Goal: Task Accomplishment & Management: Manage account settings

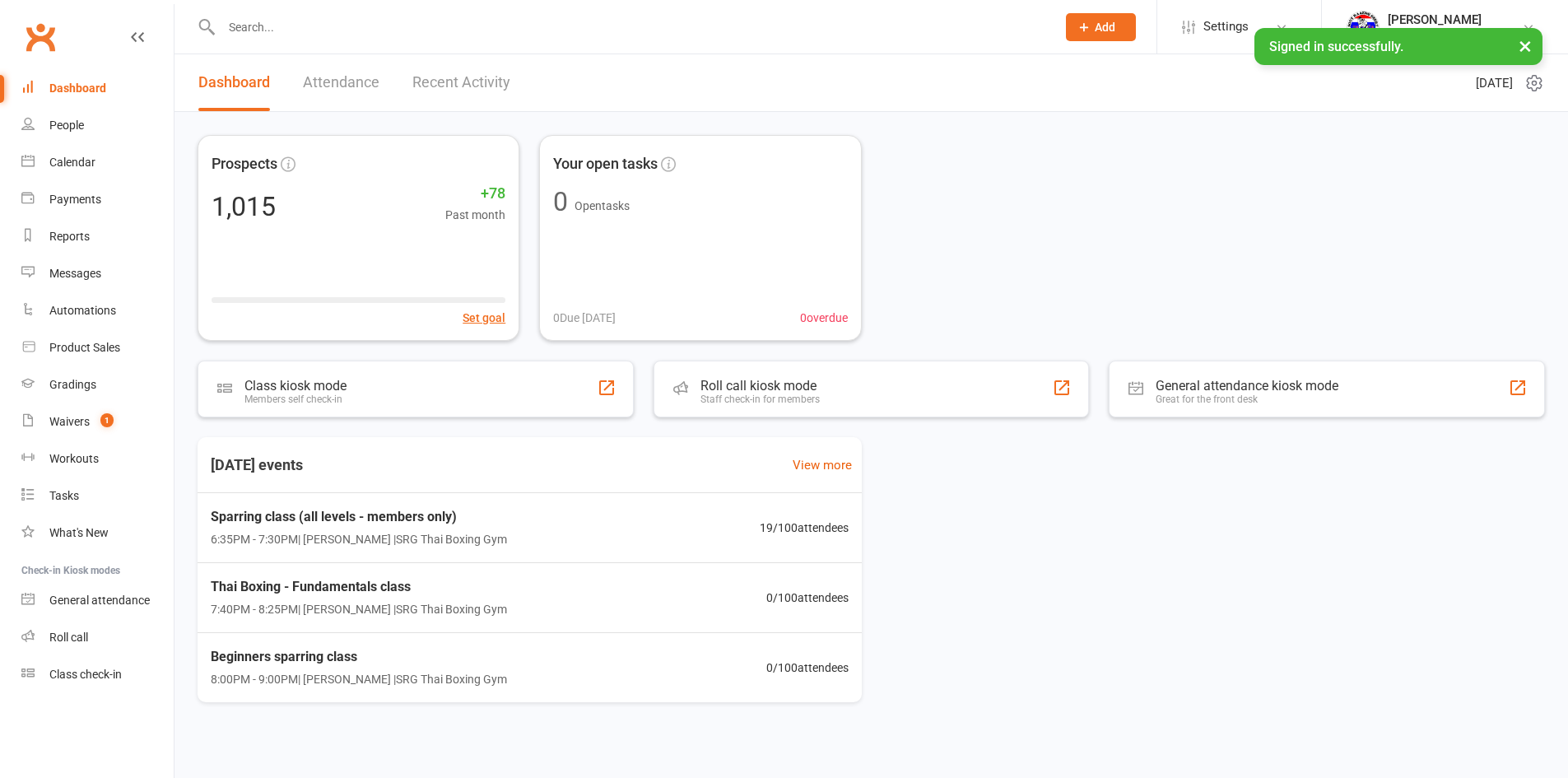
click at [476, 101] on link "Recent Activity" at bounding box center [461, 83] width 98 height 57
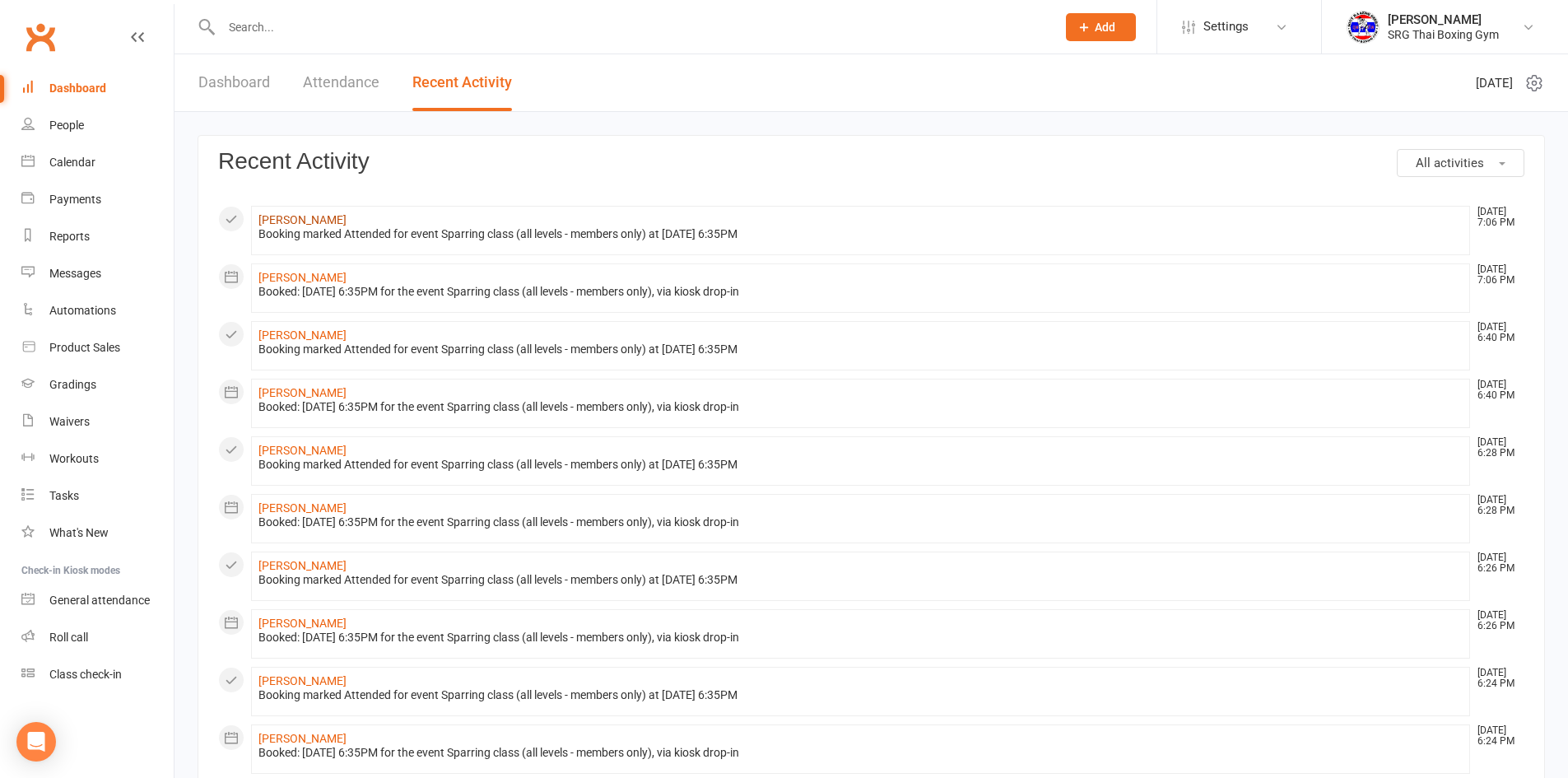
click at [291, 220] on link "Daen Phillips" at bounding box center [302, 220] width 88 height 13
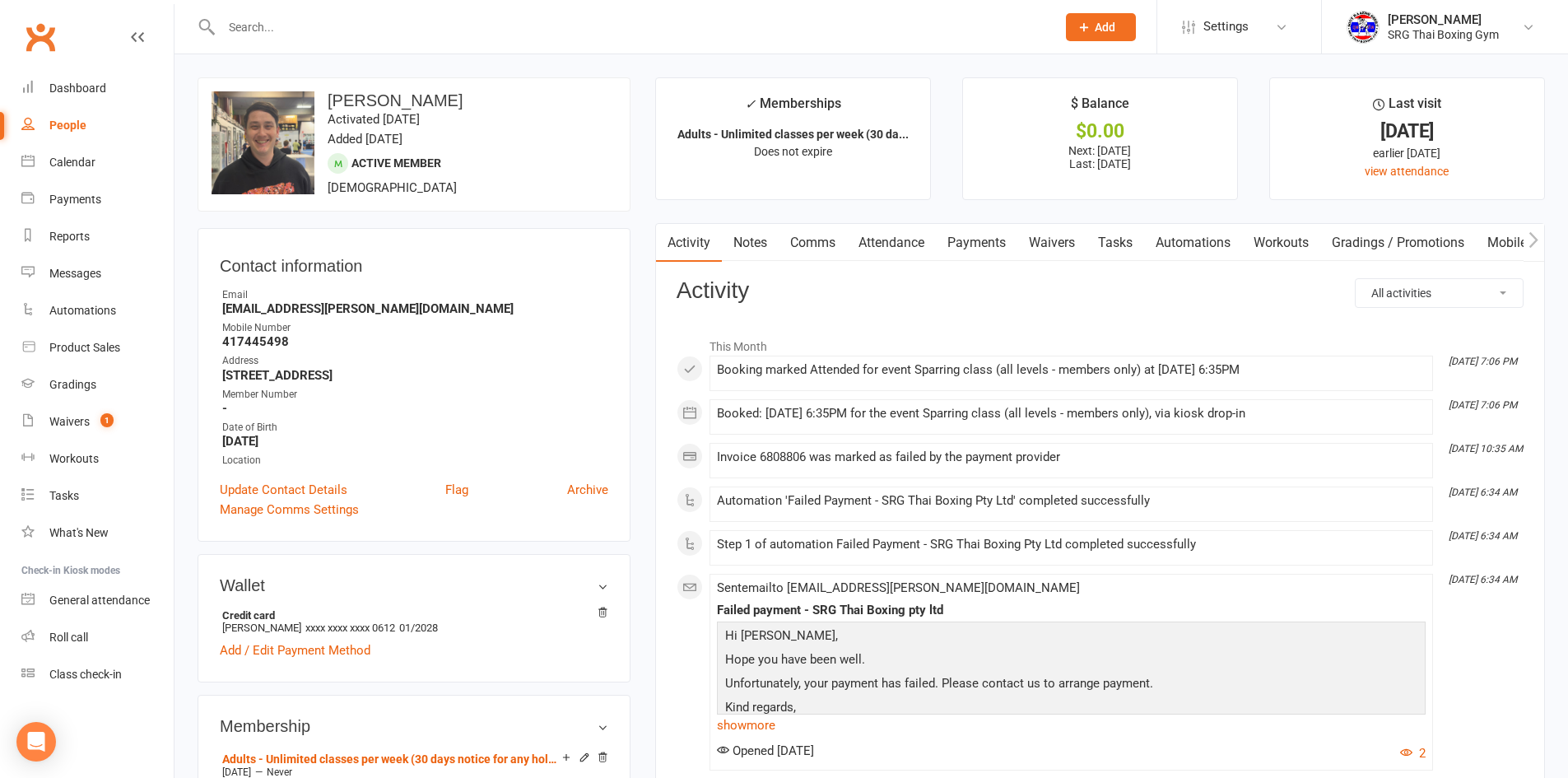
click at [1017, 244] on link "Payments" at bounding box center [977, 242] width 82 height 37
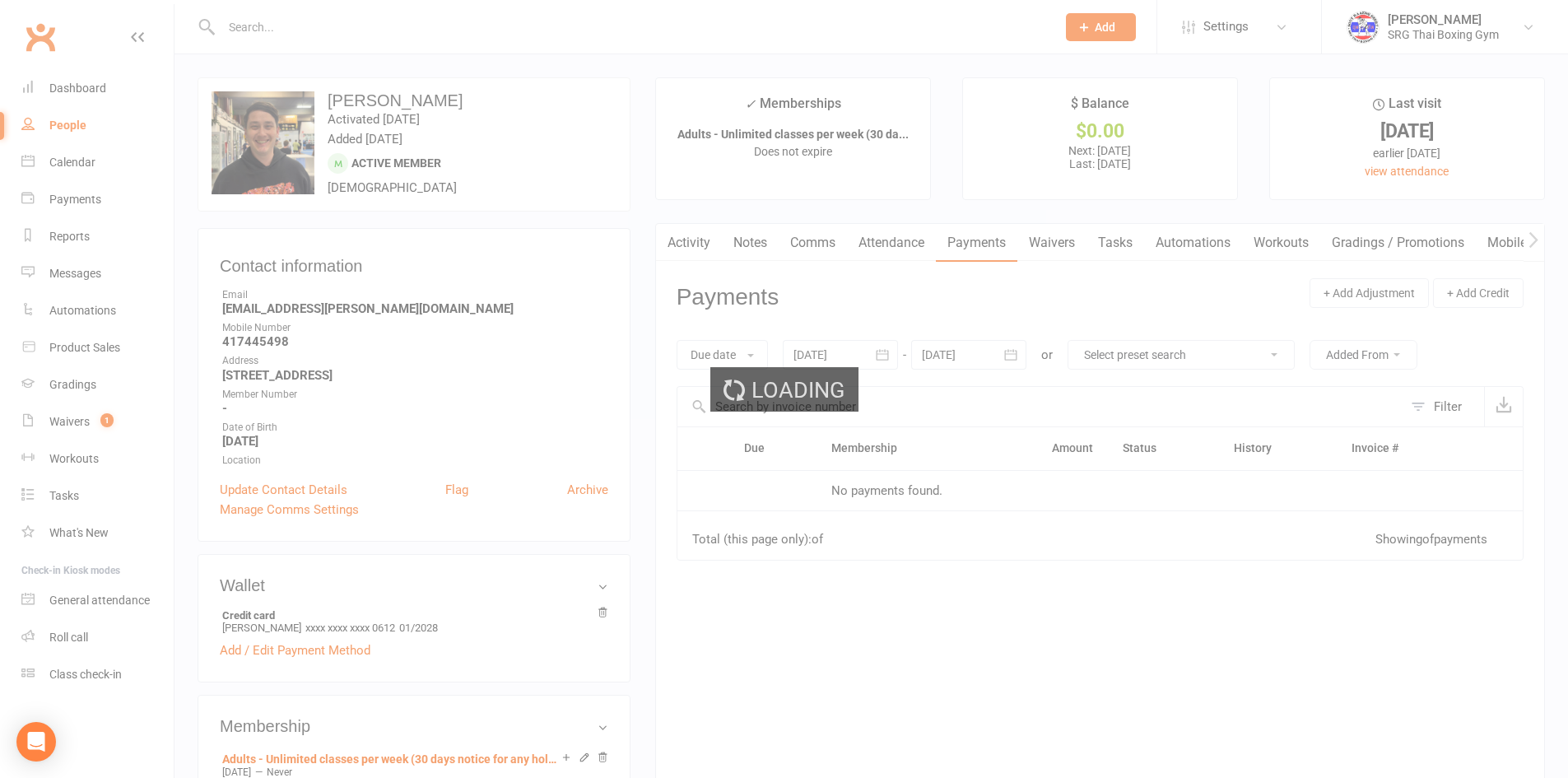
click at [1015, 244] on div "Loading" at bounding box center [784, 389] width 1568 height 778
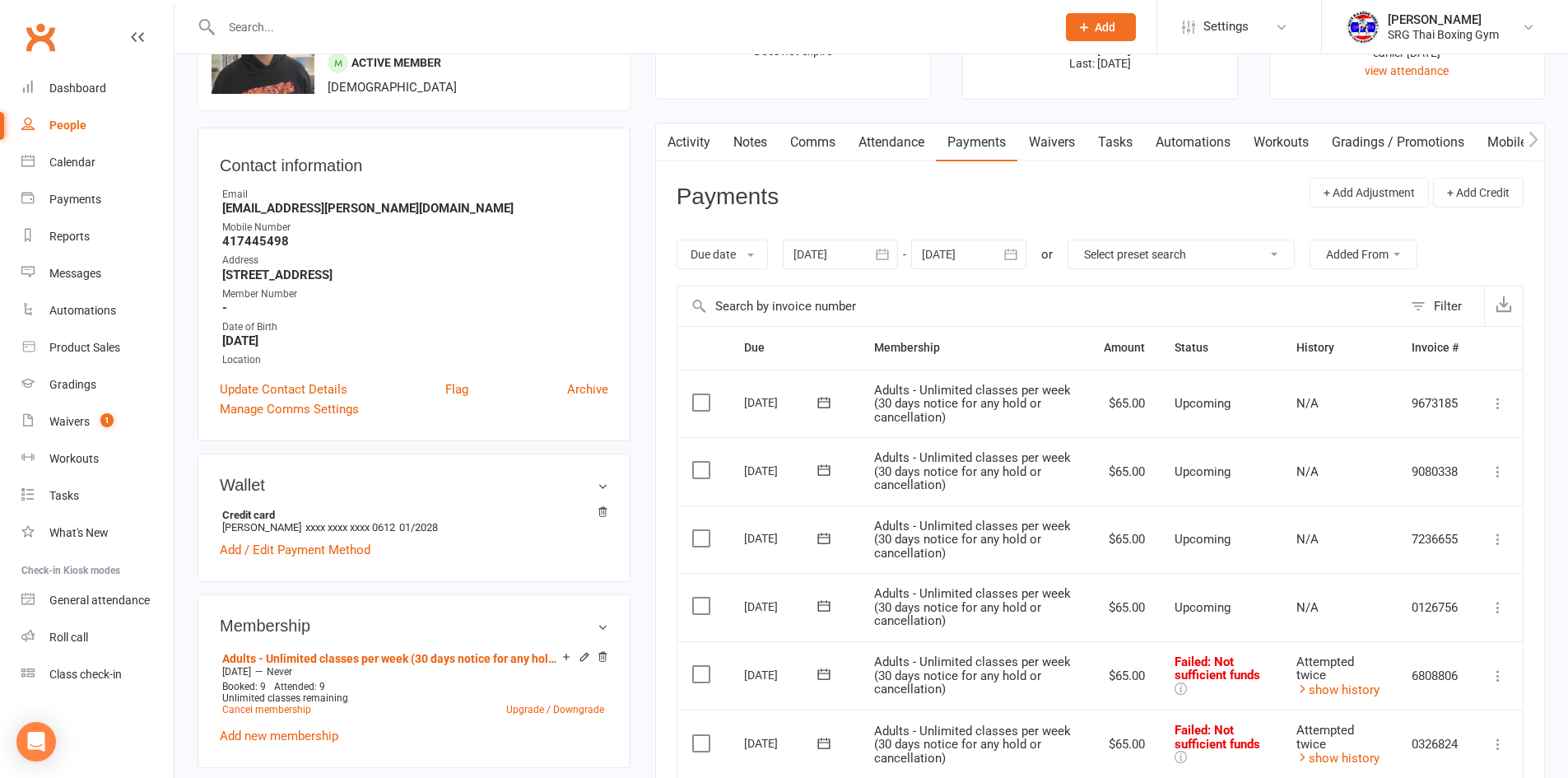
scroll to position [412, 0]
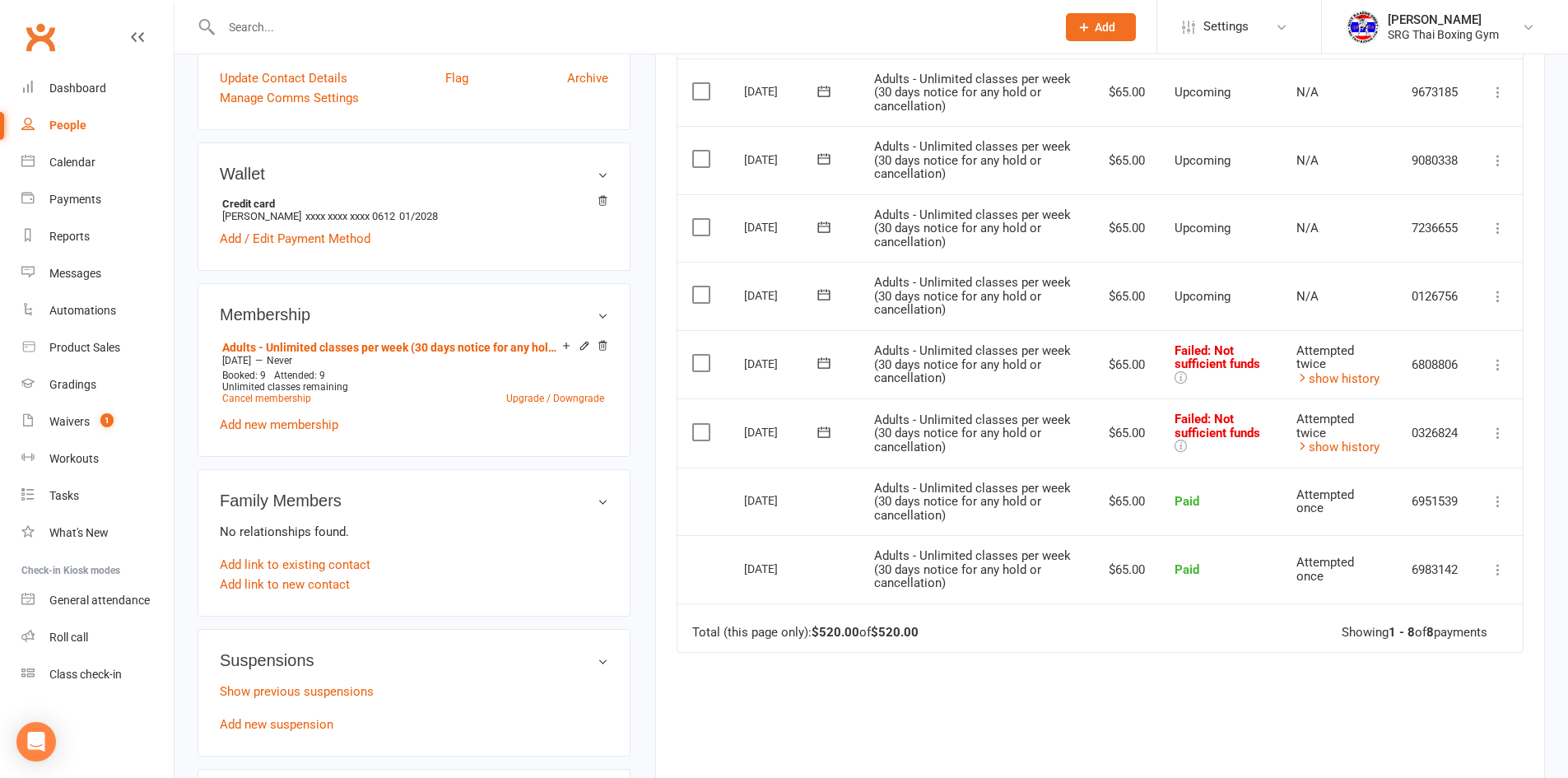
click at [1491, 448] on td "Mark as Paid (Cash) Mark as Paid (POS) Mark as Paid (Other) Skip Retry now More…" at bounding box center [1498, 433] width 49 height 69
click at [1491, 435] on icon at bounding box center [1498, 432] width 16 height 16
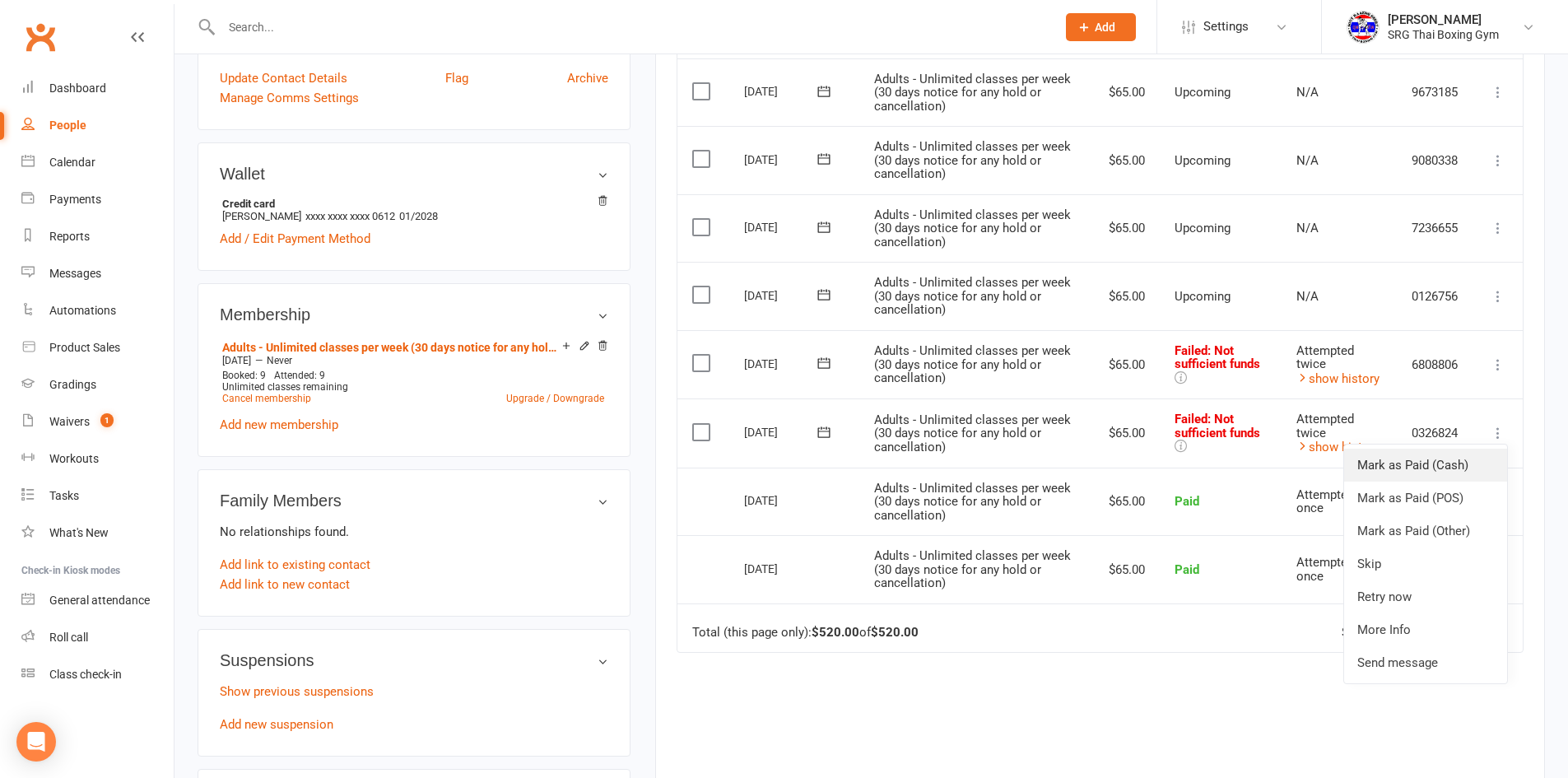
click at [1462, 466] on link "Mark as Paid (Cash)" at bounding box center [1426, 465] width 163 height 33
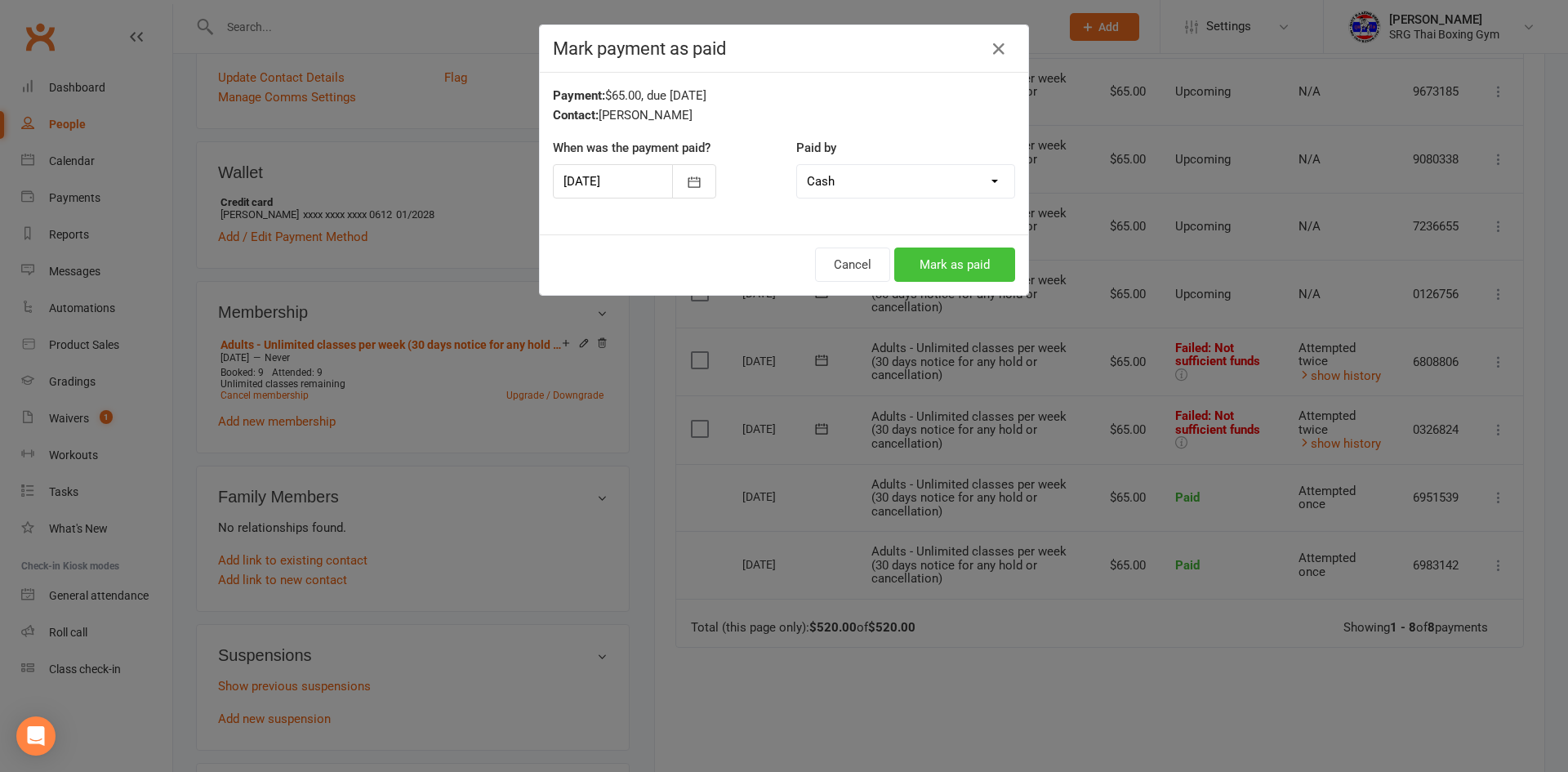
click at [967, 275] on button "Mark as paid" at bounding box center [955, 265] width 121 height 34
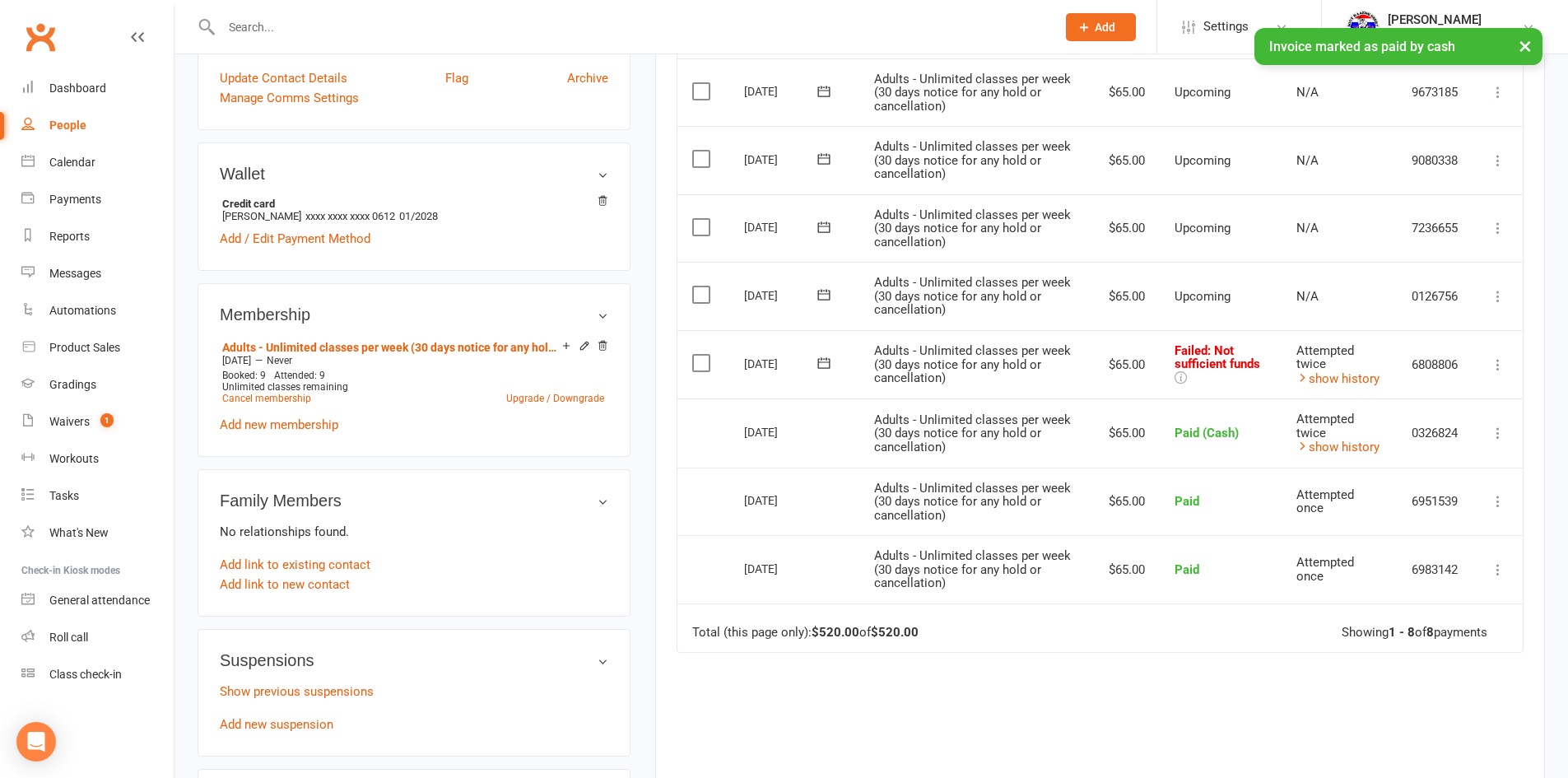
click at [1508, 368] on ui-view "Prospect Member Non-attending contact Class / event Appointment Grading event T…" at bounding box center [784, 401] width 1568 height 1618
click at [1502, 368] on icon at bounding box center [1498, 364] width 16 height 16
click at [1425, 394] on link "Mark as Paid (Cash)" at bounding box center [1426, 397] width 163 height 33
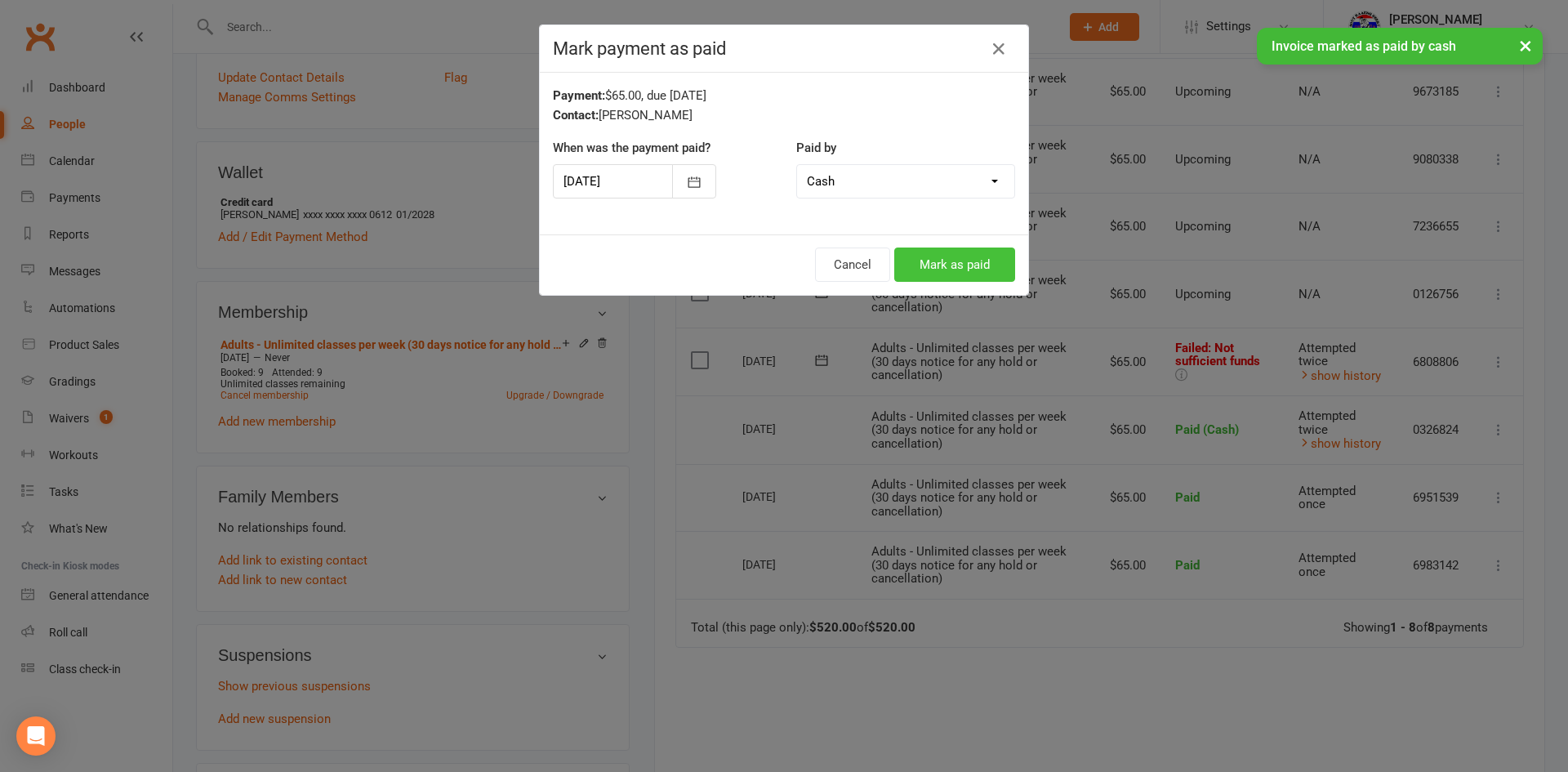
click at [970, 277] on button "Mark as paid" at bounding box center [955, 265] width 121 height 34
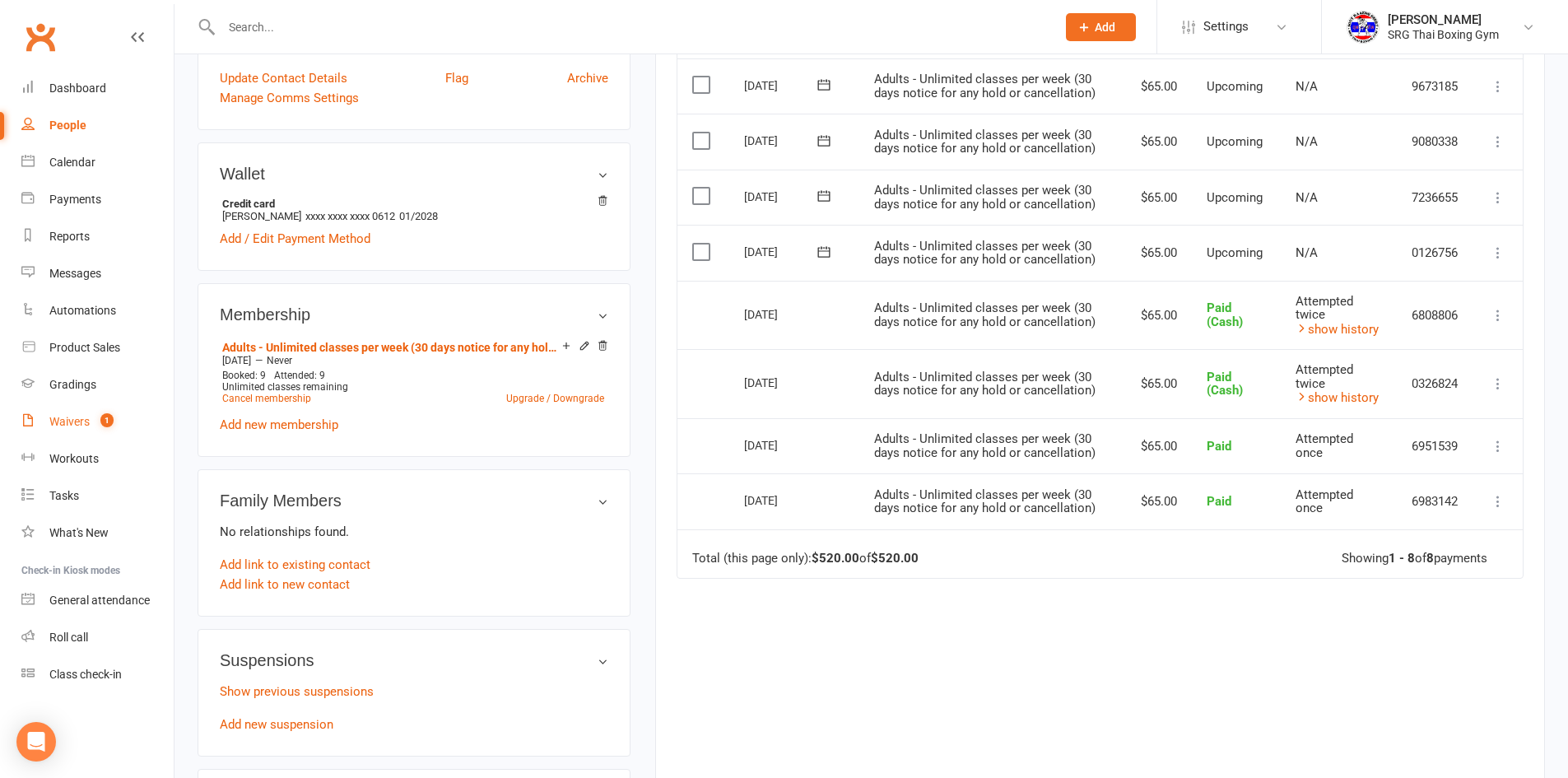
click at [78, 416] on div "Waivers" at bounding box center [69, 422] width 40 height 13
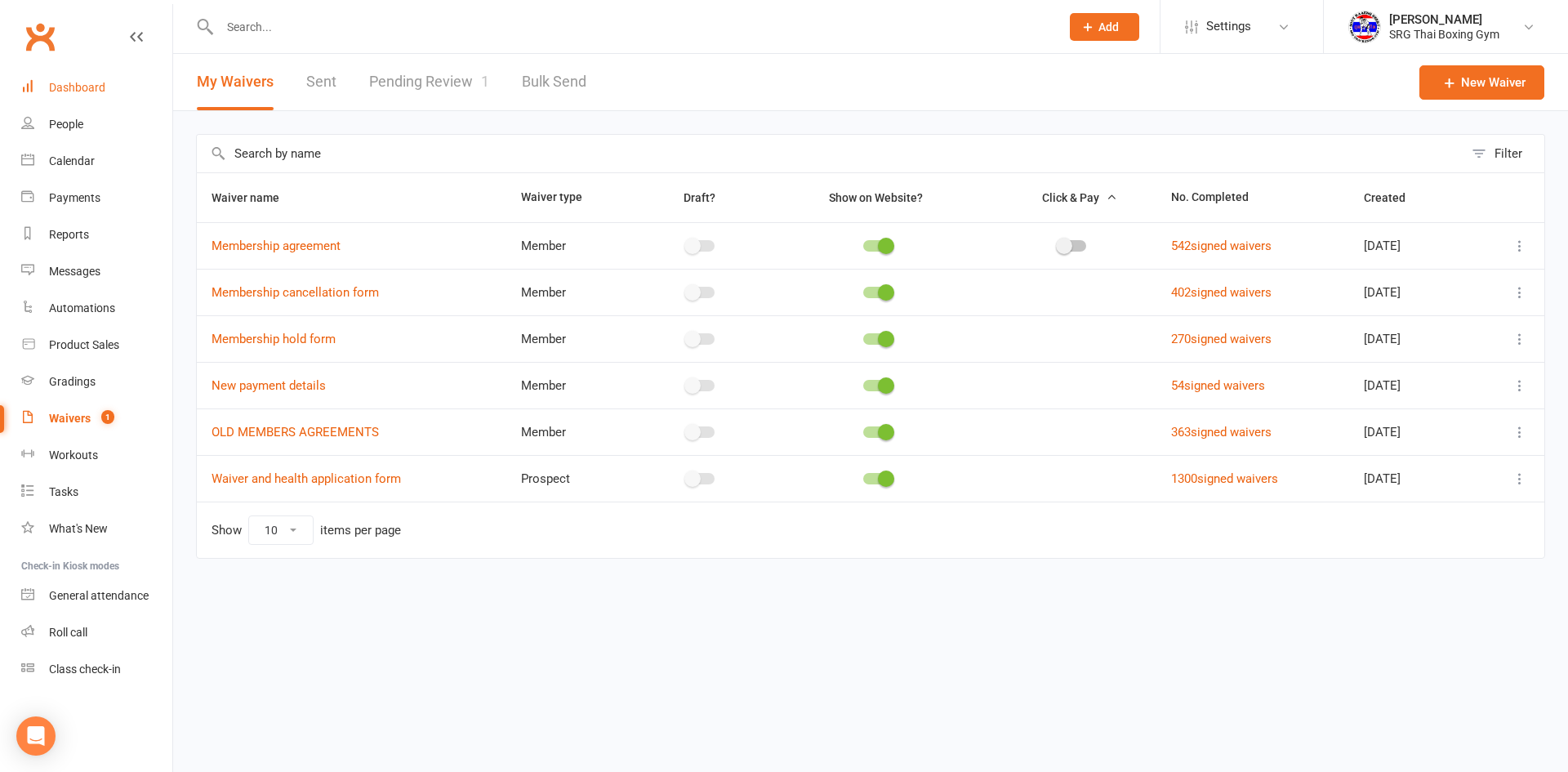
click at [123, 76] on link "Dashboard" at bounding box center [96, 88] width 151 height 37
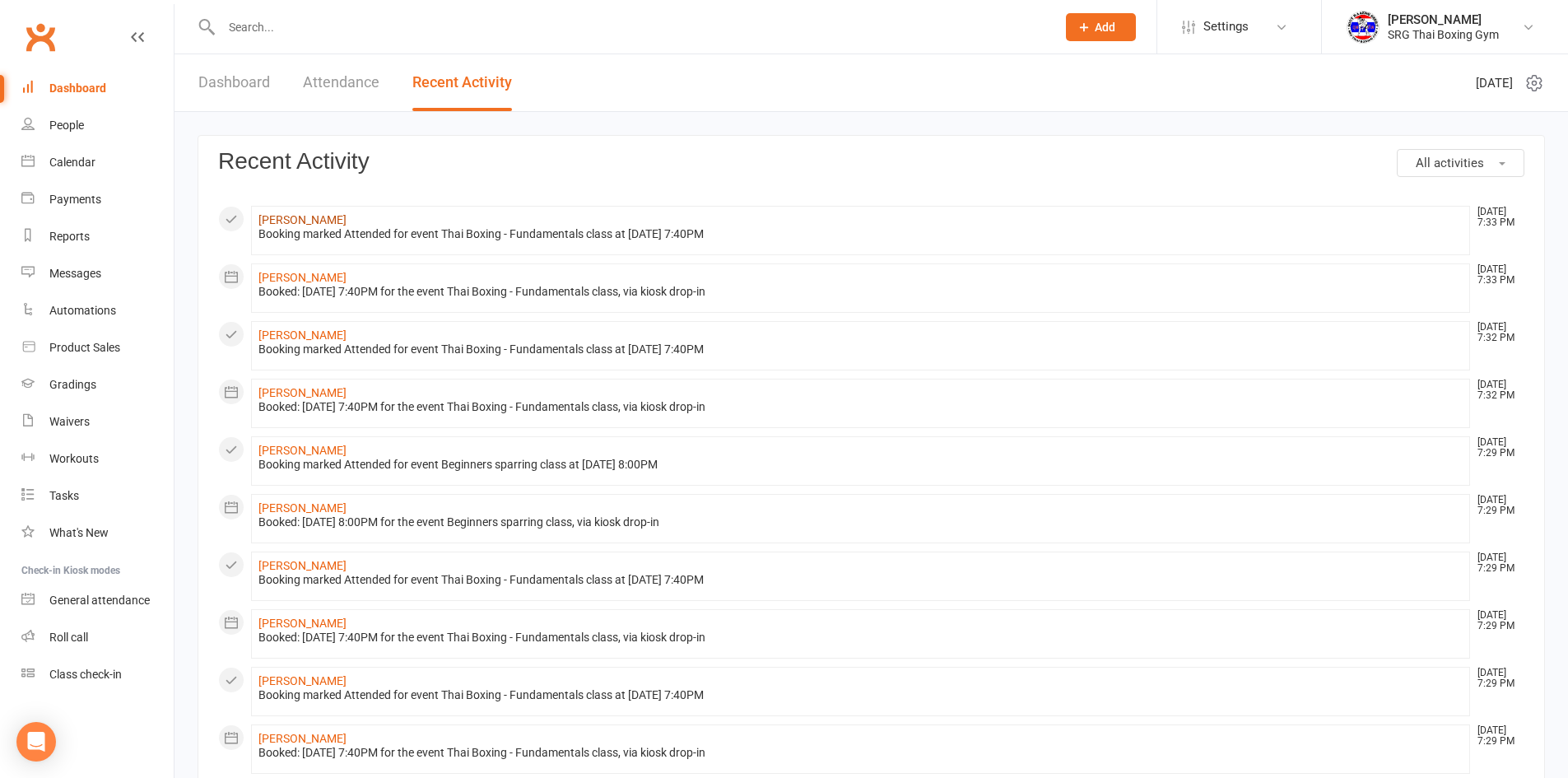
click at [314, 219] on link "Savo Dragas" at bounding box center [302, 220] width 88 height 13
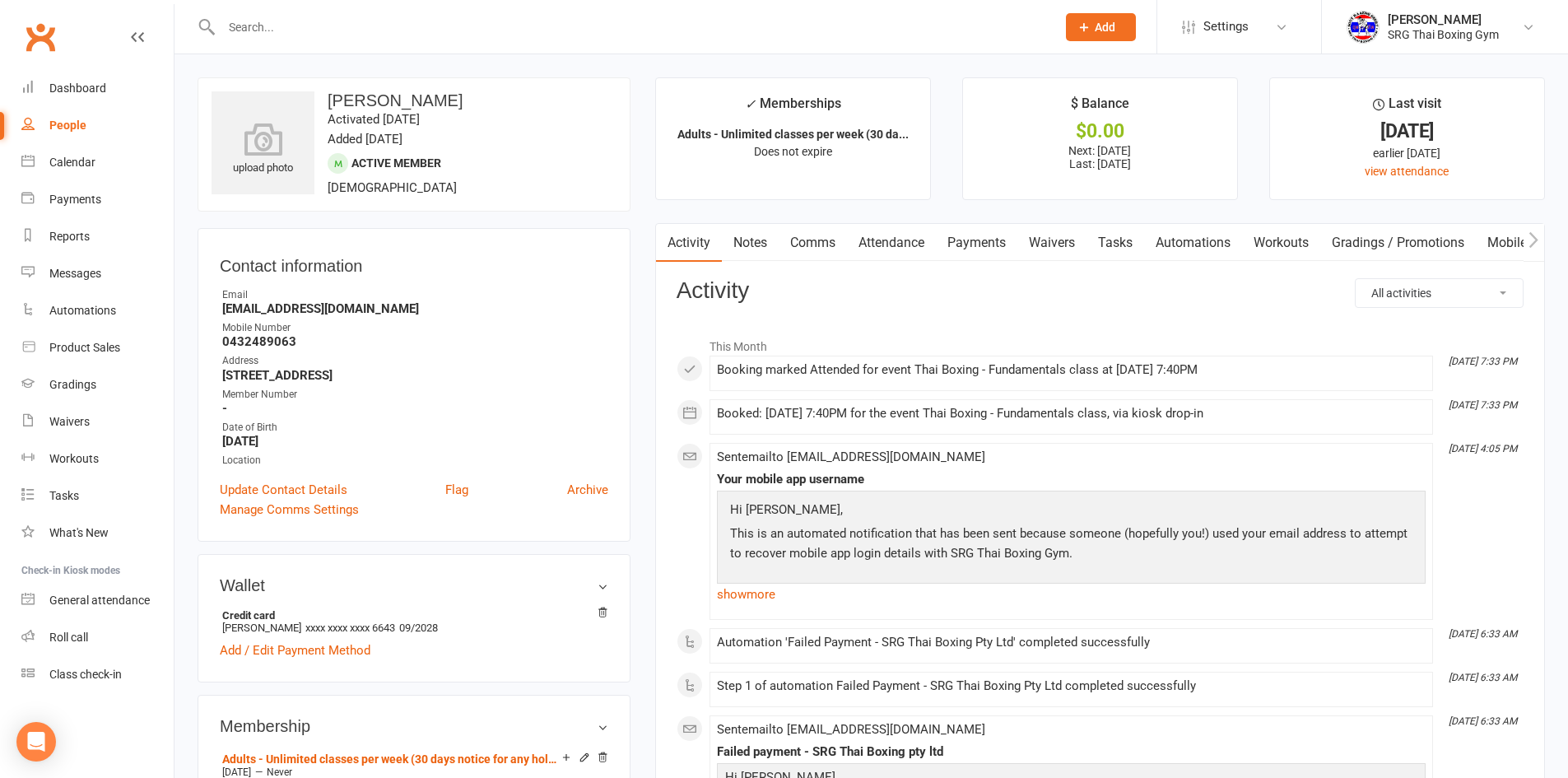
click at [1050, 245] on link "Waivers" at bounding box center [1052, 242] width 69 height 37
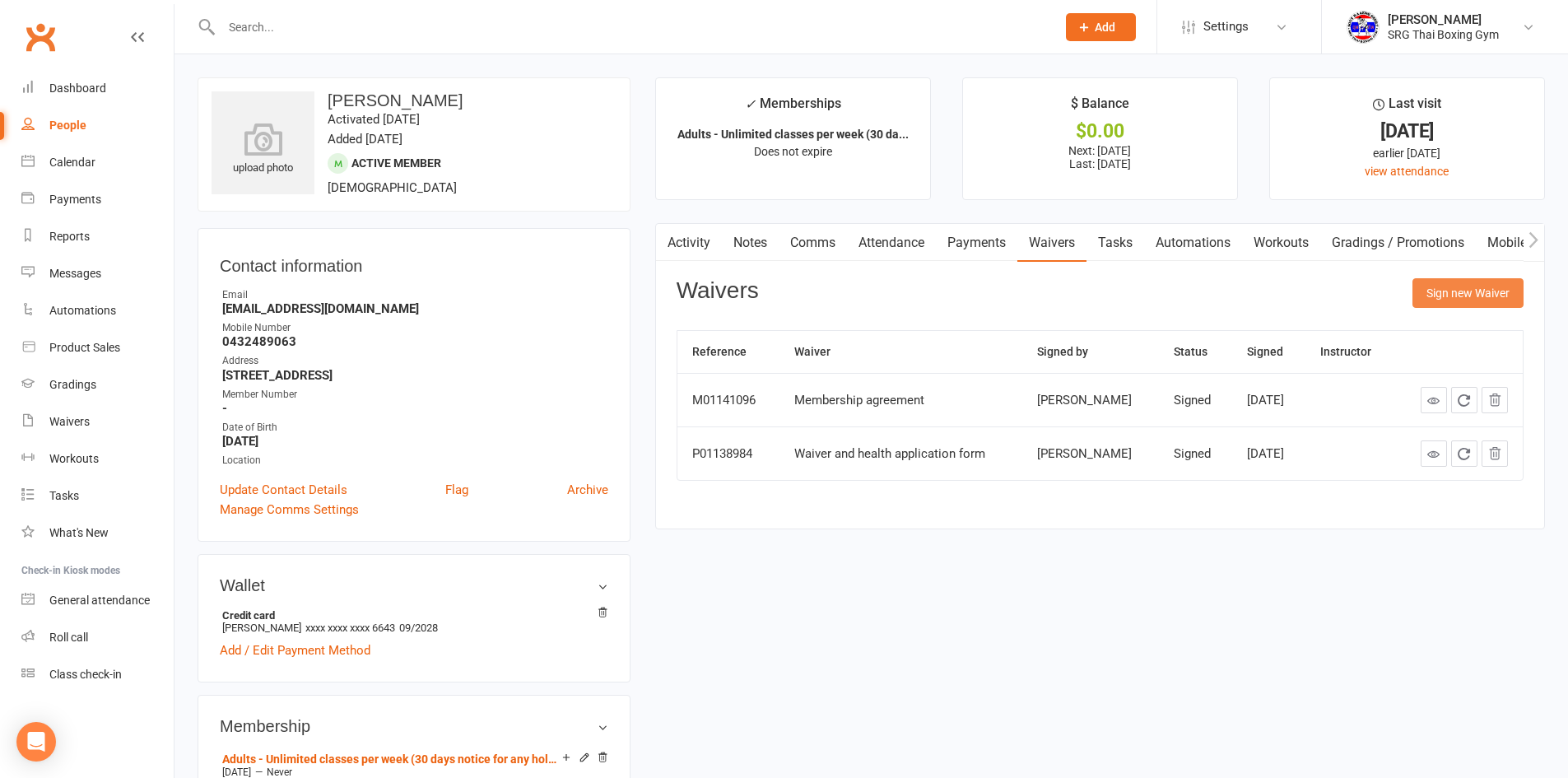
click at [1474, 281] on button "Sign new Waiver" at bounding box center [1468, 293] width 111 height 30
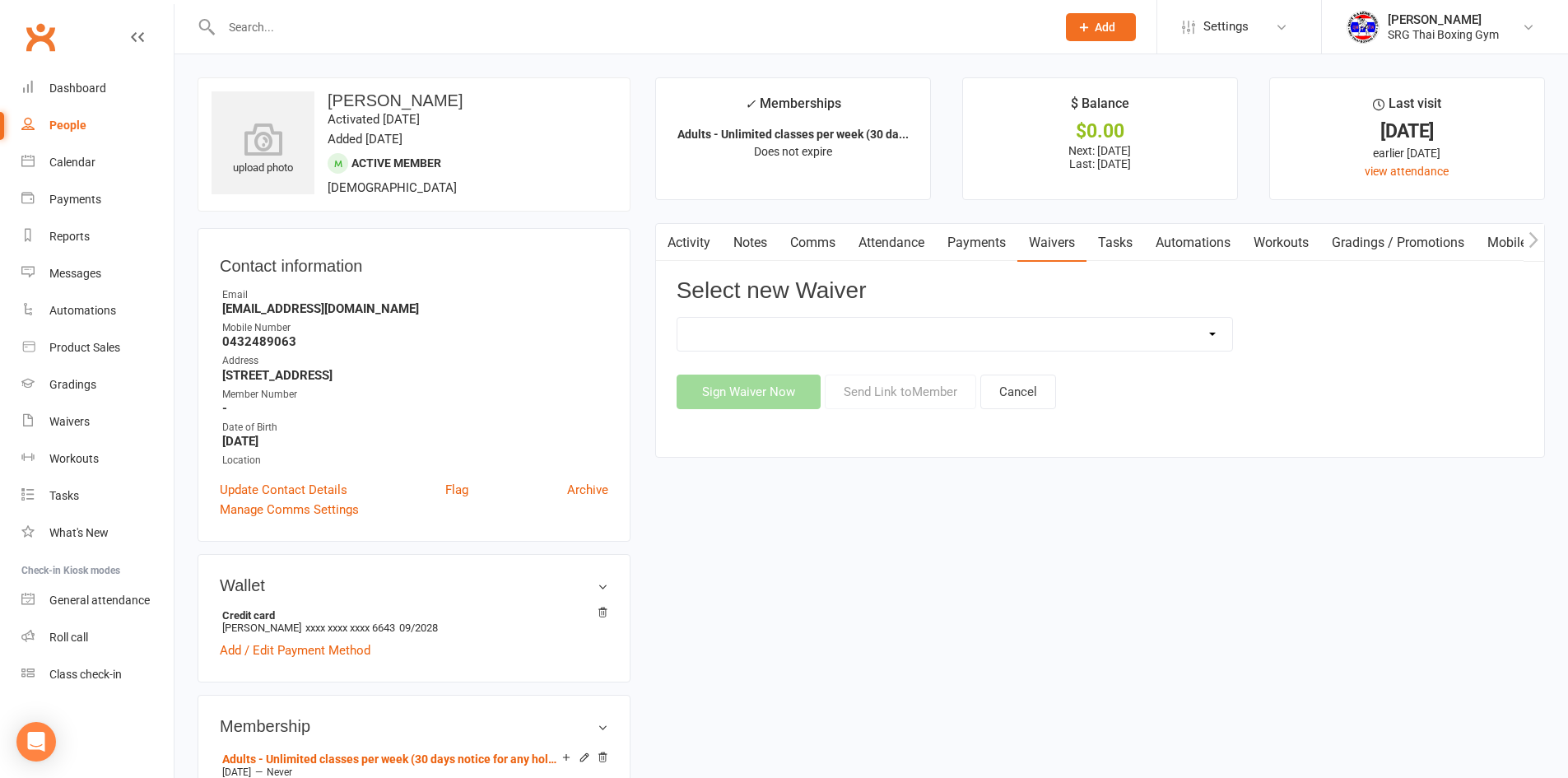
click at [902, 331] on select "Membership agreement Membership cancellation form Membership hold form New paym…" at bounding box center [955, 334] width 555 height 33
select select "12787"
click at [678, 318] on select "Membership agreement Membership cancellation form Membership hold form New paym…" at bounding box center [955, 334] width 555 height 33
click at [878, 408] on button "Send Link to Member" at bounding box center [901, 392] width 152 height 35
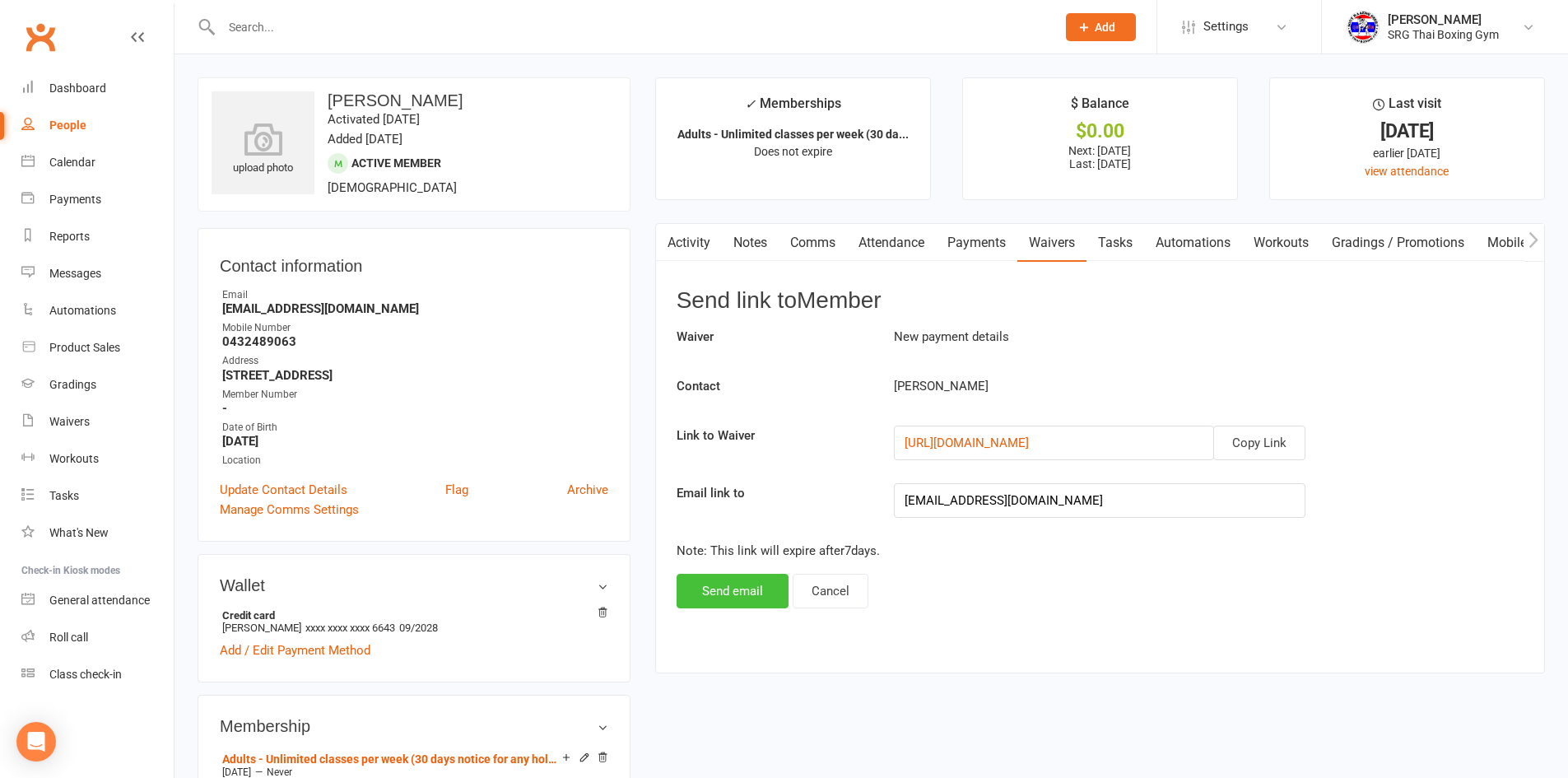
click at [748, 582] on button "Send email" at bounding box center [733, 592] width 112 height 35
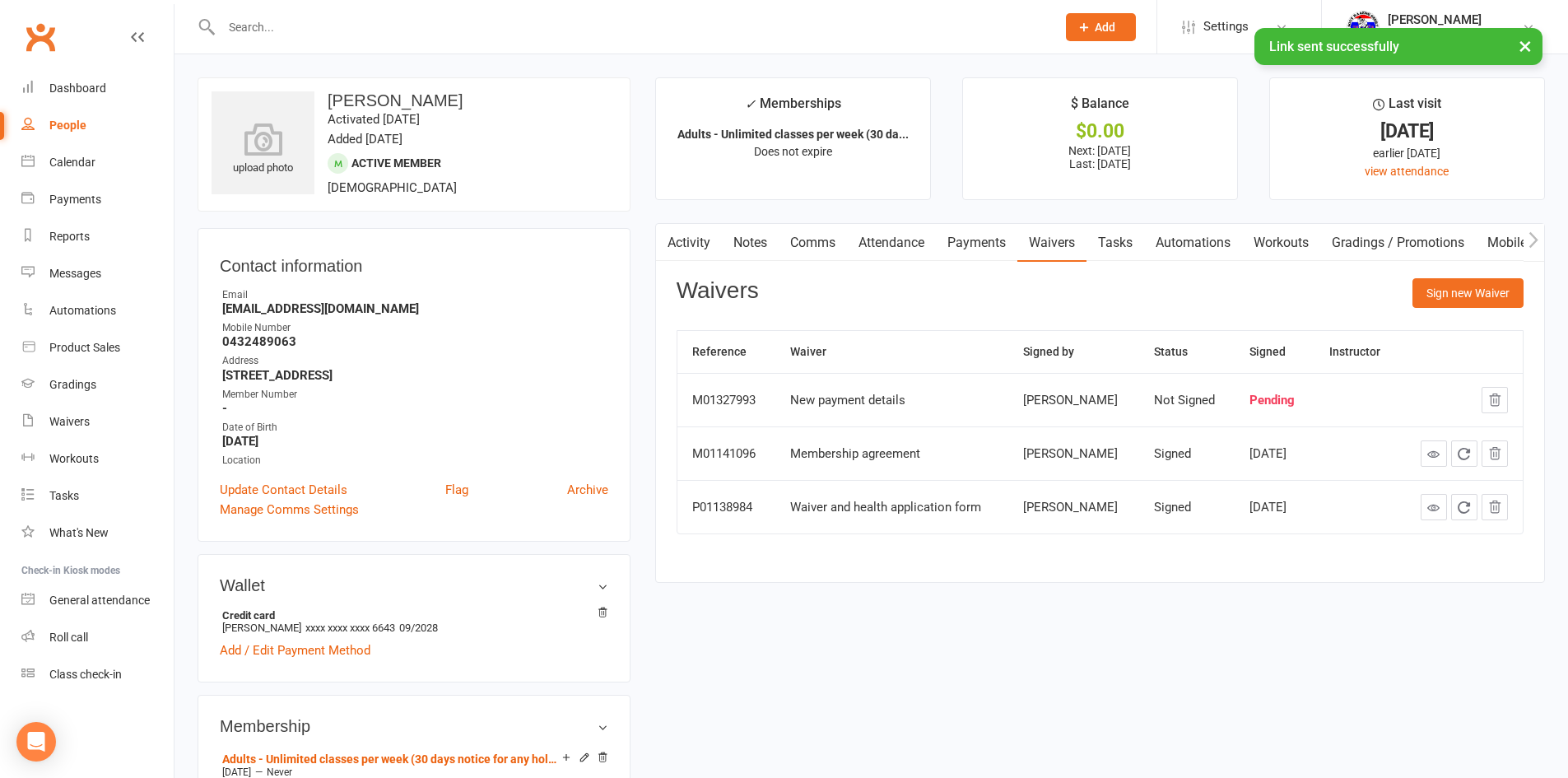
click at [704, 247] on link "Activity" at bounding box center [688, 242] width 66 height 37
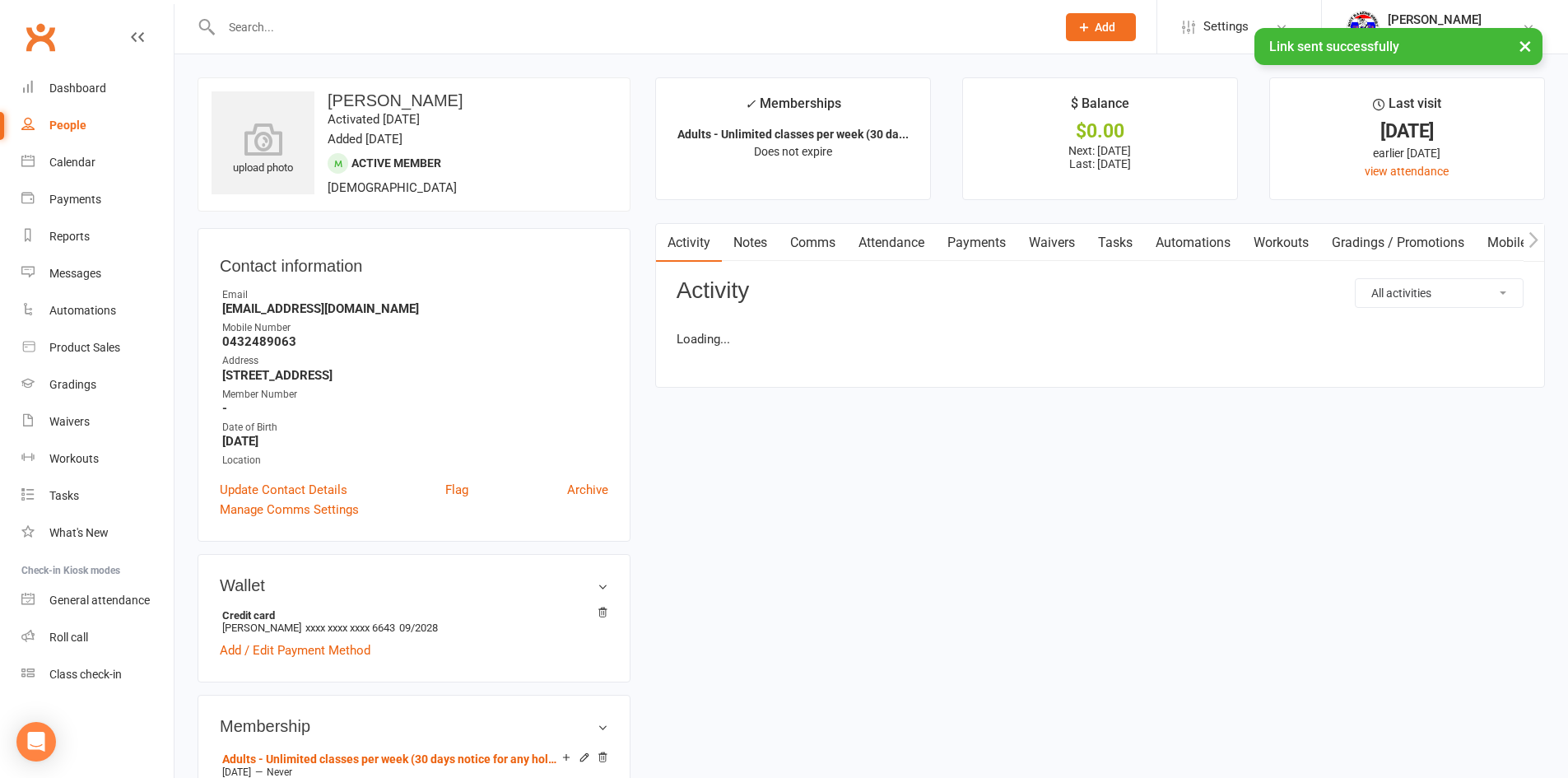
click at [808, 249] on link "Comms" at bounding box center [812, 242] width 68 height 37
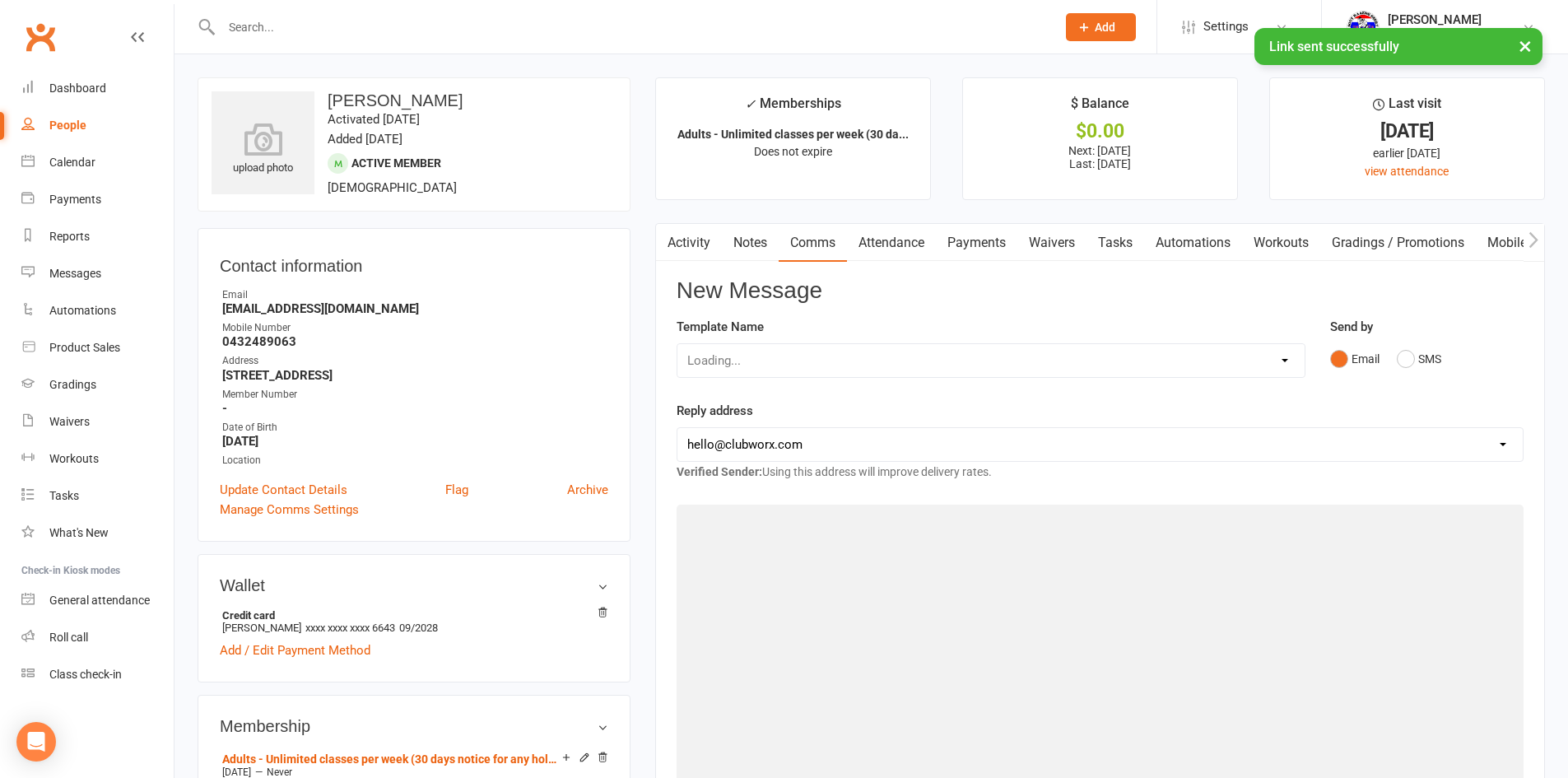
click at [939, 251] on link "Payments" at bounding box center [977, 242] width 82 height 37
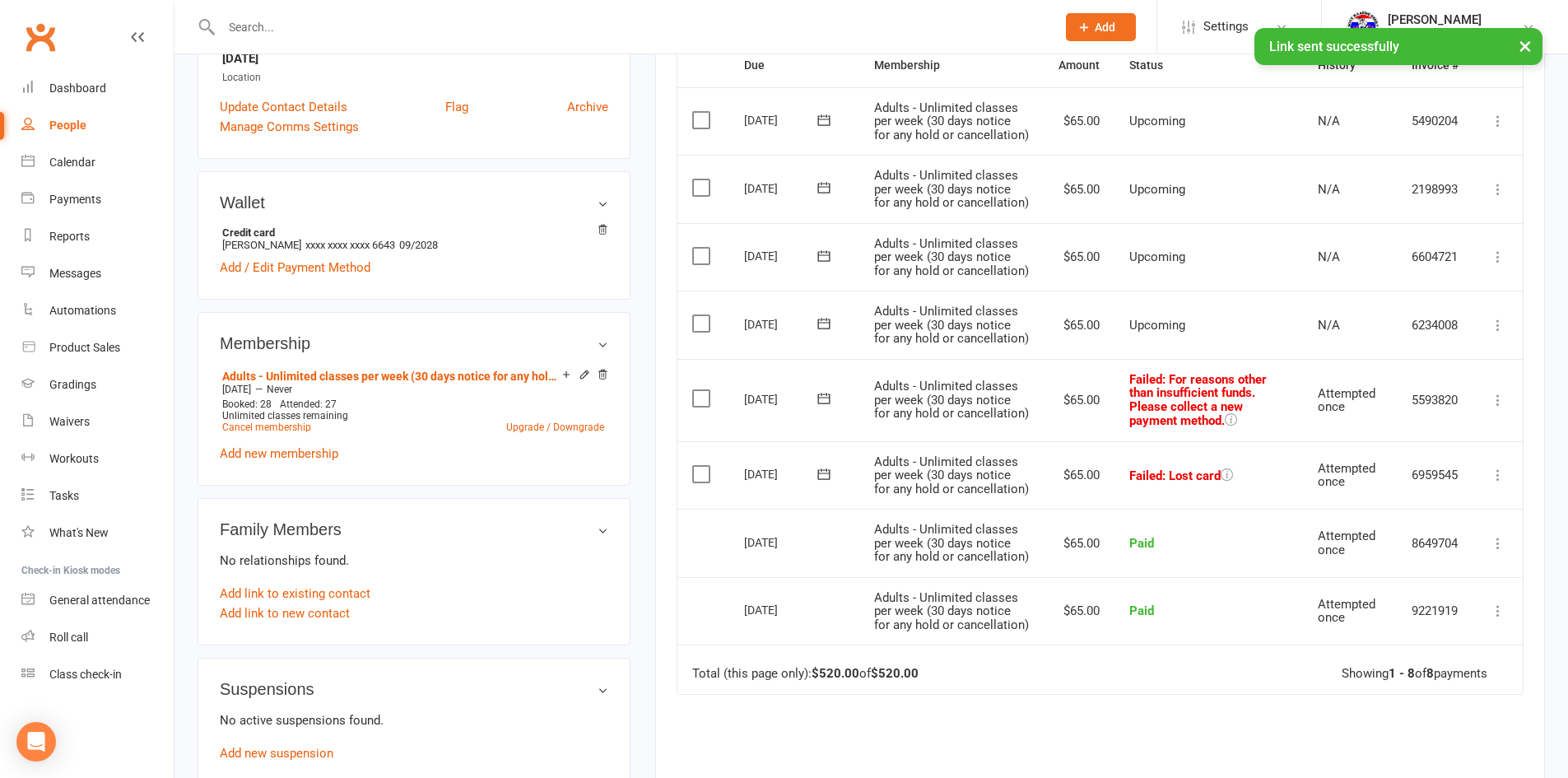
scroll to position [412, 0]
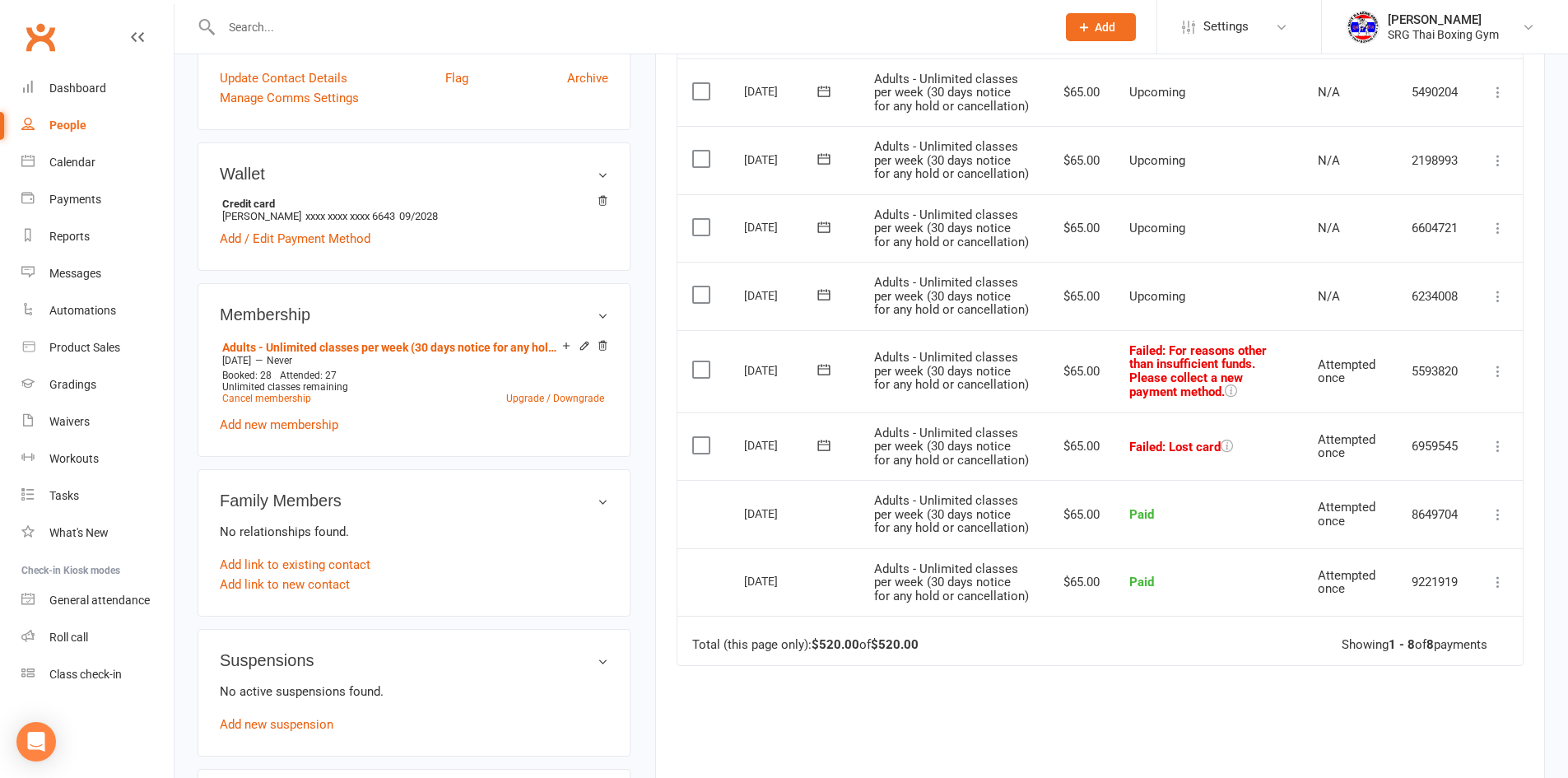
click at [1491, 454] on icon at bounding box center [1498, 446] width 16 height 16
click at [1434, 495] on link "Mark as Paid (Cash)" at bounding box center [1426, 478] width 163 height 33
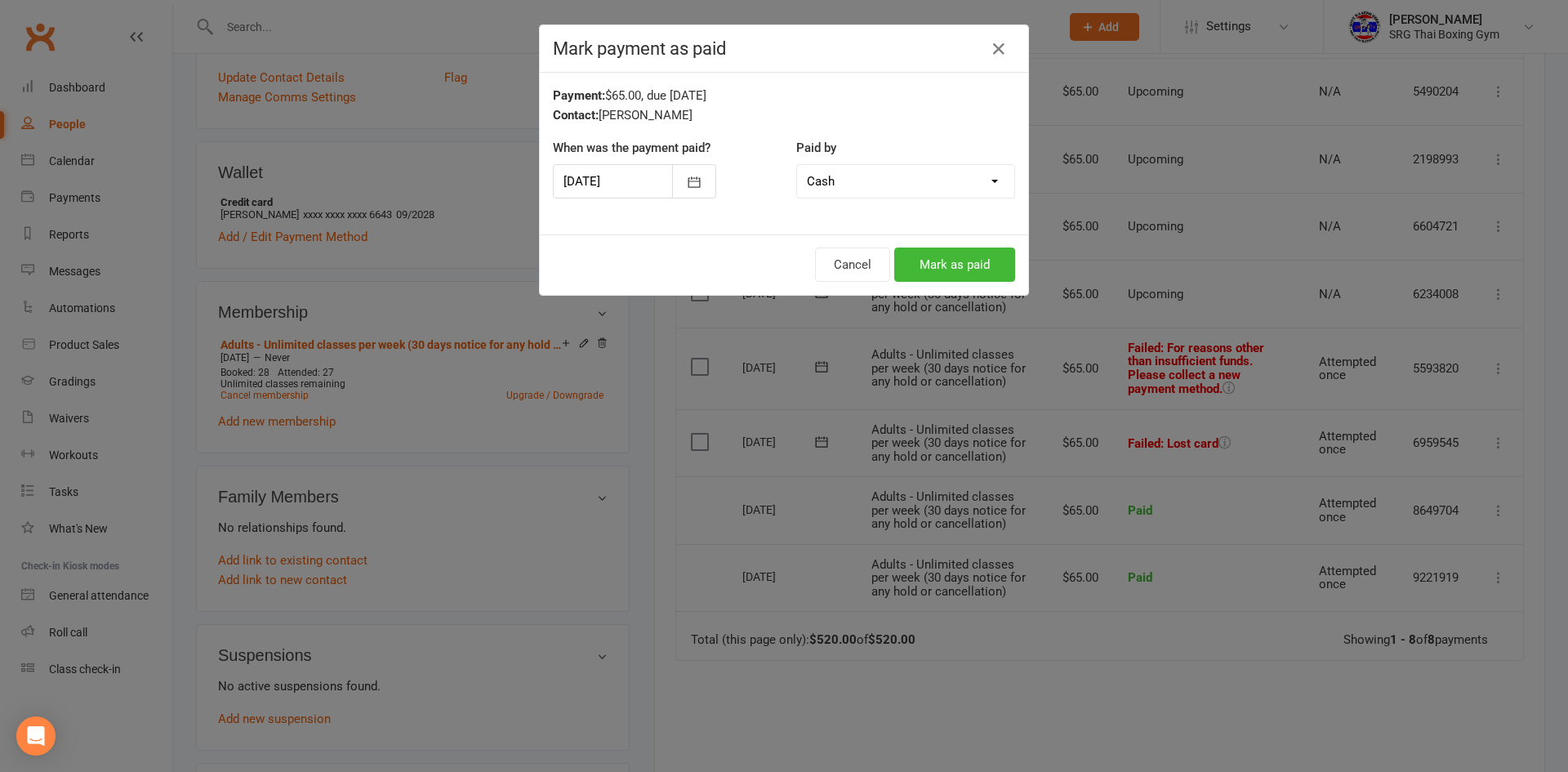
click at [948, 282] on div "Cancel Mark as paid" at bounding box center [784, 264] width 489 height 60
click at [959, 290] on div "Cancel Mark as paid" at bounding box center [784, 264] width 489 height 60
click at [969, 283] on div "Cancel Mark as paid" at bounding box center [784, 264] width 489 height 60
click at [976, 277] on button "Mark as paid" at bounding box center [955, 265] width 121 height 34
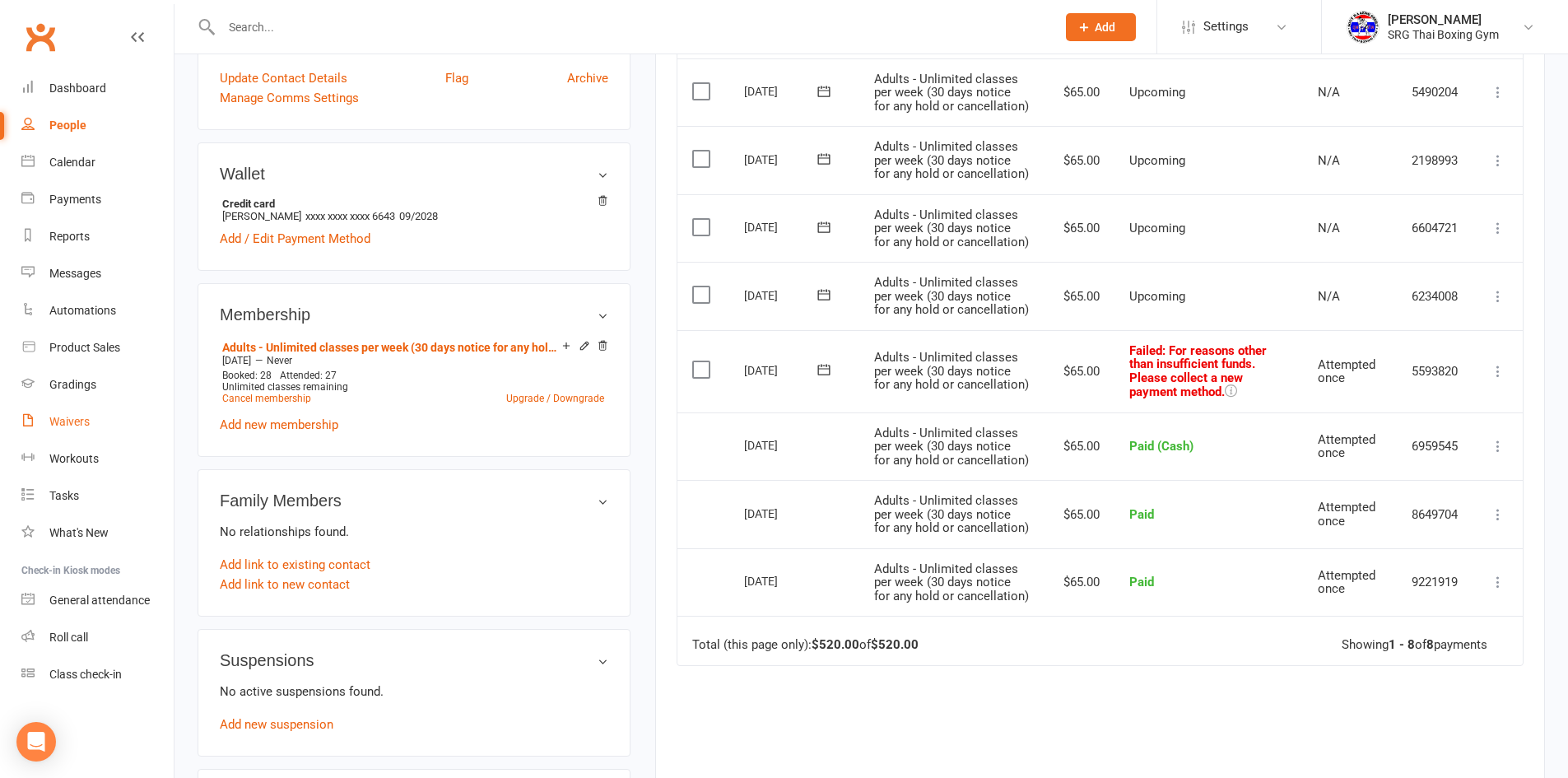
click at [112, 426] on link "Waivers" at bounding box center [97, 422] width 153 height 37
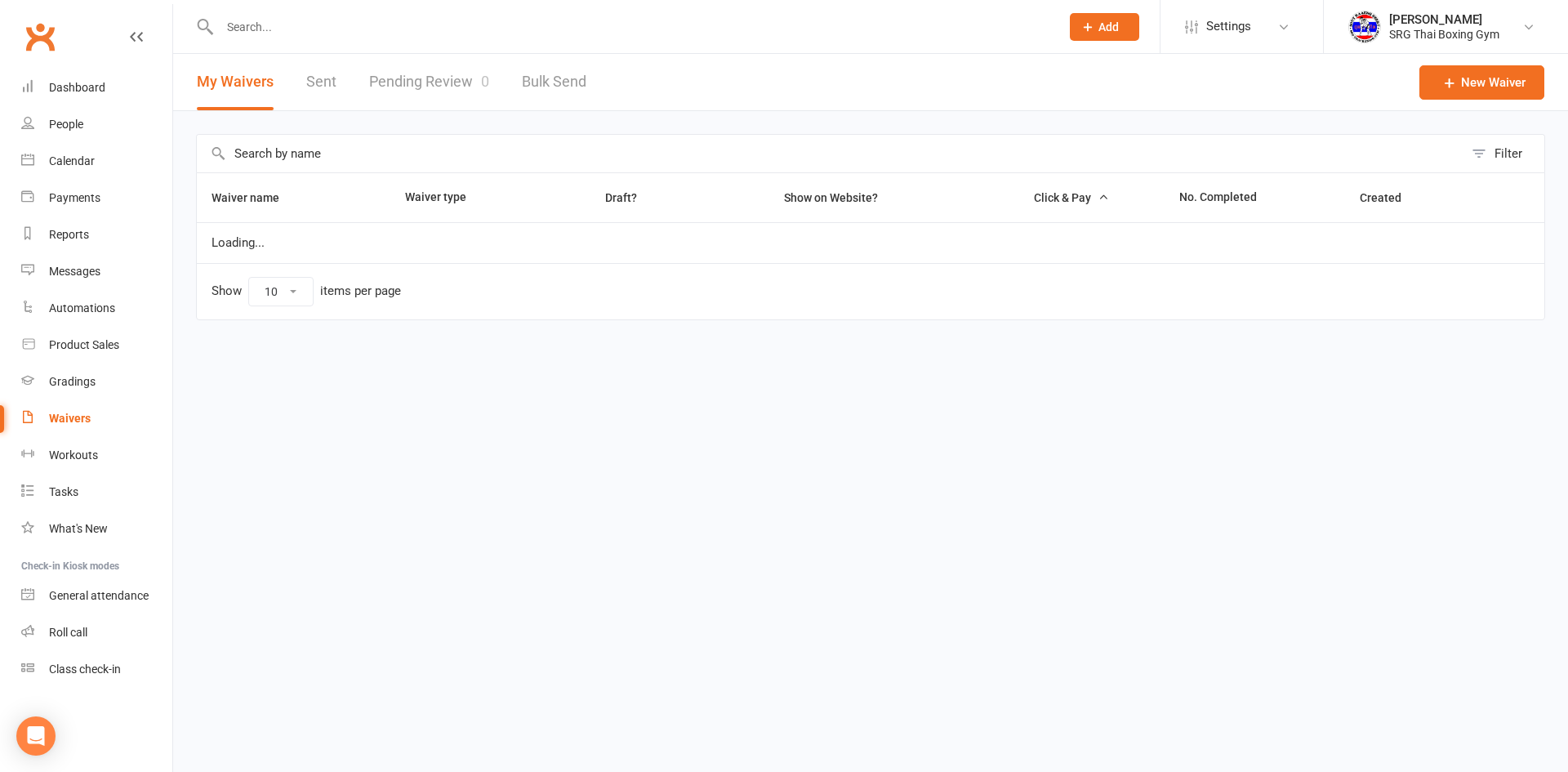
click at [453, 89] on link "Pending Review 0" at bounding box center [429, 82] width 120 height 56
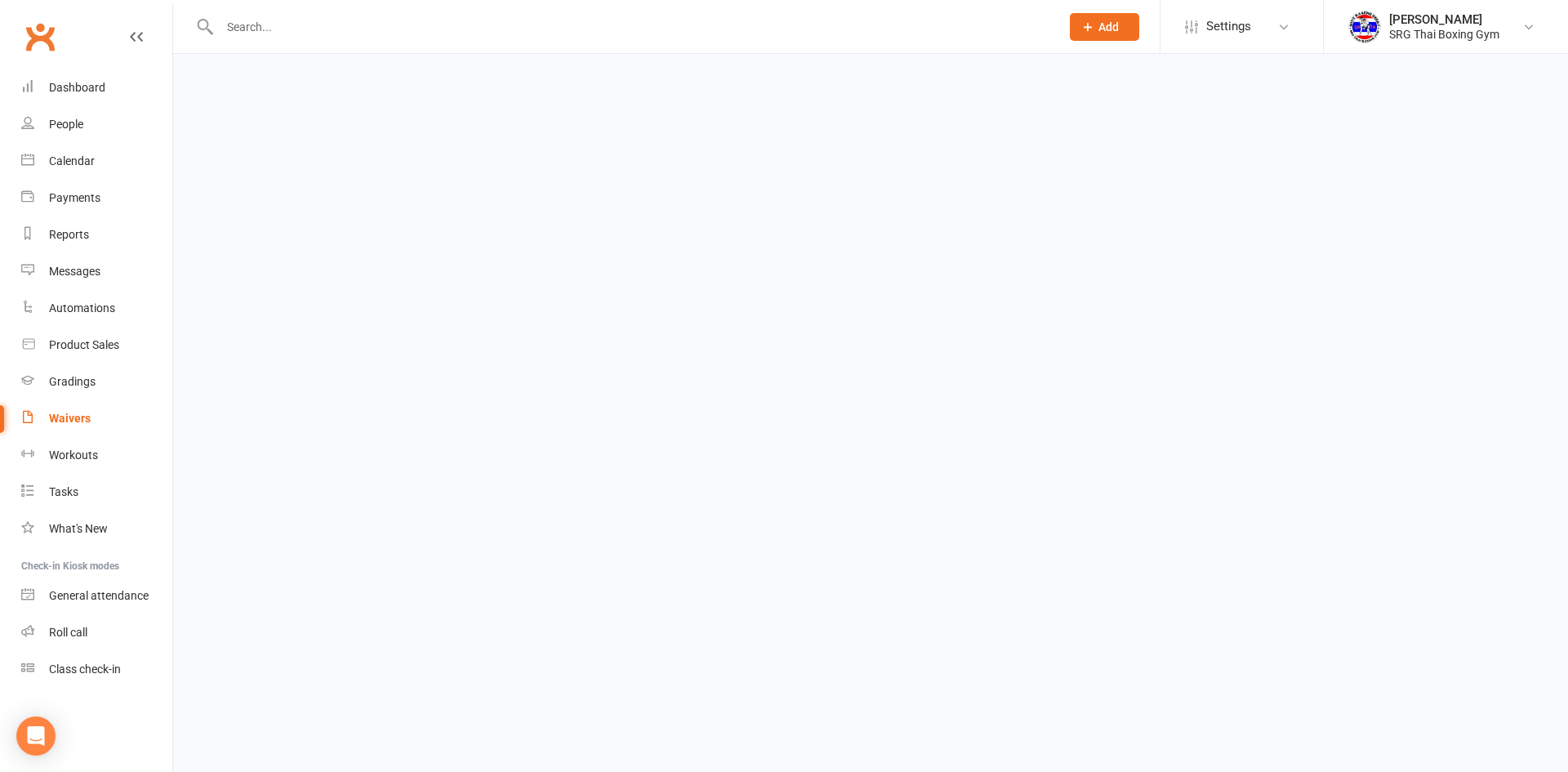
select select "100"
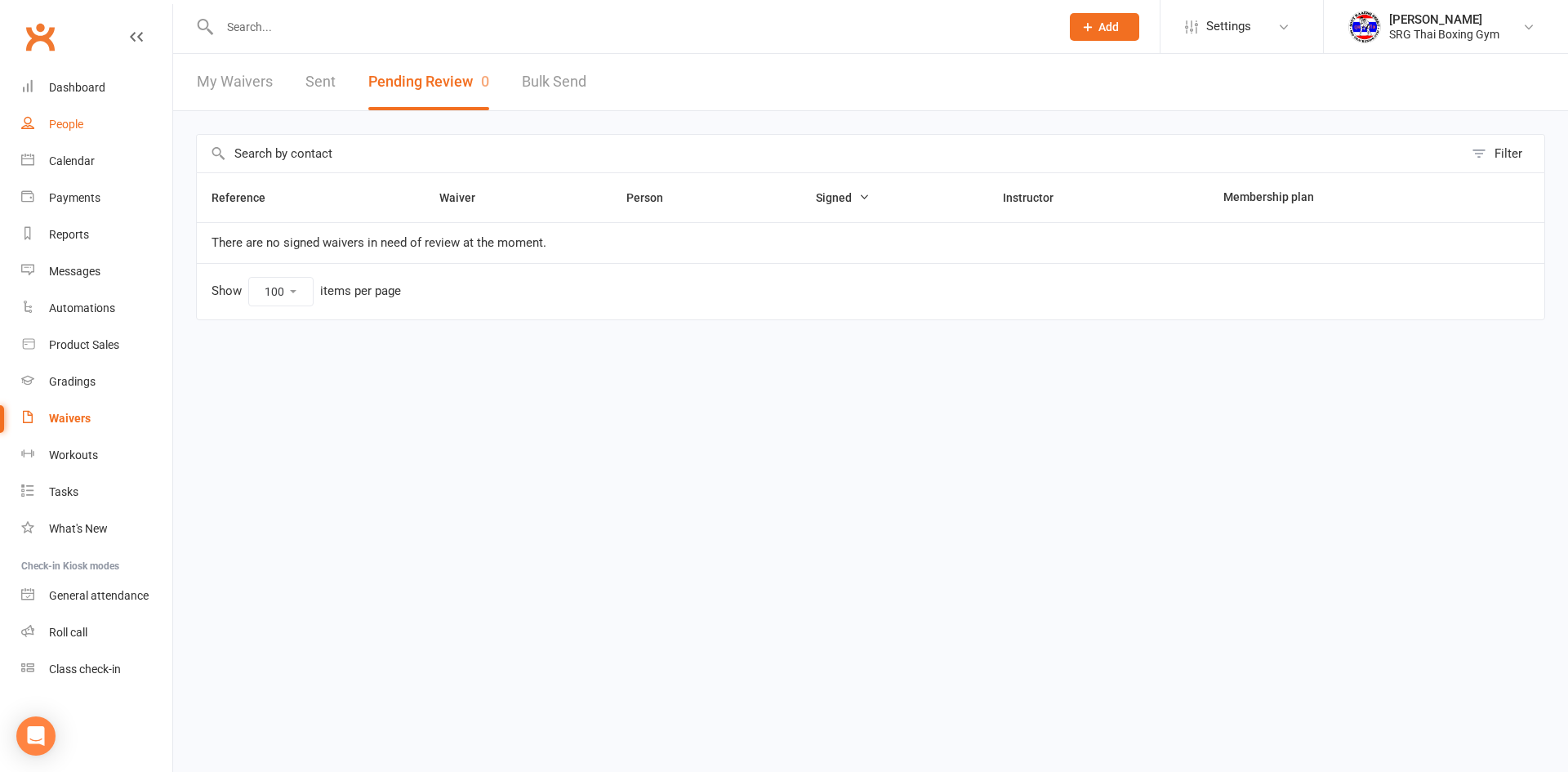
click at [65, 110] on link "People" at bounding box center [96, 124] width 151 height 37
select select "100"
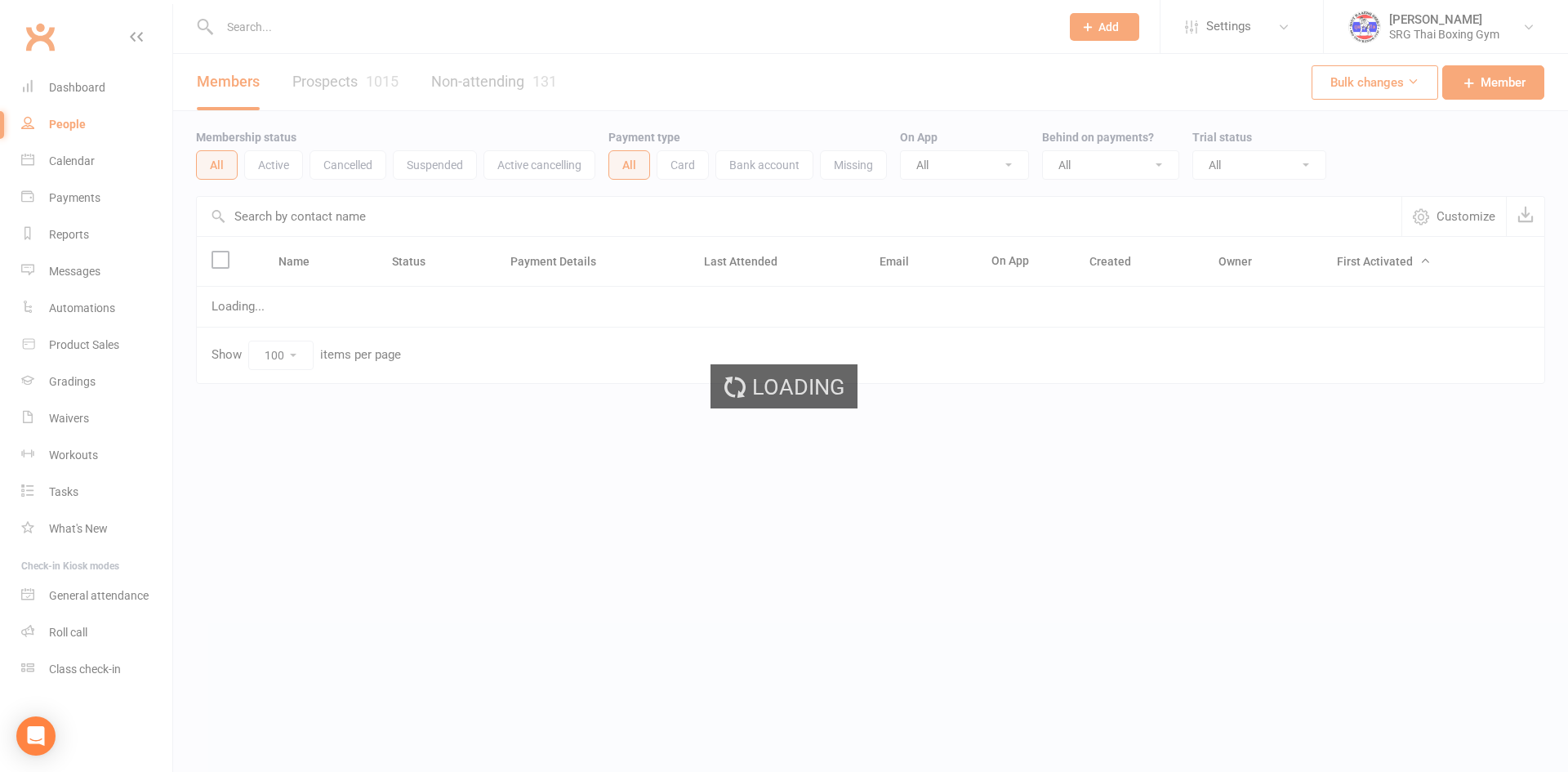
click at [109, 86] on div "Loading" at bounding box center [784, 386] width 1568 height 772
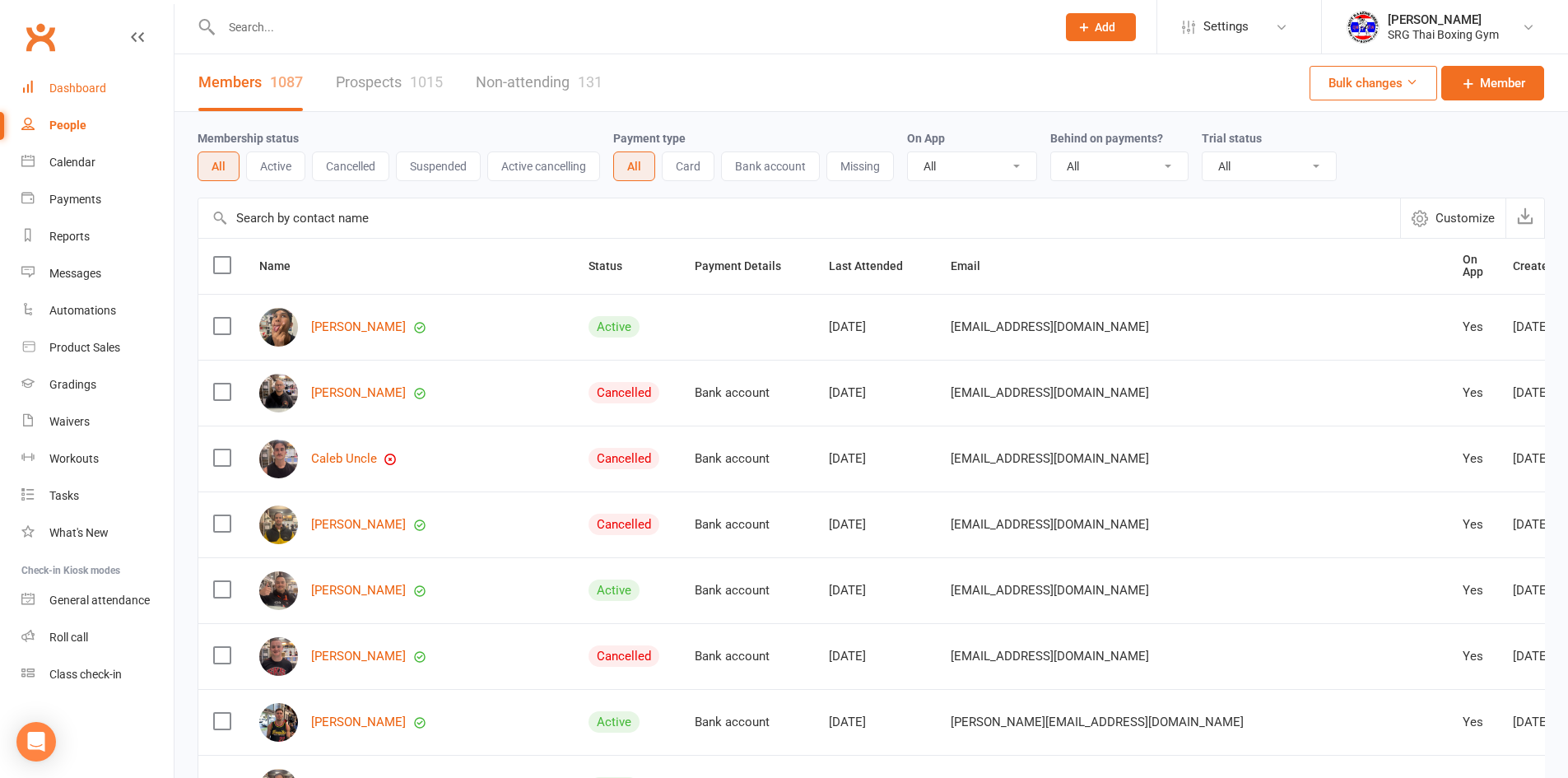
click at [58, 92] on div "Dashboard" at bounding box center [77, 88] width 57 height 13
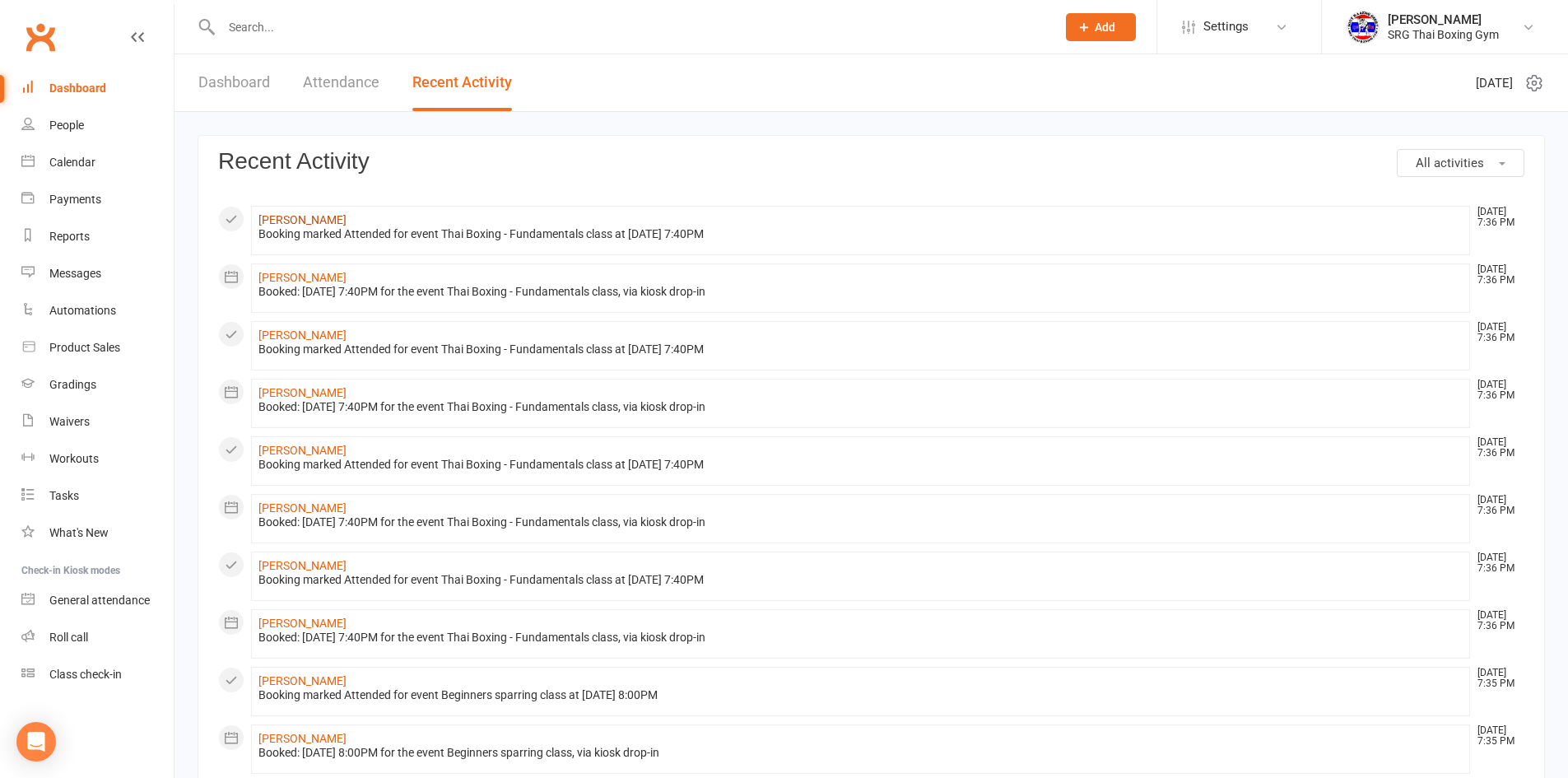
click at [304, 222] on link "Conor Evans" at bounding box center [302, 220] width 88 height 13
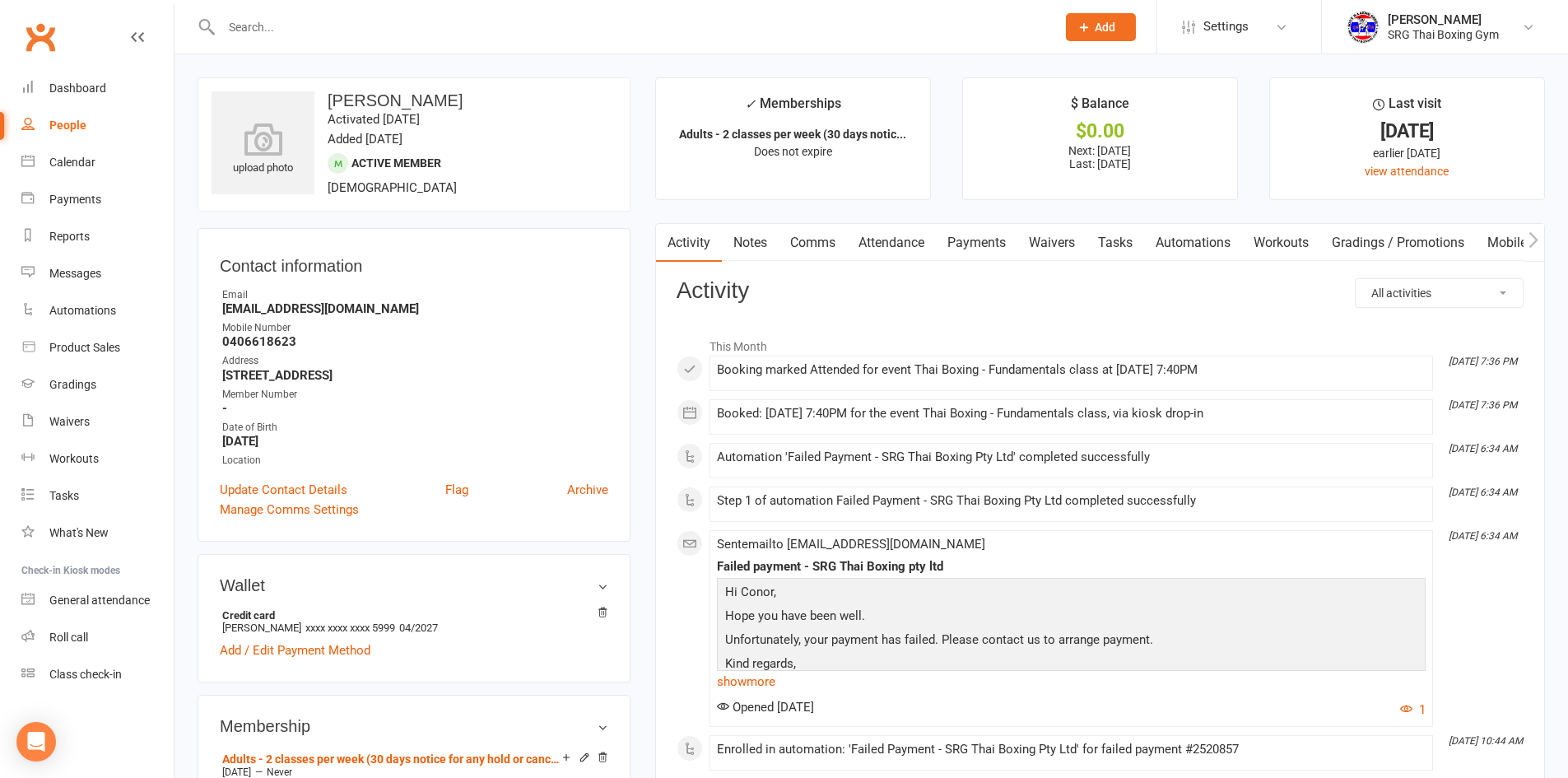
click at [927, 244] on link "Attendance" at bounding box center [891, 242] width 89 height 37
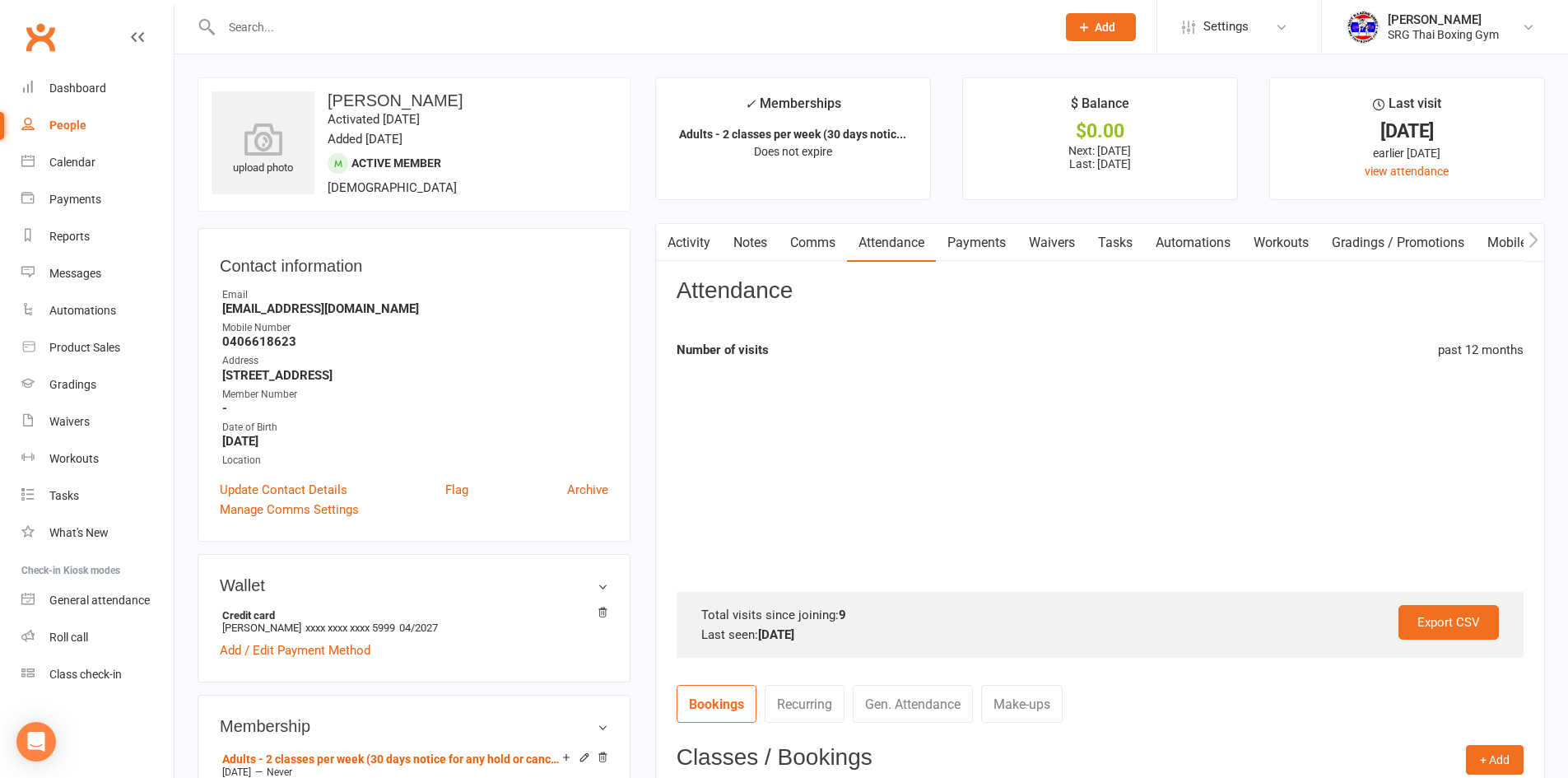
drag, startPoint x: 823, startPoint y: 245, endPoint x: 876, endPoint y: 245, distance: 53.0
click at [823, 245] on link "Comms" at bounding box center [812, 242] width 68 height 37
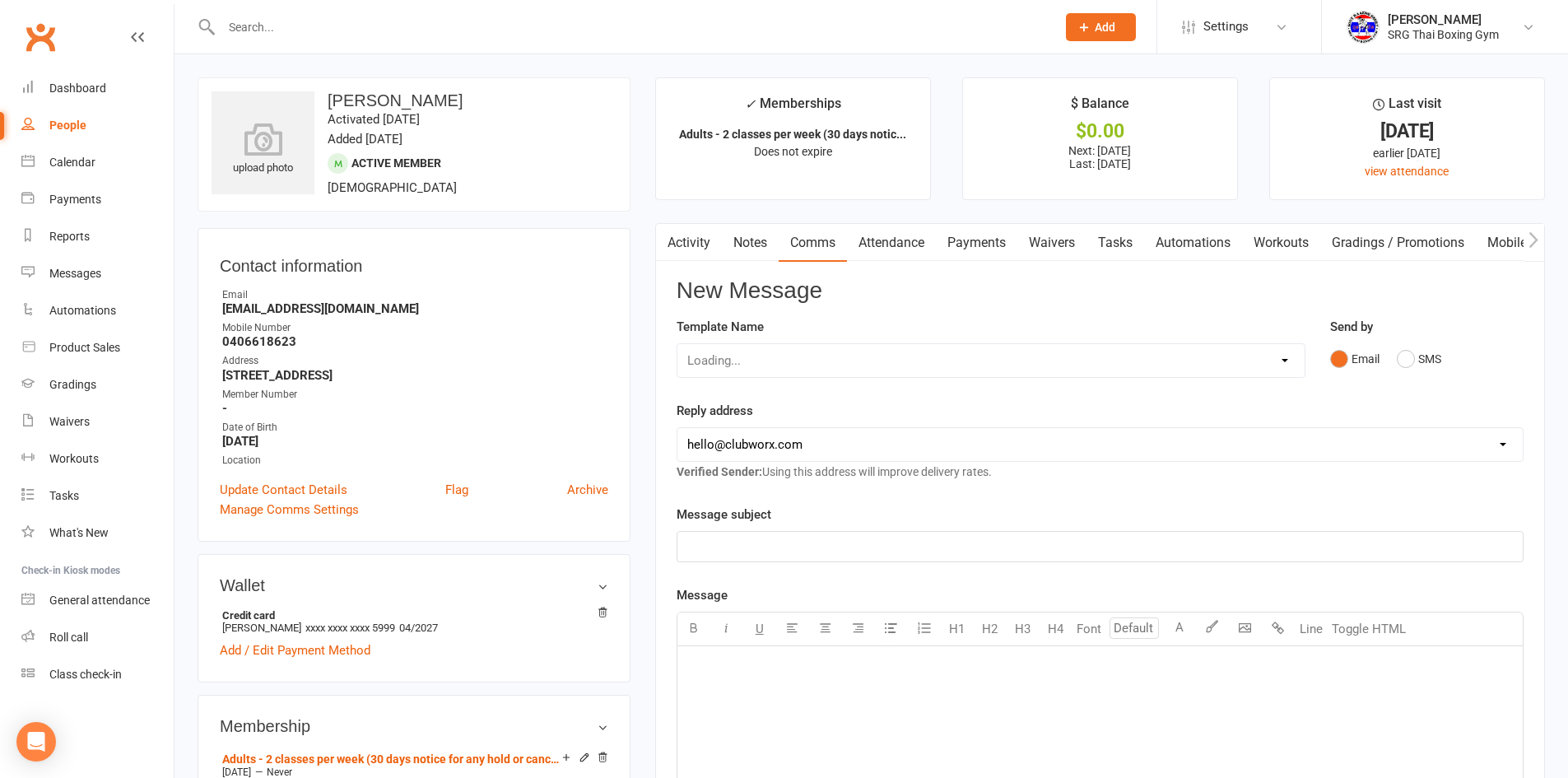
click at [931, 243] on link "Attendance" at bounding box center [891, 242] width 89 height 37
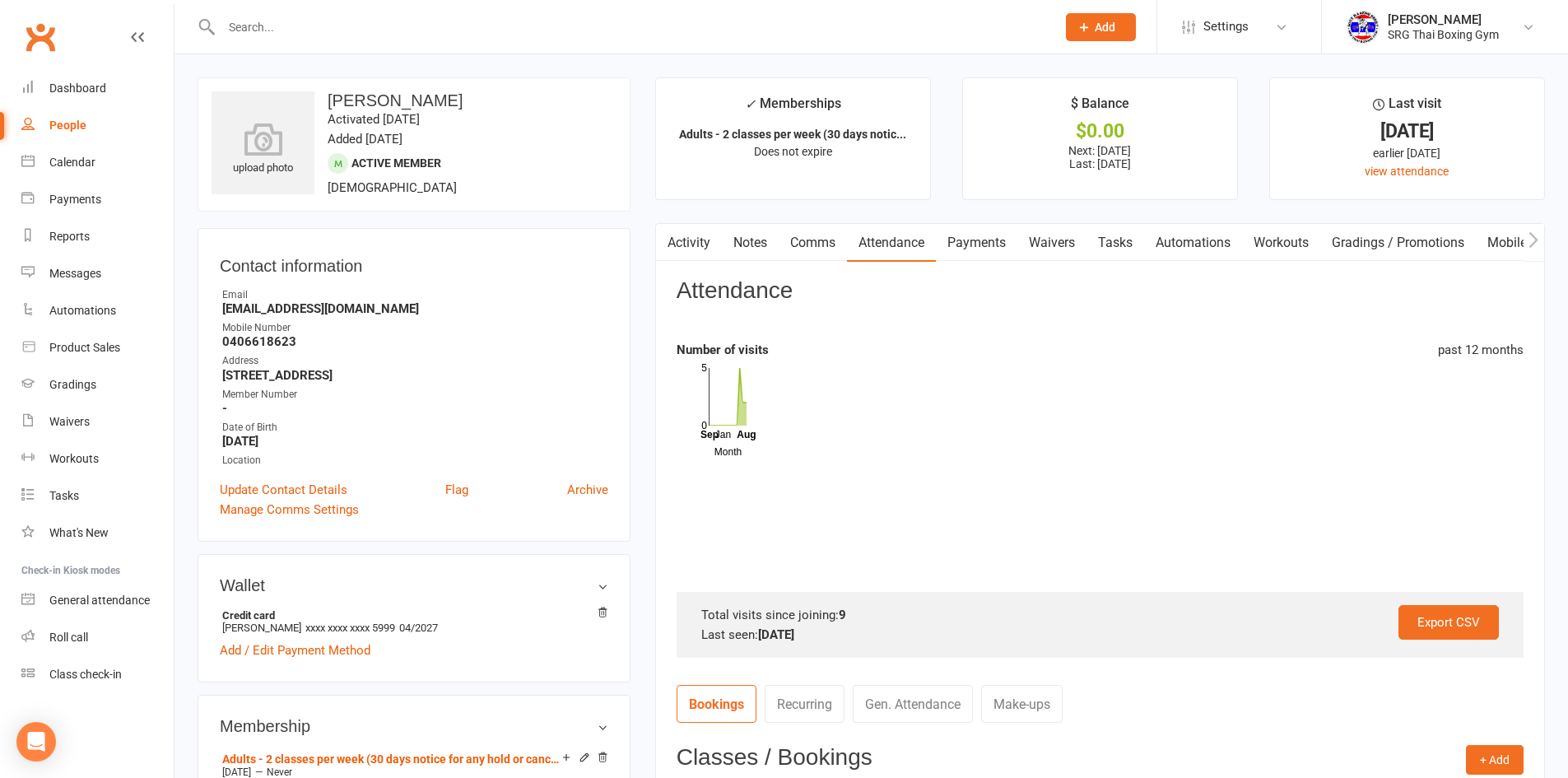
click at [992, 245] on link "Payments" at bounding box center [977, 242] width 82 height 37
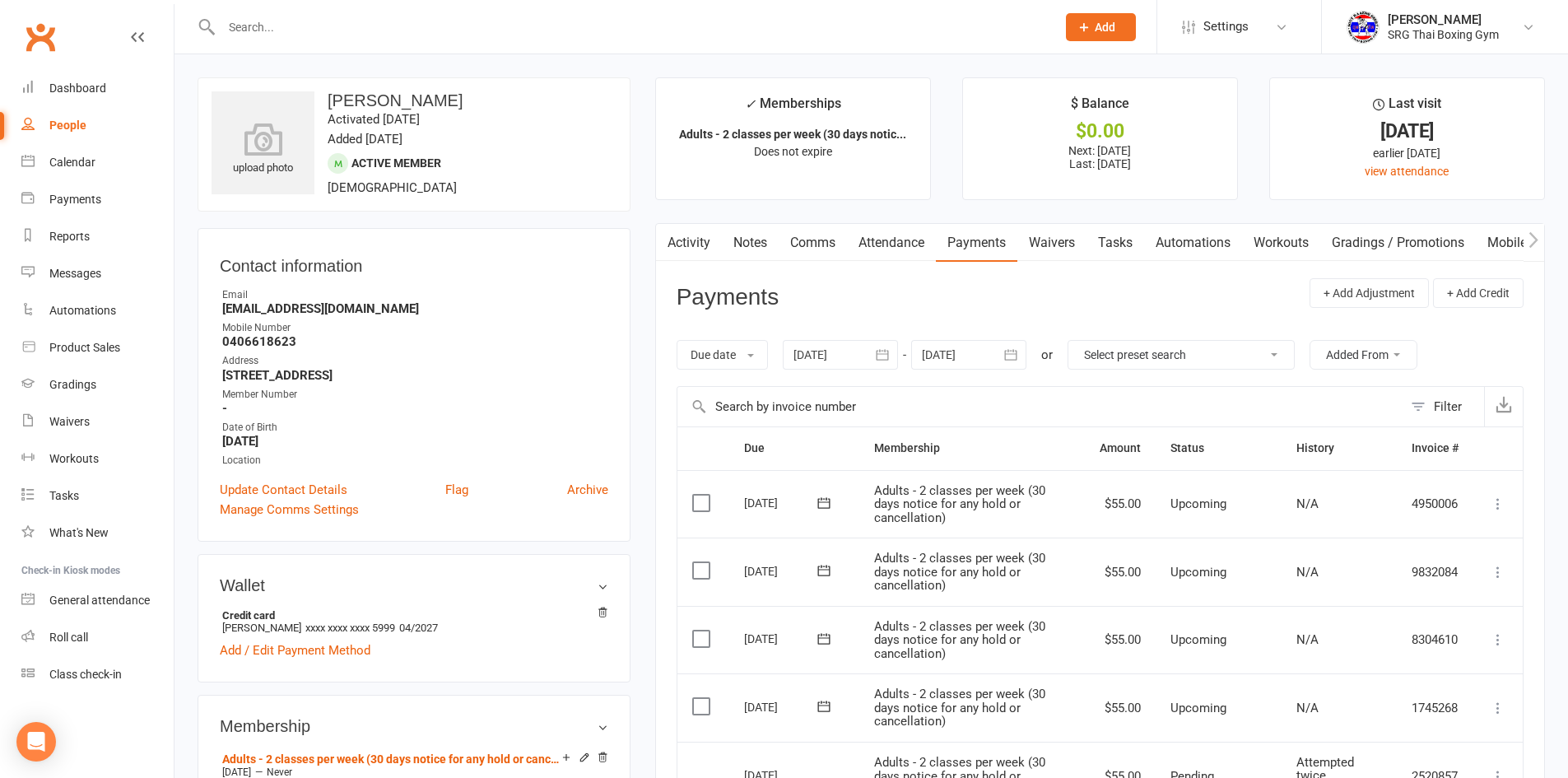
click at [1070, 248] on link "Waivers" at bounding box center [1052, 242] width 69 height 37
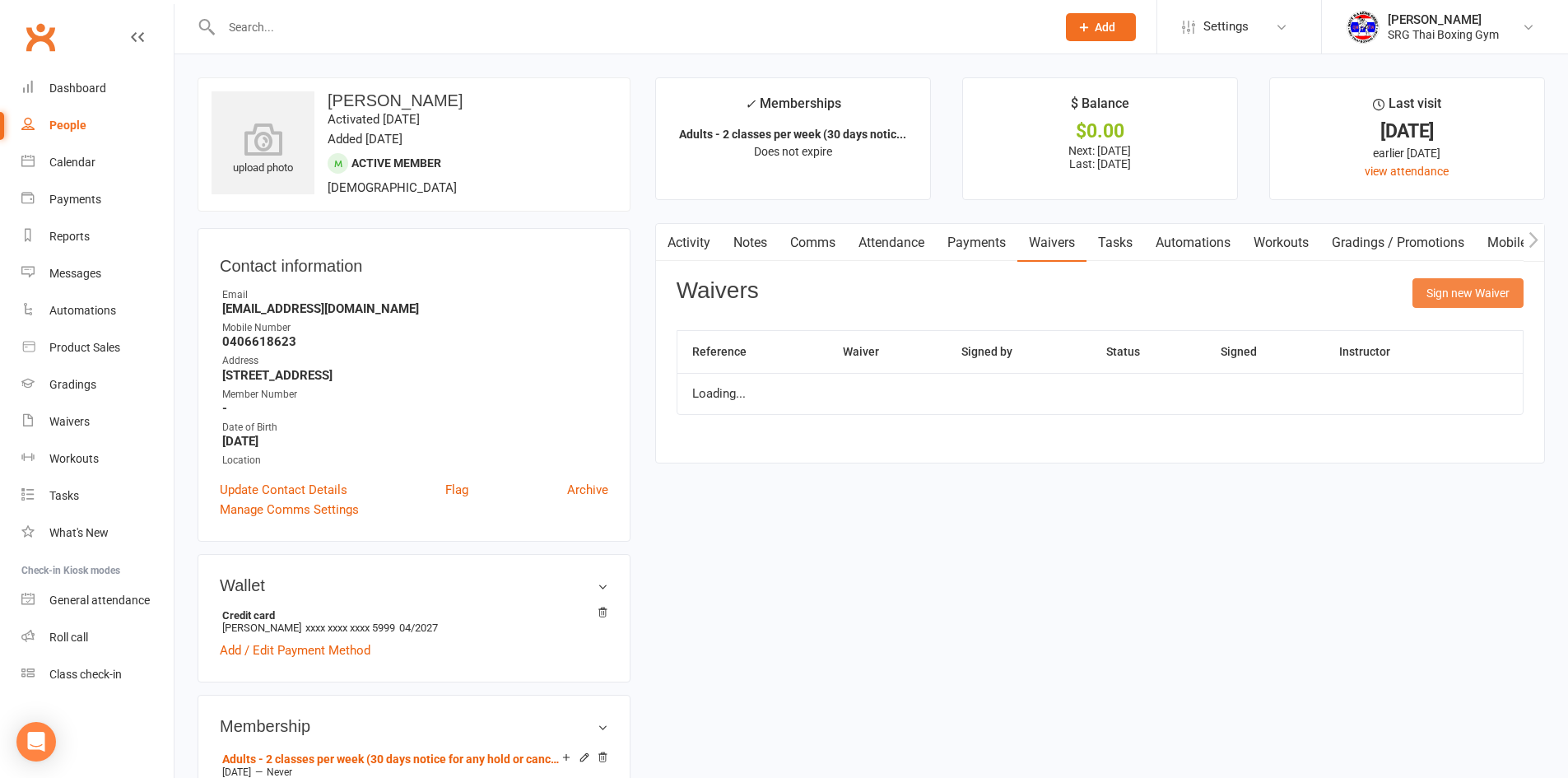
click at [1452, 289] on button "Sign new Waiver" at bounding box center [1468, 293] width 111 height 30
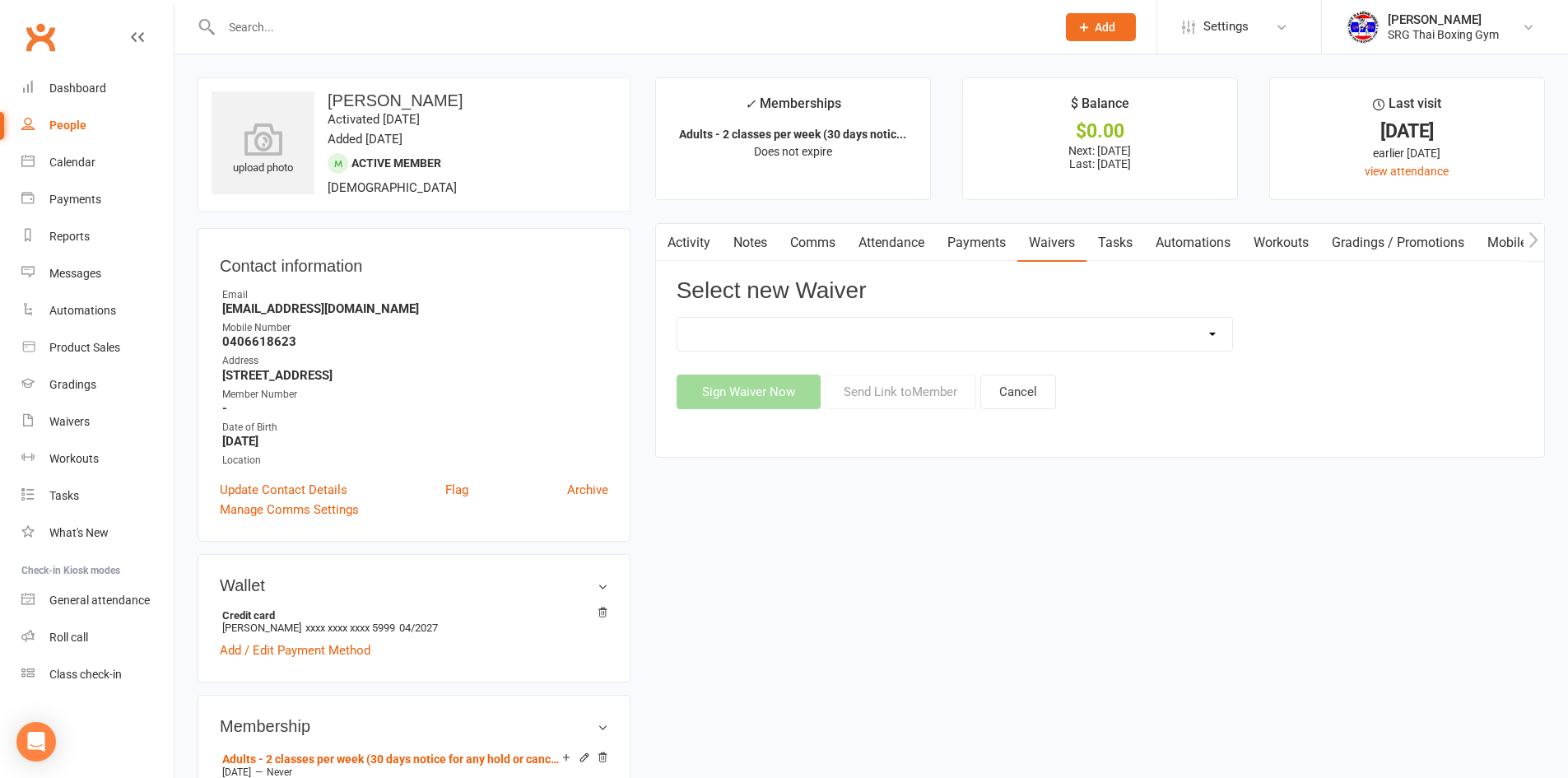
click at [915, 343] on select "Membership agreement Membership cancellation form Membership hold form New paym…" at bounding box center [955, 334] width 555 height 33
select select "12787"
click at [678, 318] on select "Membership agreement Membership cancellation form Membership hold form New paym…" at bounding box center [955, 334] width 555 height 33
click at [881, 398] on button "Send Link to Member" at bounding box center [901, 392] width 152 height 35
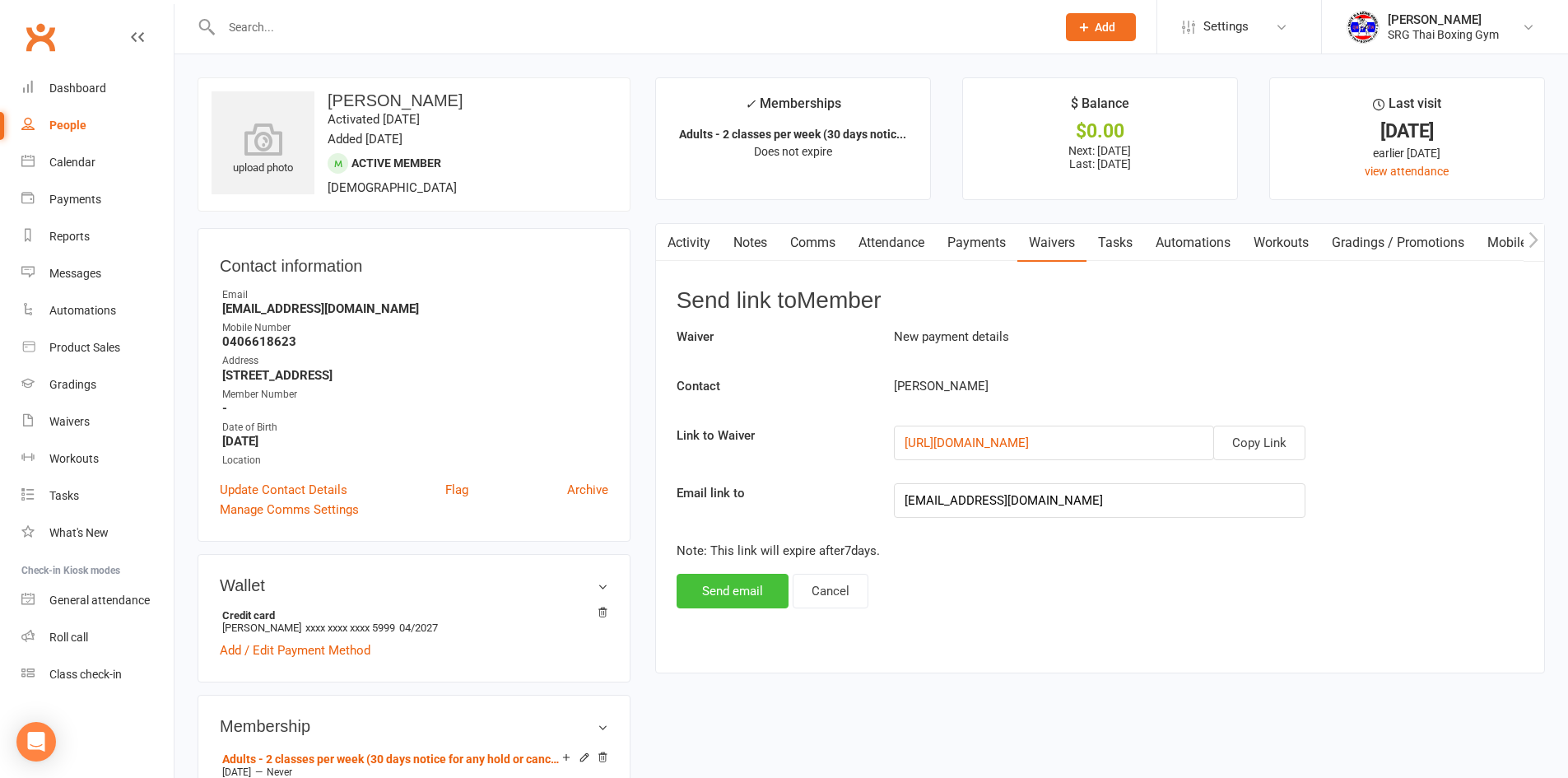
click at [727, 588] on button "Send email" at bounding box center [733, 592] width 112 height 35
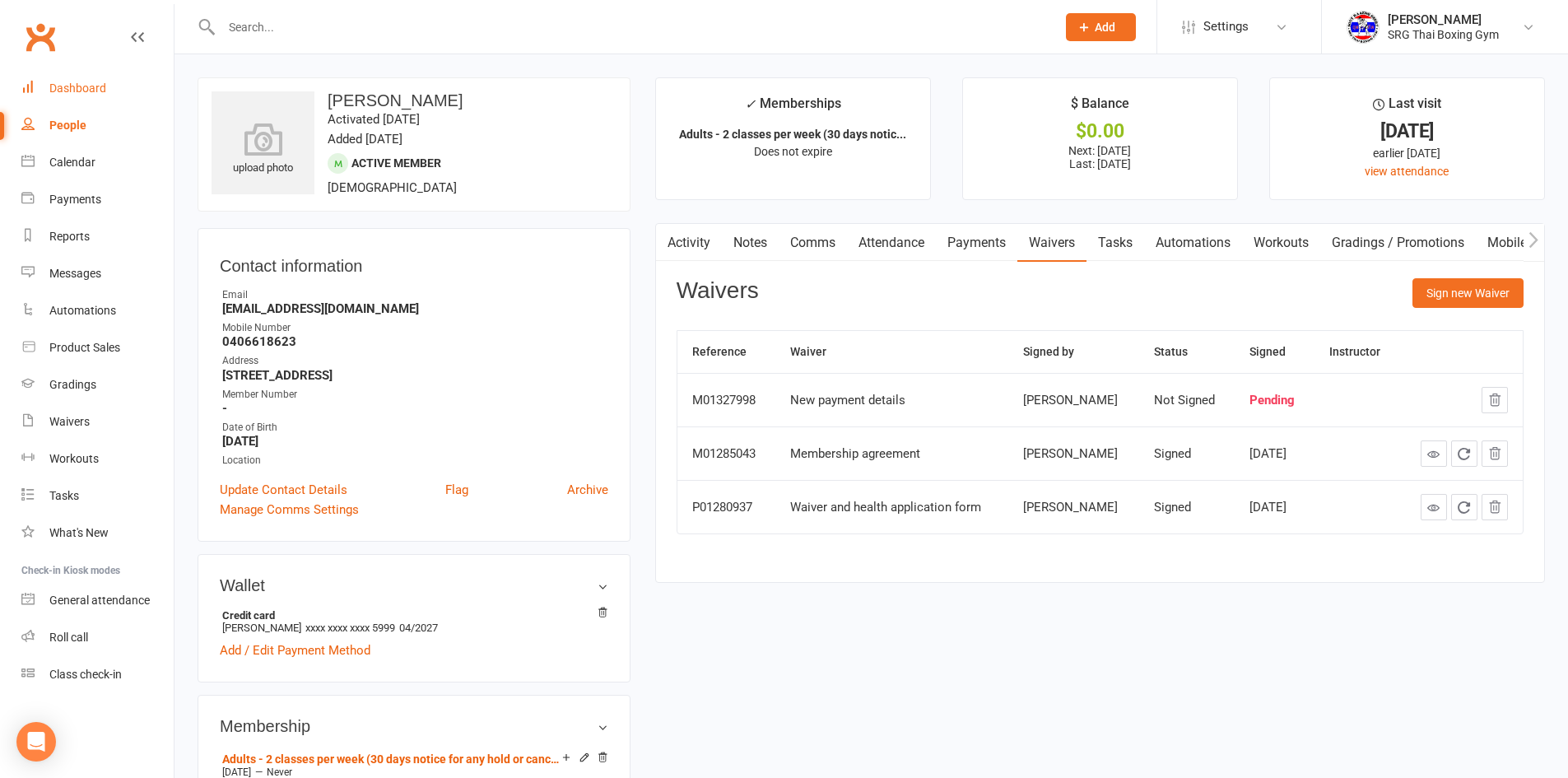
click at [49, 89] on link "Dashboard" at bounding box center [97, 88] width 153 height 37
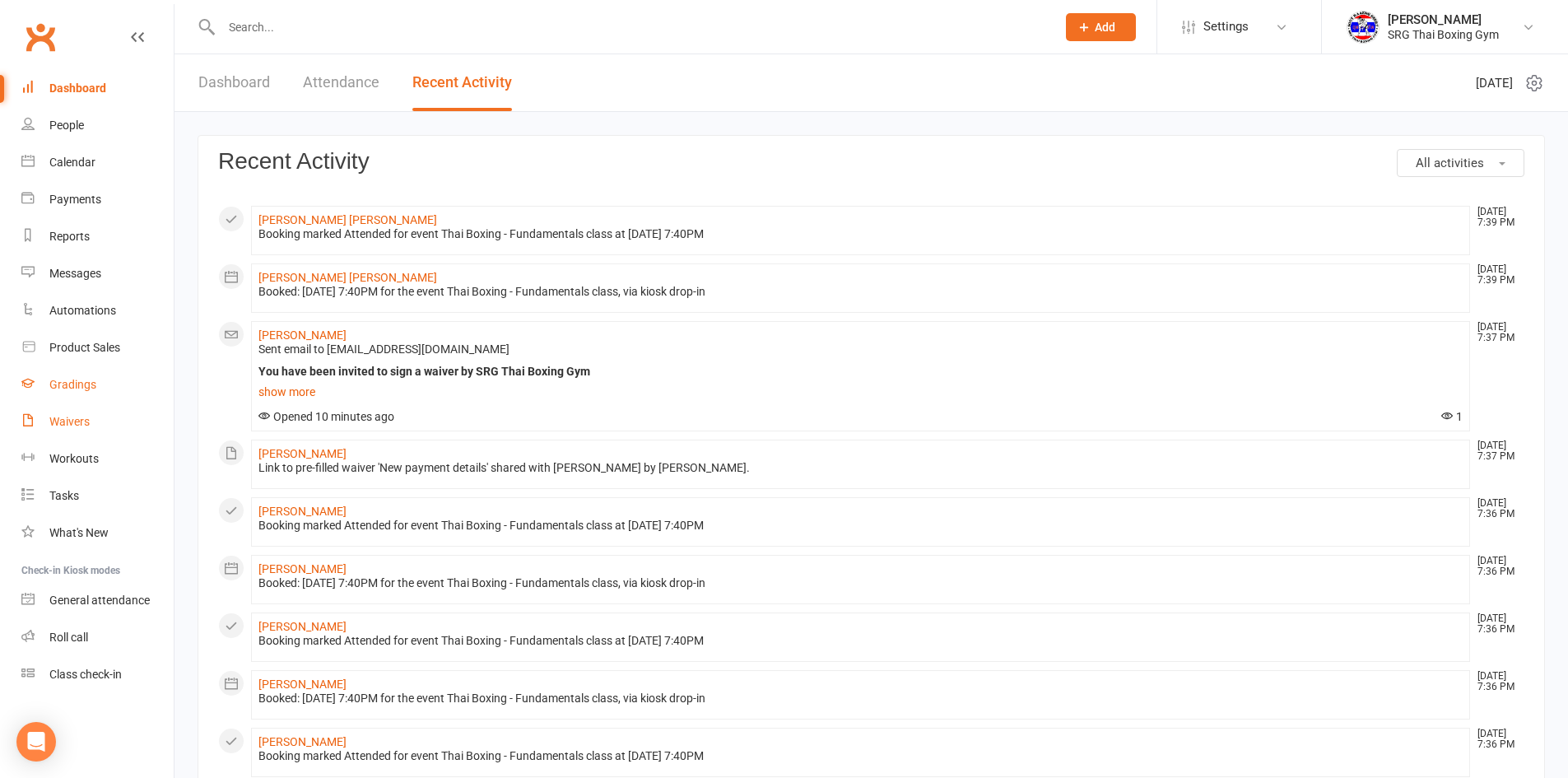
drag, startPoint x: 115, startPoint y: 423, endPoint x: 145, endPoint y: 398, distance: 39.1
click at [115, 423] on link "Waivers" at bounding box center [97, 422] width 153 height 37
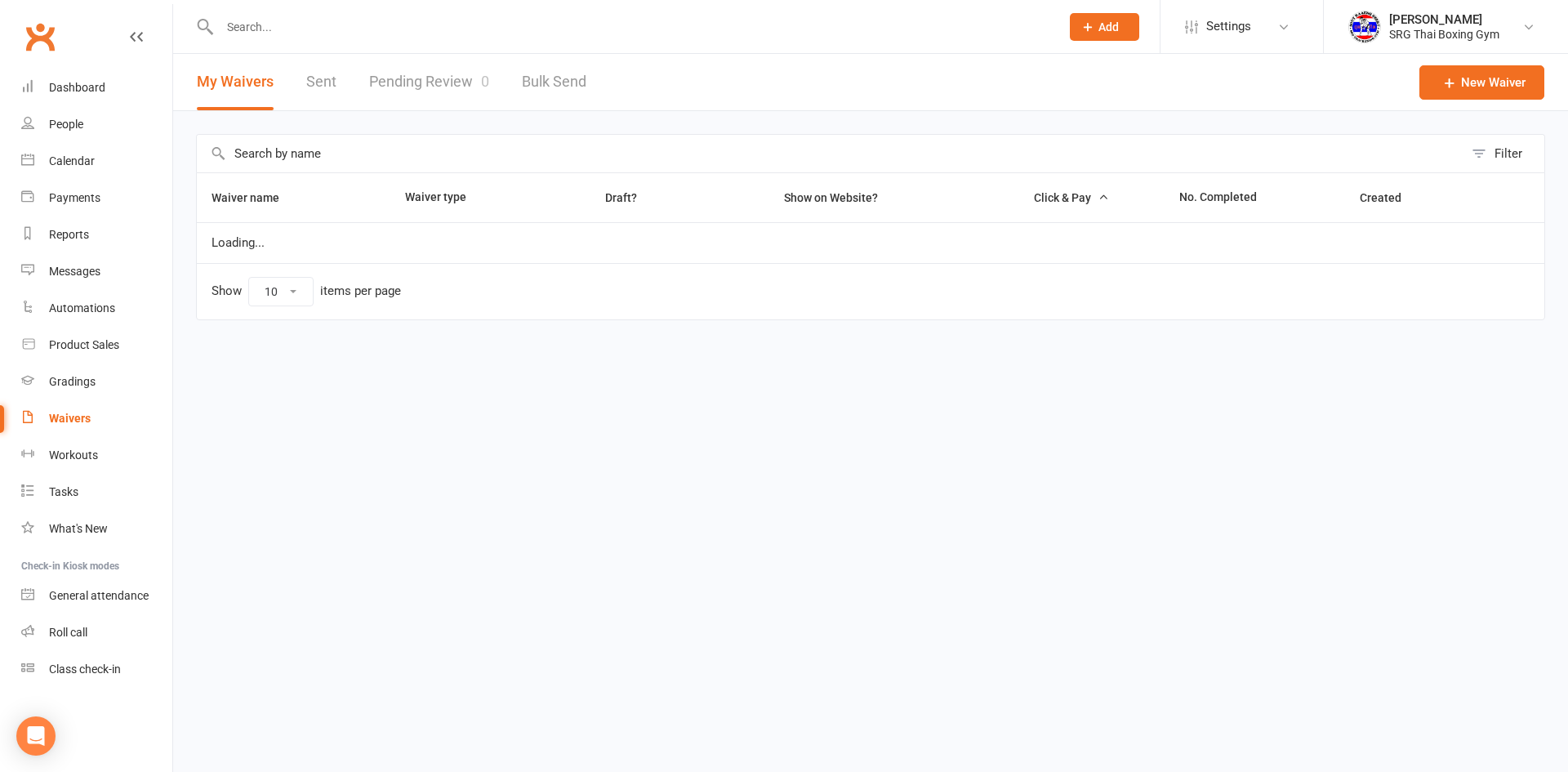
click at [421, 93] on link "Pending Review 0" at bounding box center [429, 82] width 120 height 56
select select "100"
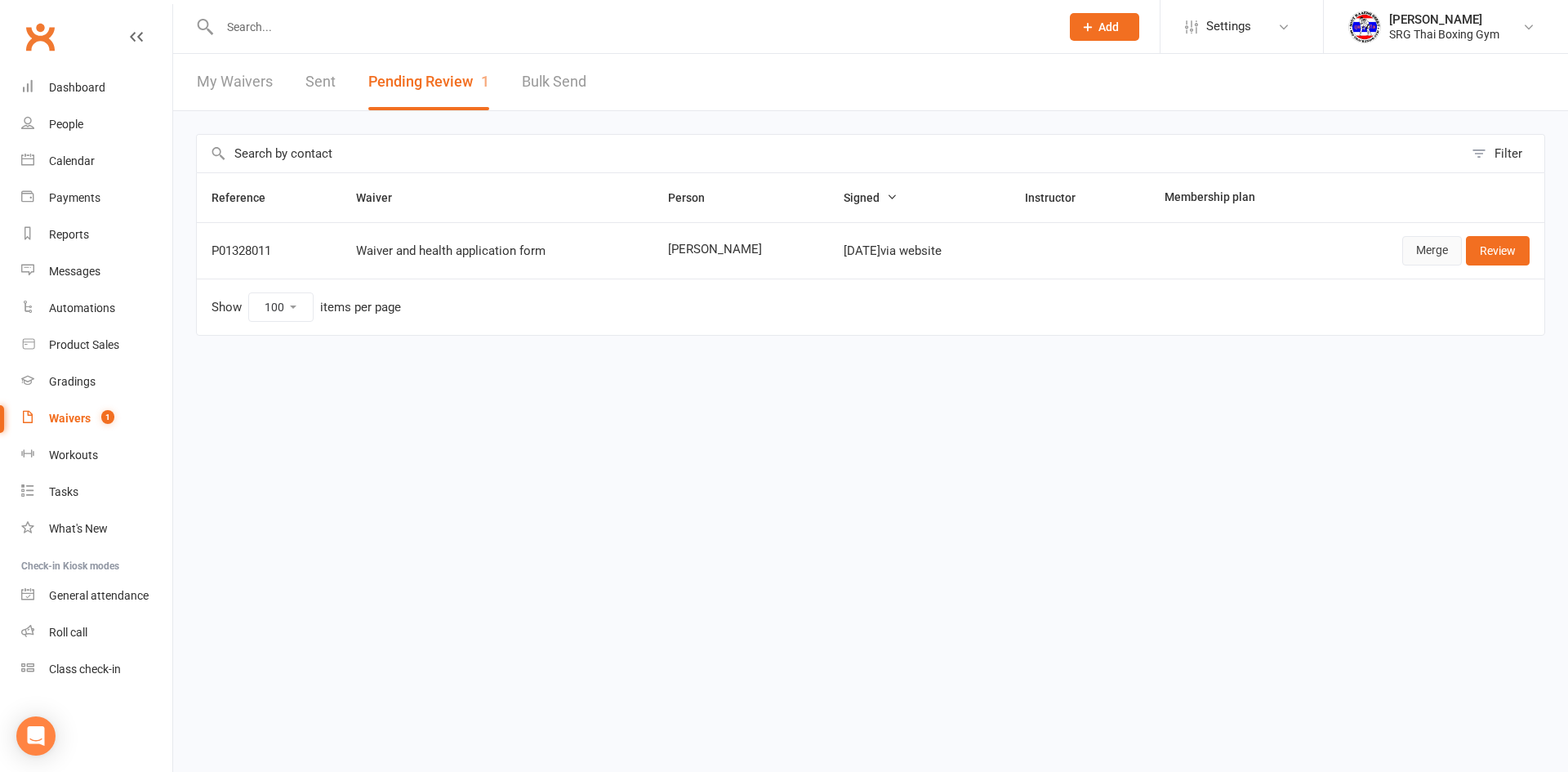
click at [1422, 246] on link "Merge" at bounding box center [1432, 251] width 60 height 30
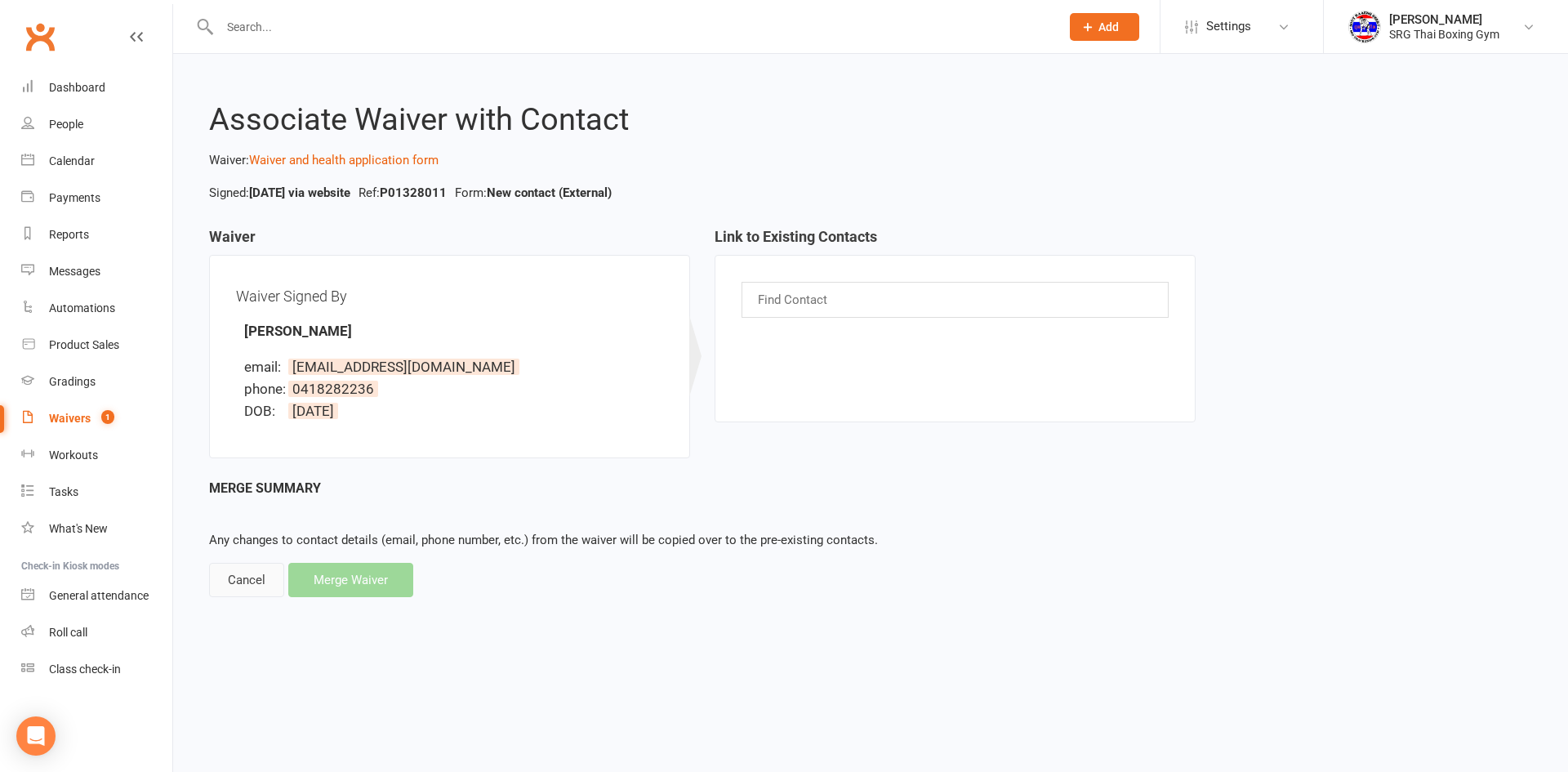
click at [216, 571] on div "Cancel" at bounding box center [246, 580] width 75 height 34
select select "100"
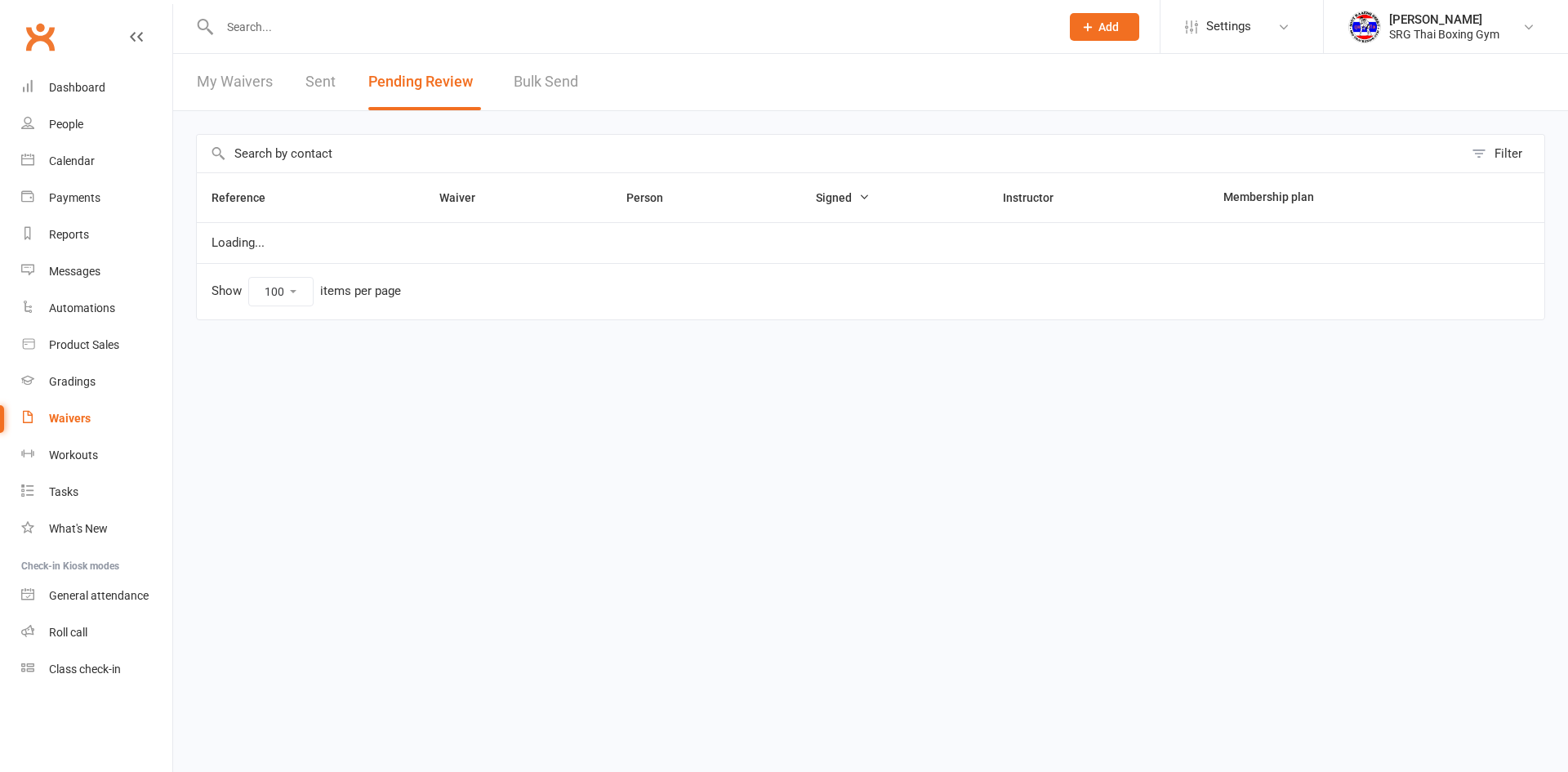
select select "100"
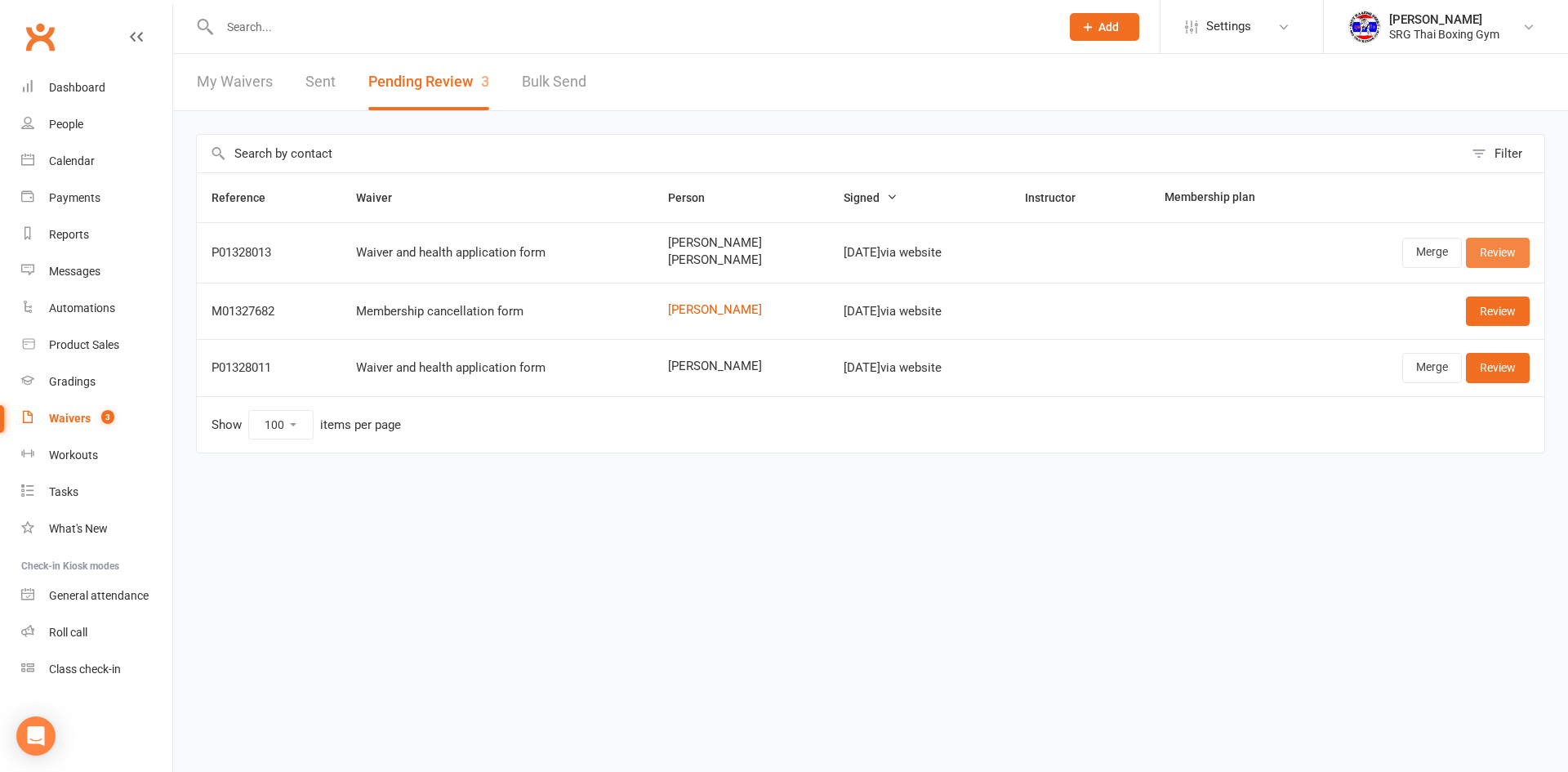
click at [1520, 260] on link "Review" at bounding box center [1498, 252] width 64 height 30
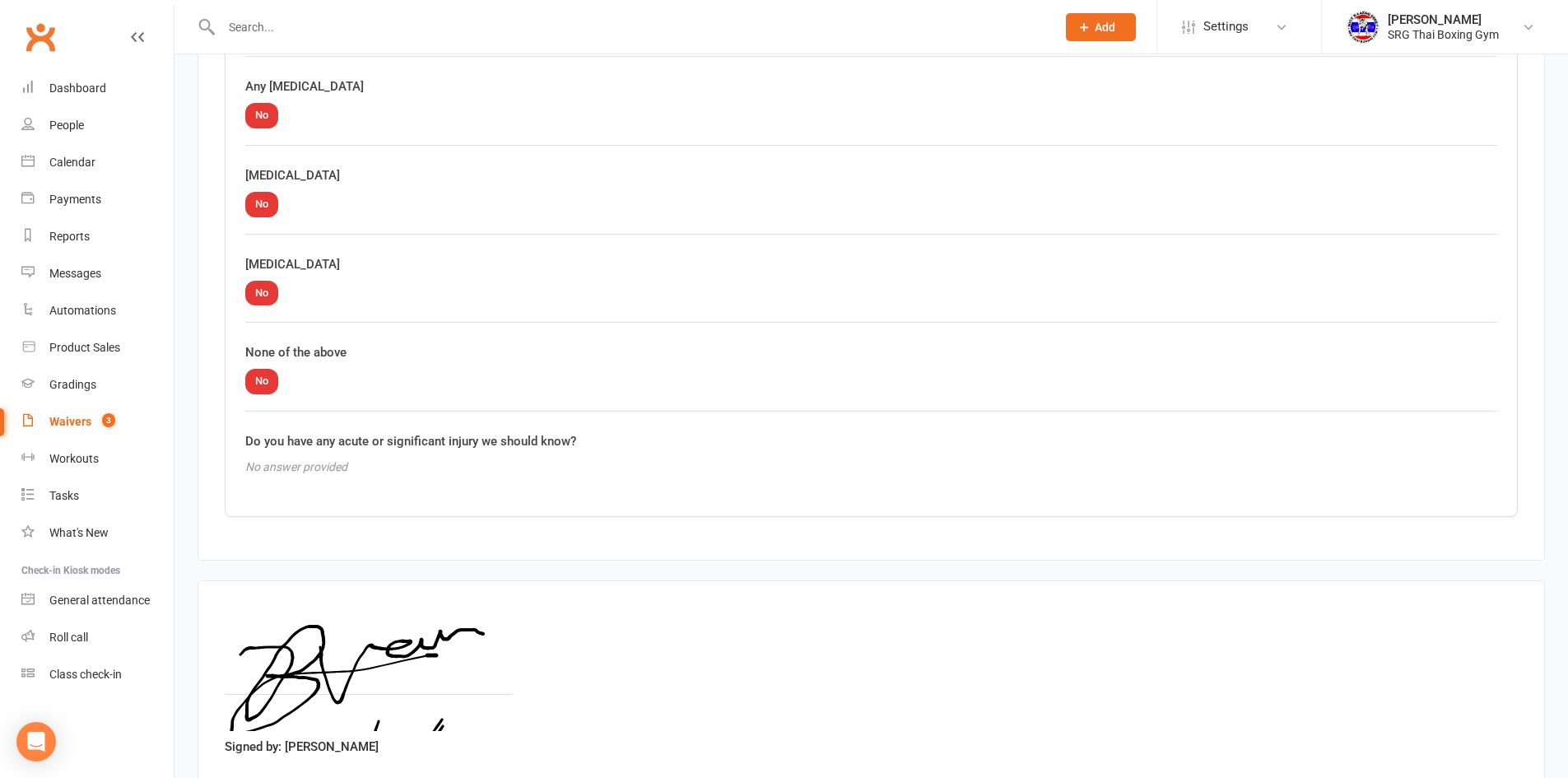
scroll to position [2567, 0]
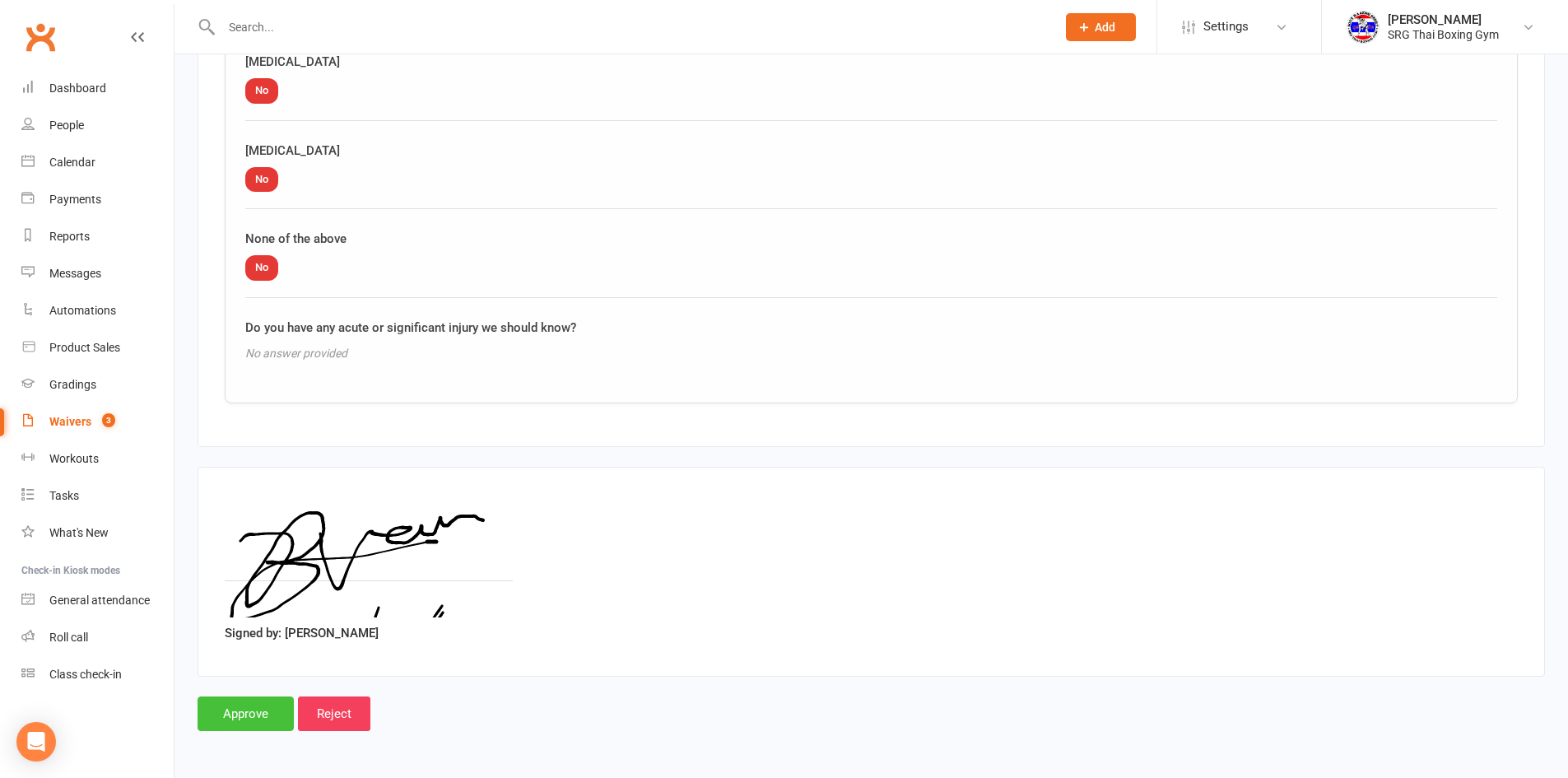
click at [199, 705] on input "Approve" at bounding box center [246, 714] width 96 height 35
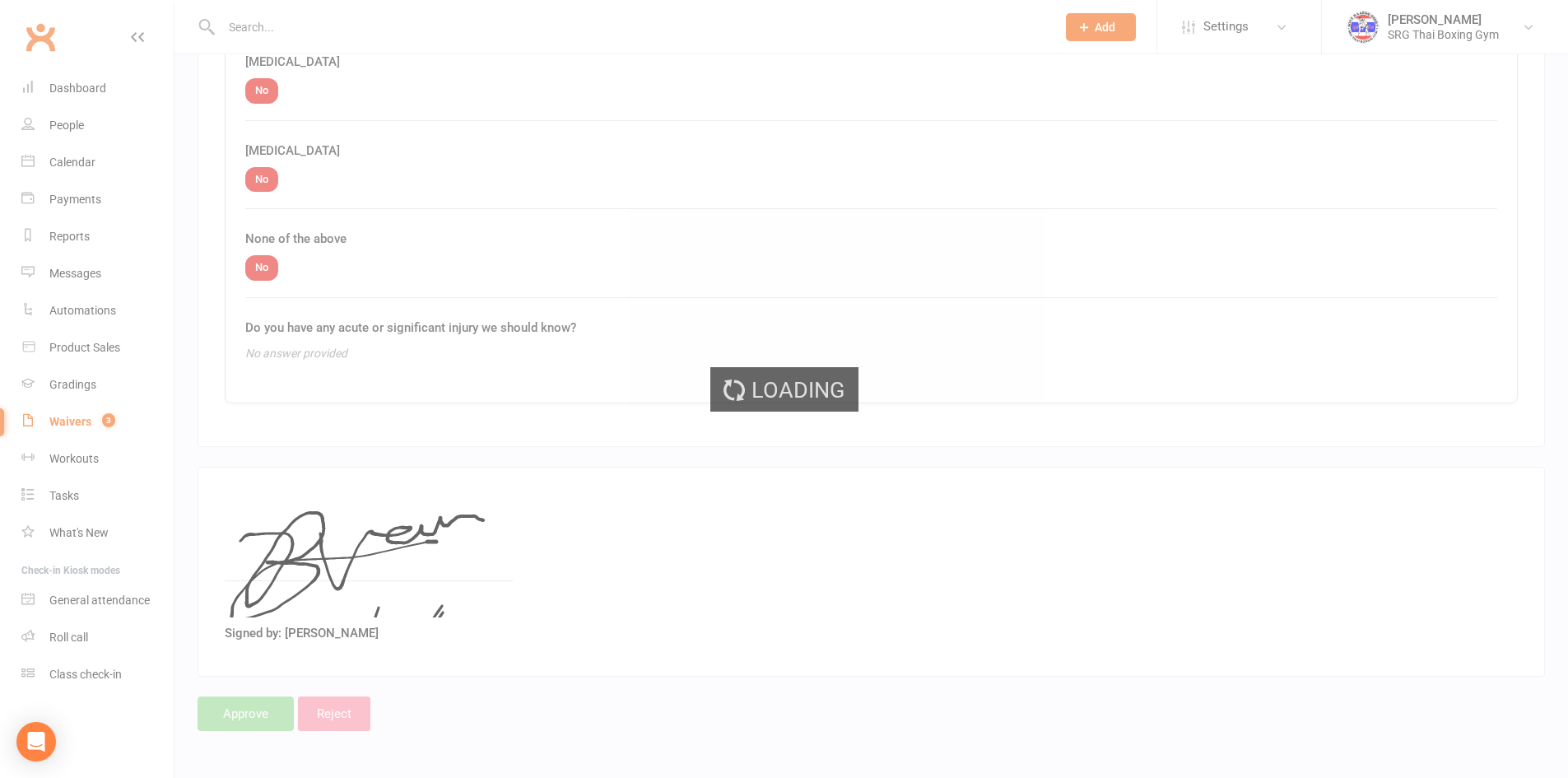
select select "100"
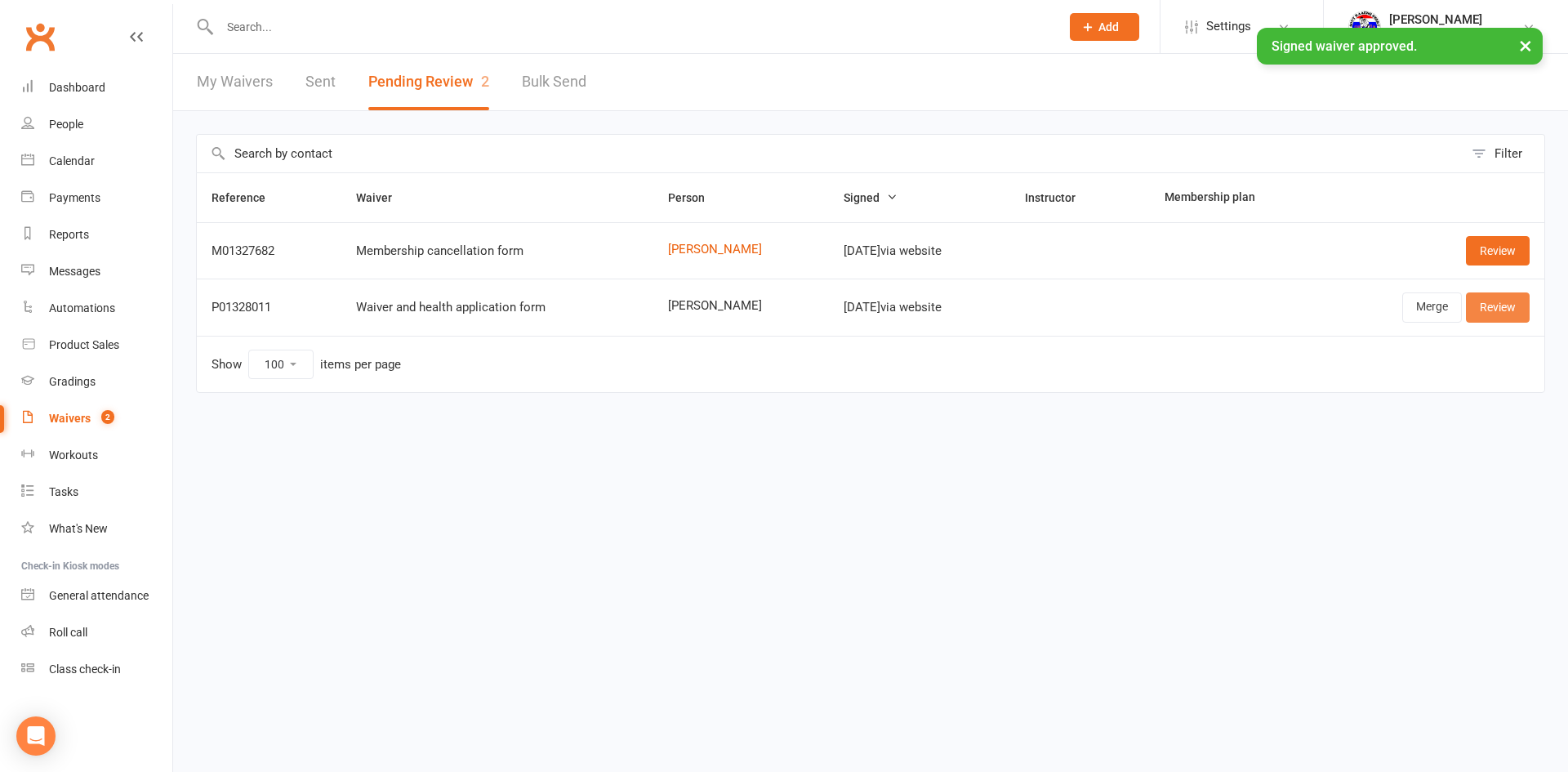
drag, startPoint x: 1497, startPoint y: 306, endPoint x: 1478, endPoint y: 323, distance: 25.5
click at [1497, 306] on link "Review" at bounding box center [1498, 307] width 64 height 30
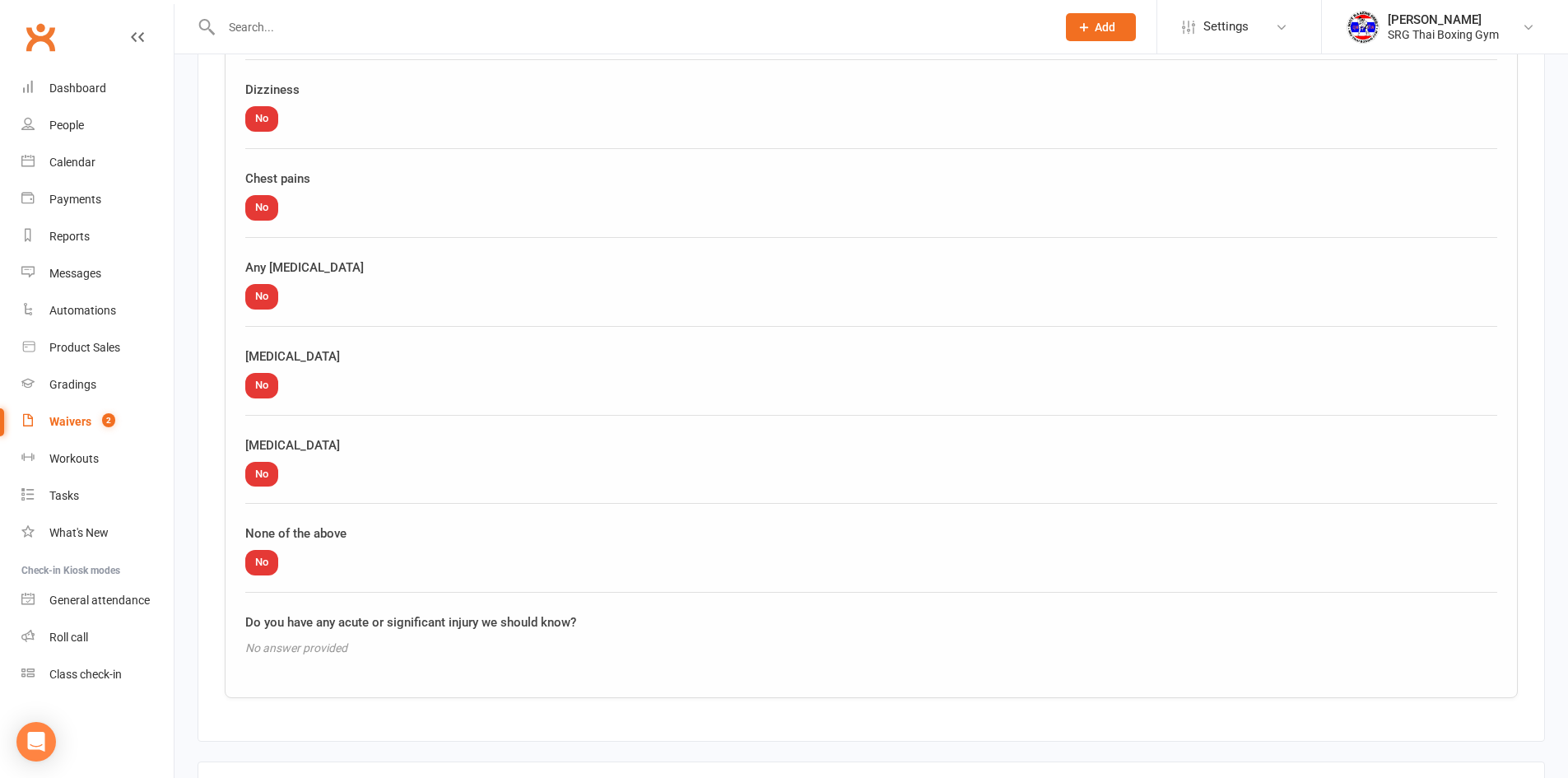
scroll to position [1941, 0]
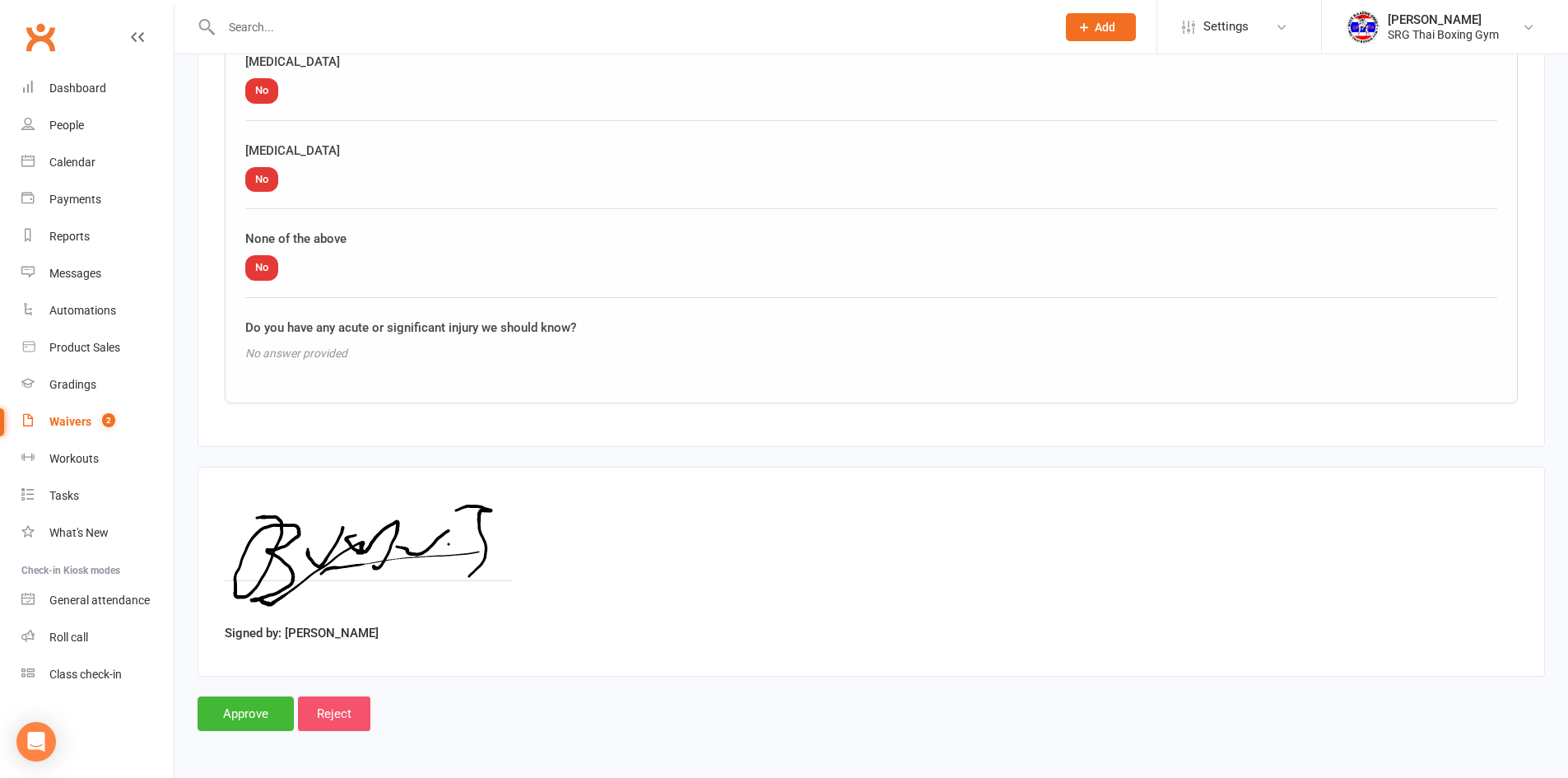
click at [337, 701] on input "Reject" at bounding box center [333, 714] width 72 height 35
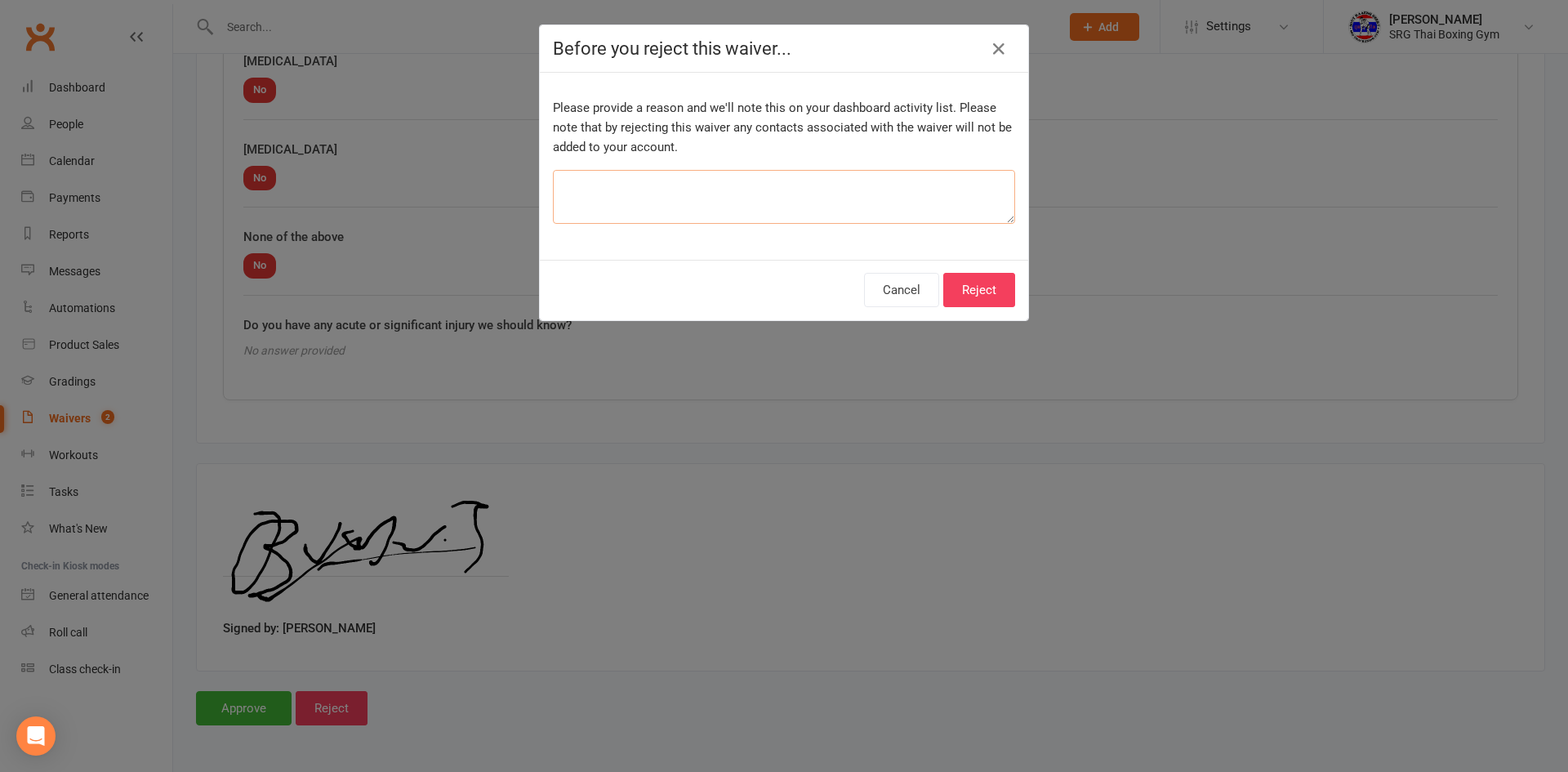
click at [822, 180] on textarea at bounding box center [783, 196] width 462 height 54
type textarea "FIlled out wrong one"
click at [995, 288] on button "Reject" at bounding box center [978, 290] width 71 height 34
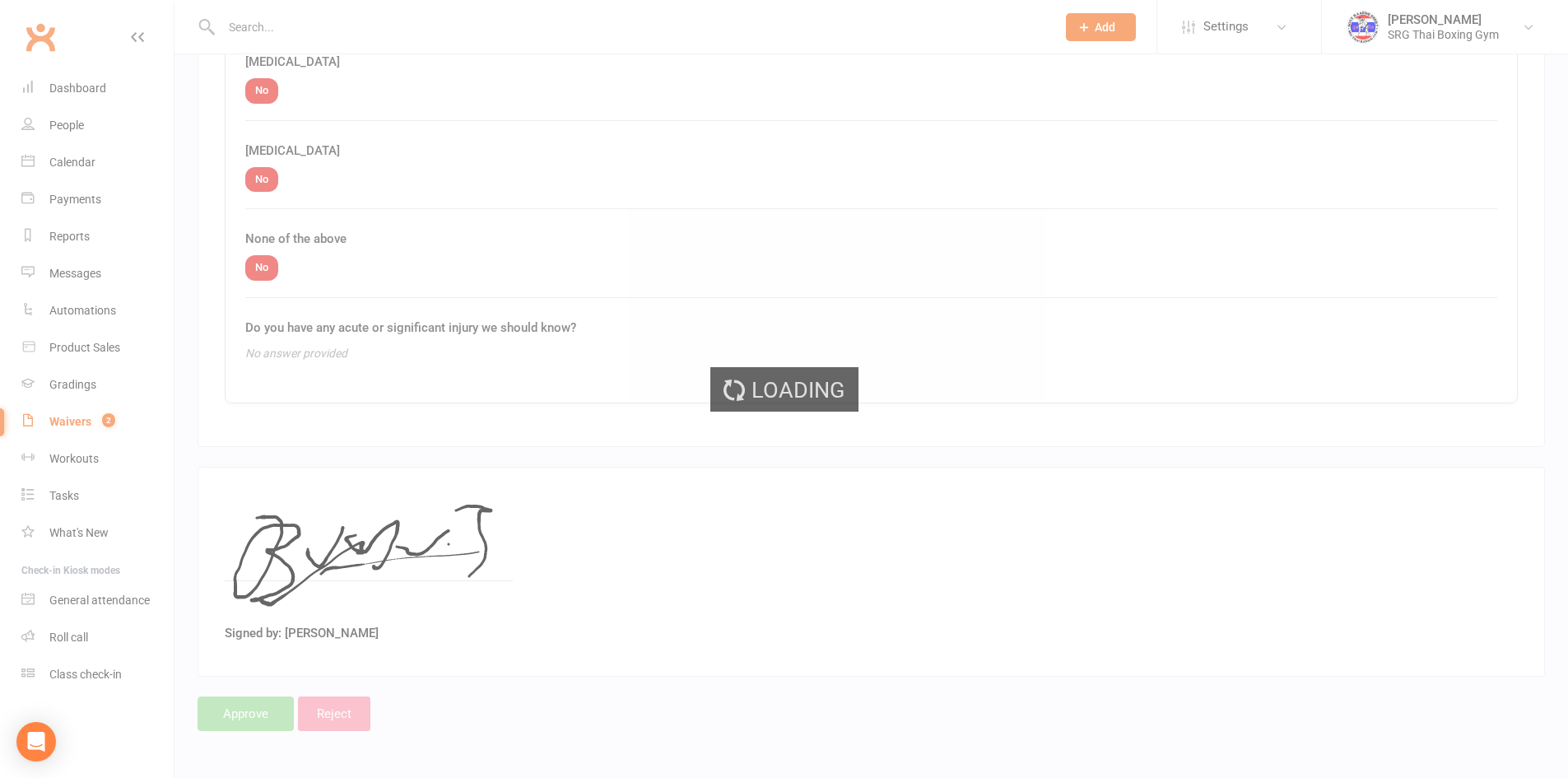
select select "100"
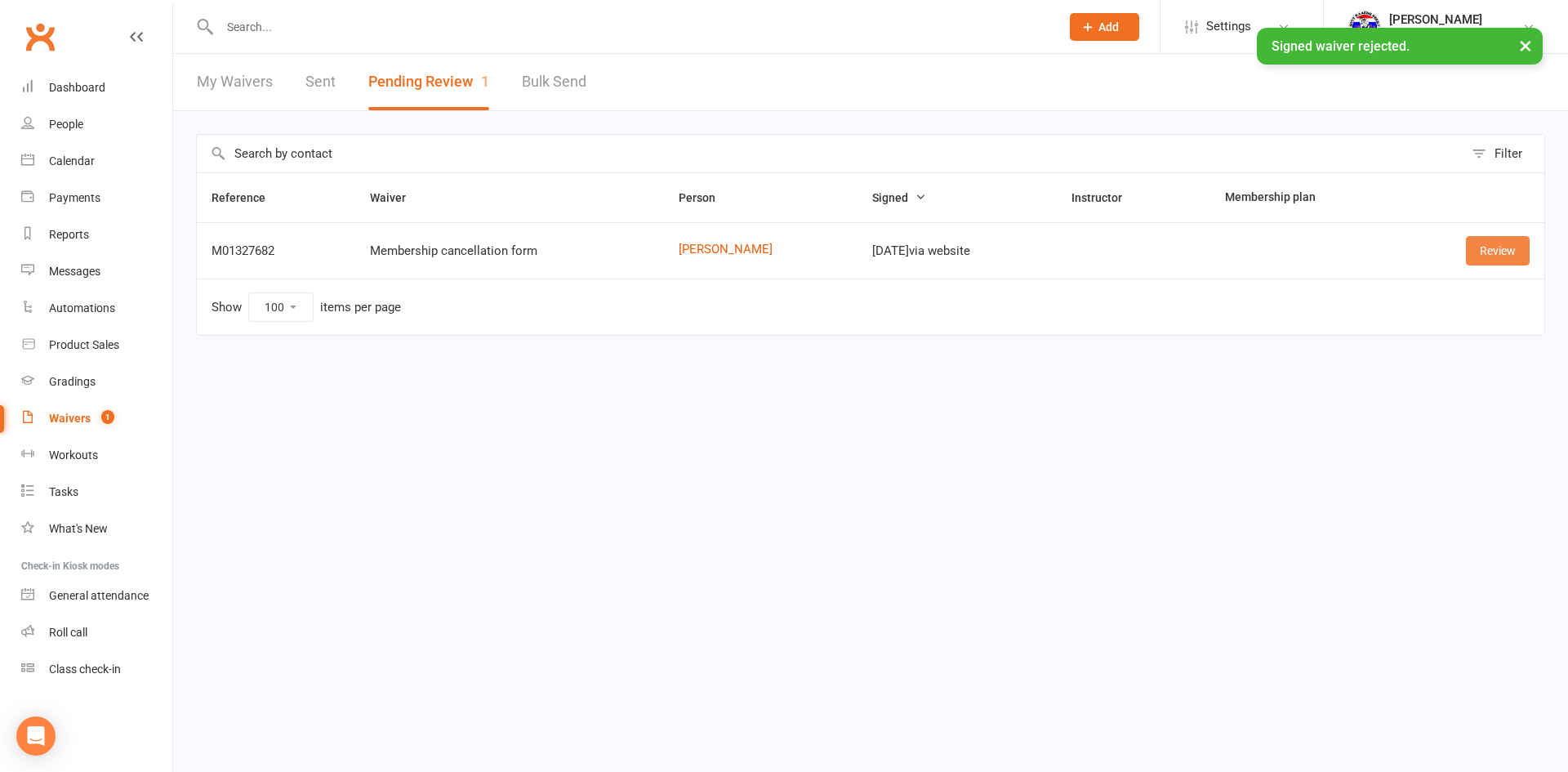
click at [1508, 254] on link "Review" at bounding box center [1498, 251] width 64 height 30
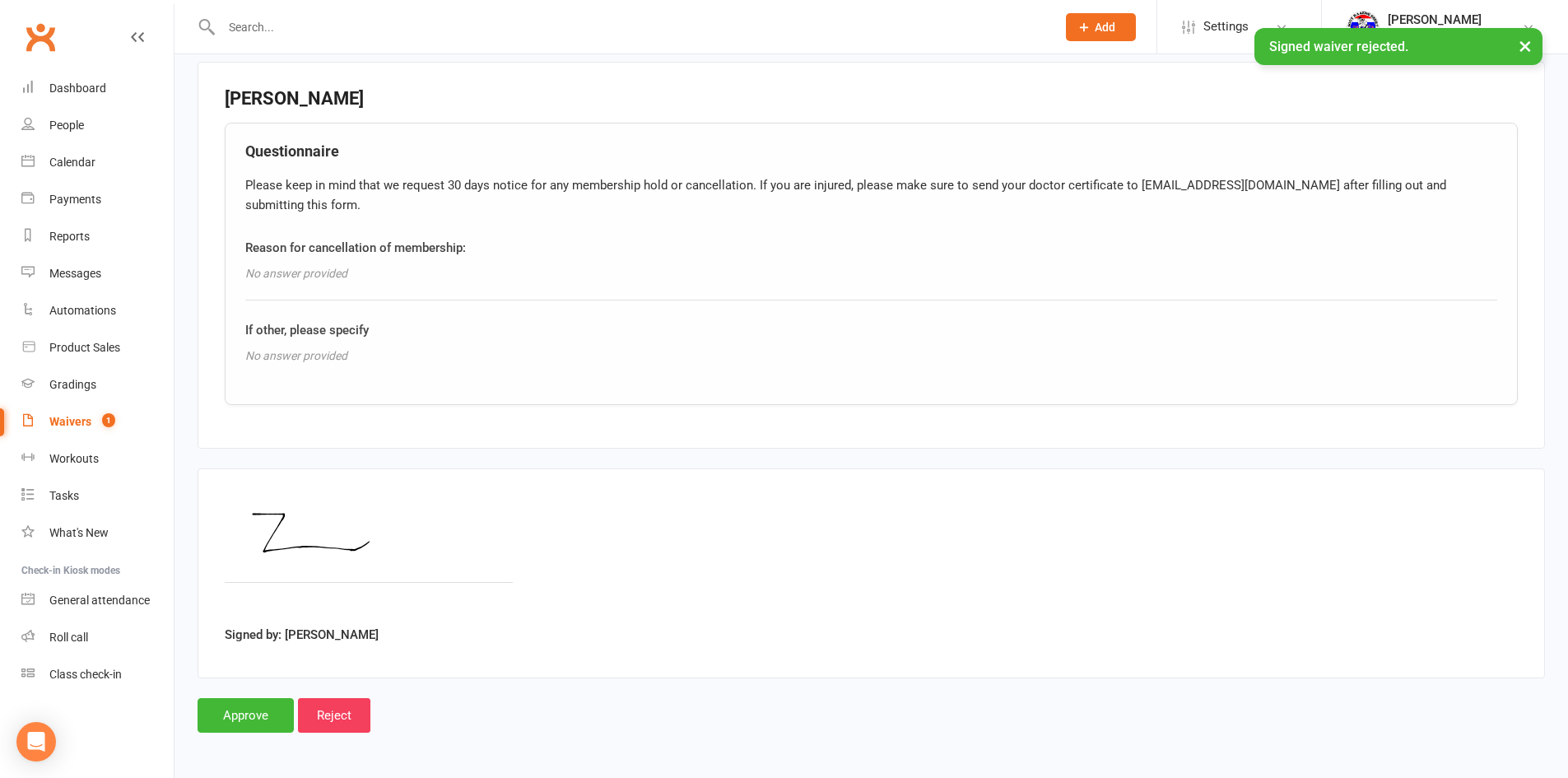
scroll to position [586, 0]
click at [240, 703] on input "Approve" at bounding box center [246, 714] width 96 height 35
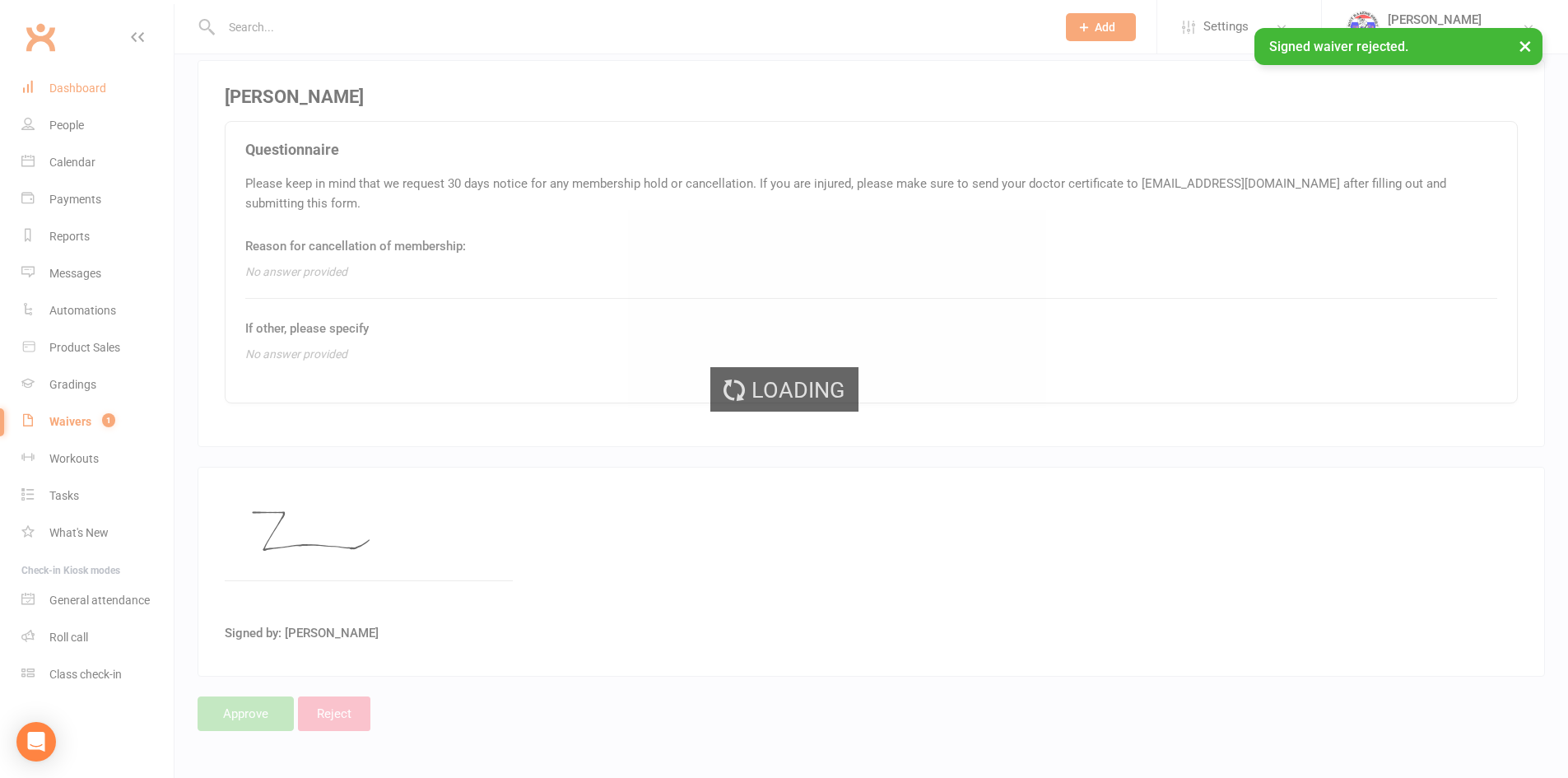
select select "100"
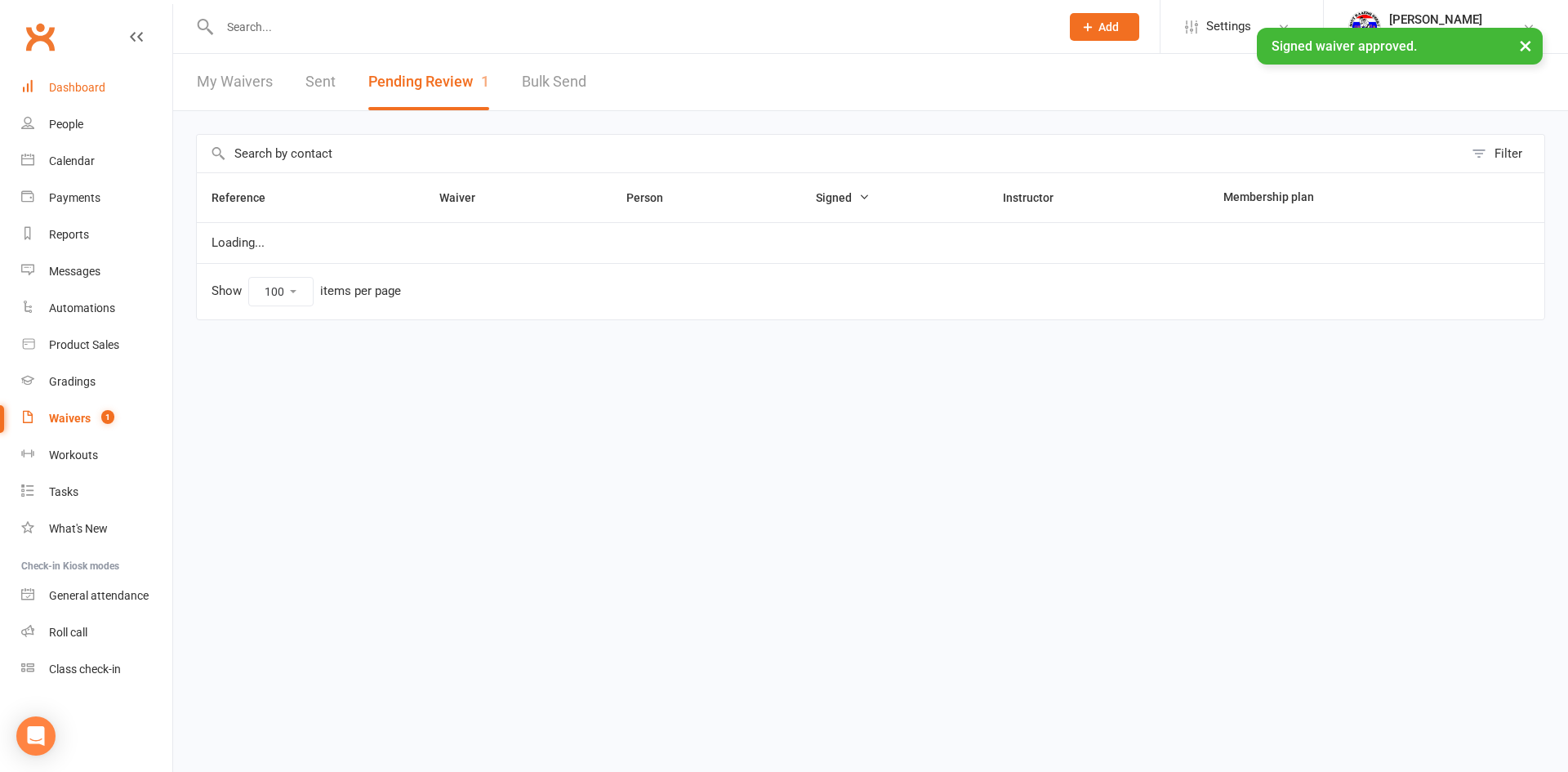
click at [88, 75] on link "Dashboard" at bounding box center [96, 88] width 151 height 37
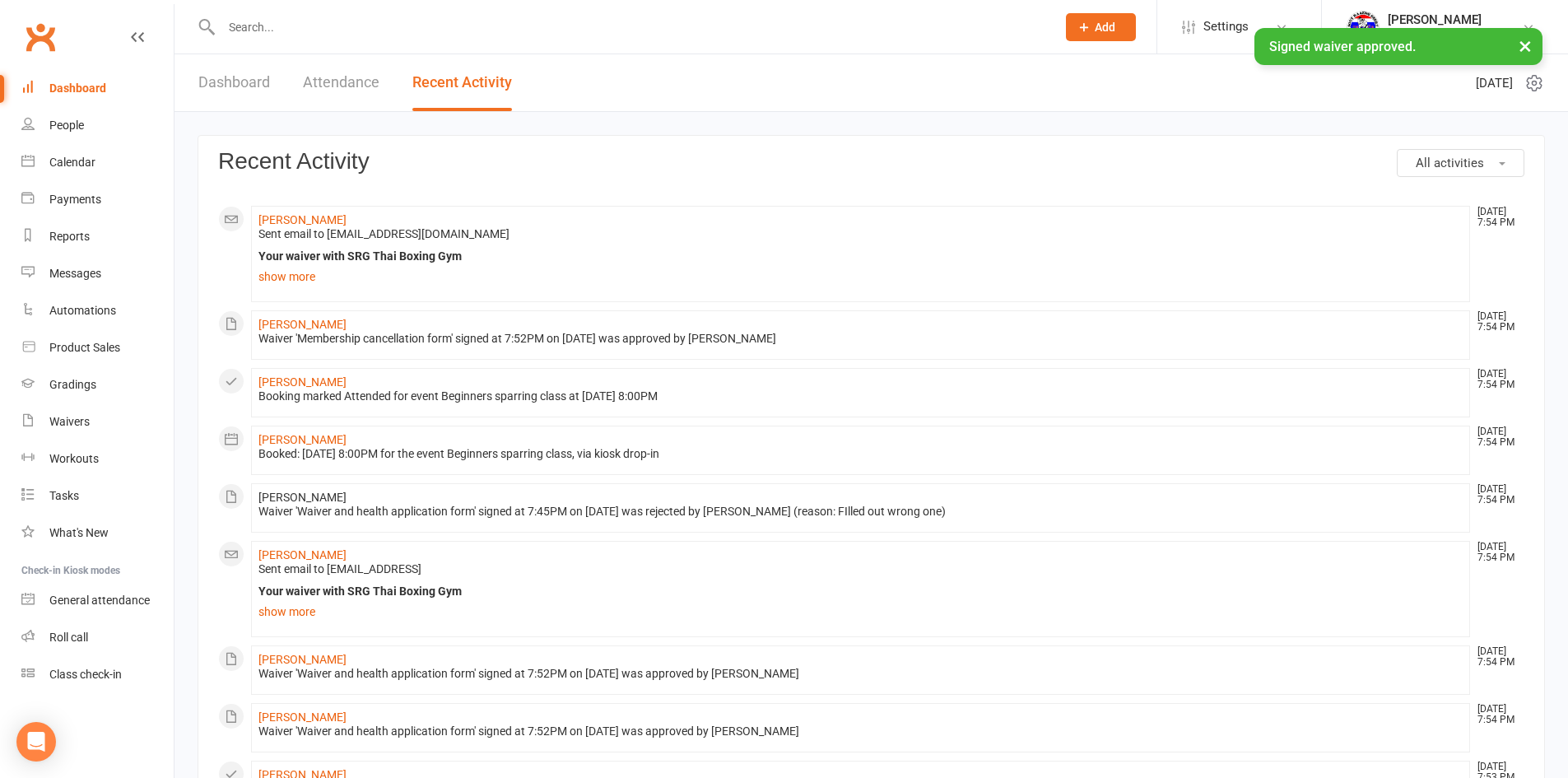
click at [285, 210] on li "[PERSON_NAME] [DATE] 7:54 PM Sent email to [EMAIL_ADDRESS][DOMAIN_NAME] Your wa…" at bounding box center [860, 254] width 1219 height 96
click at [285, 218] on link "[PERSON_NAME]" at bounding box center [302, 220] width 88 height 13
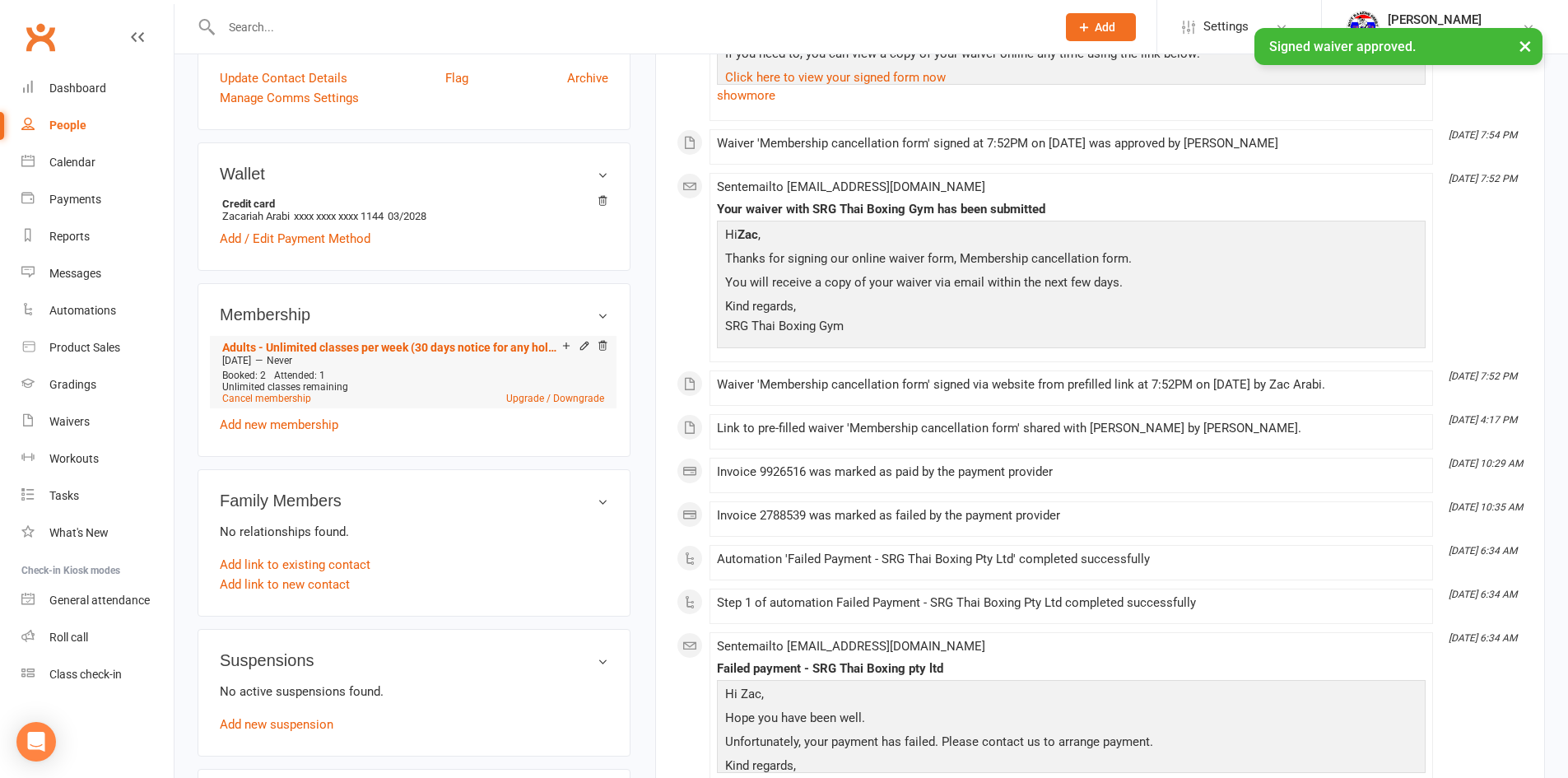
scroll to position [494, 0]
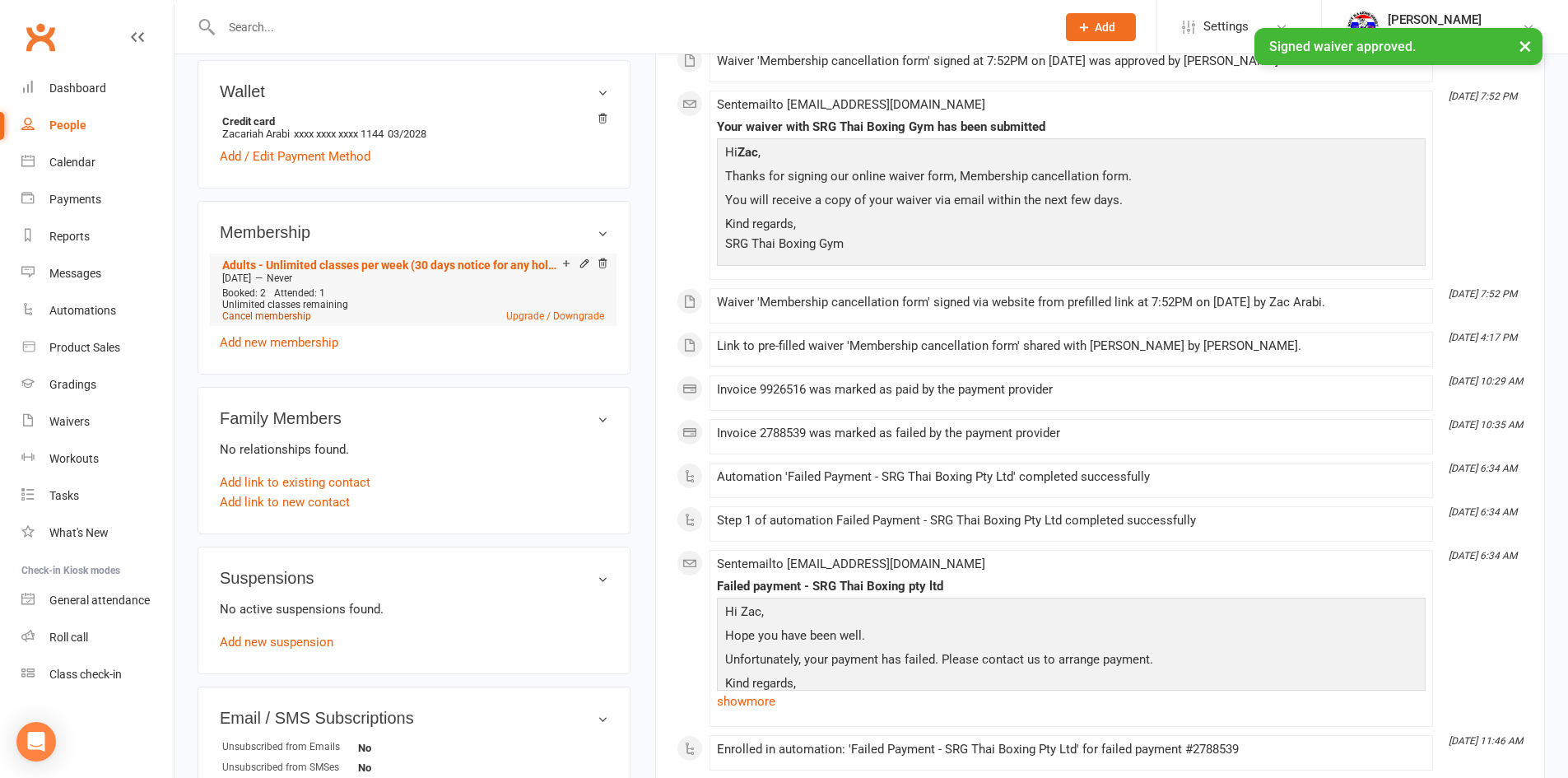
click at [296, 310] on link "Cancel membership" at bounding box center [266, 316] width 89 height 12
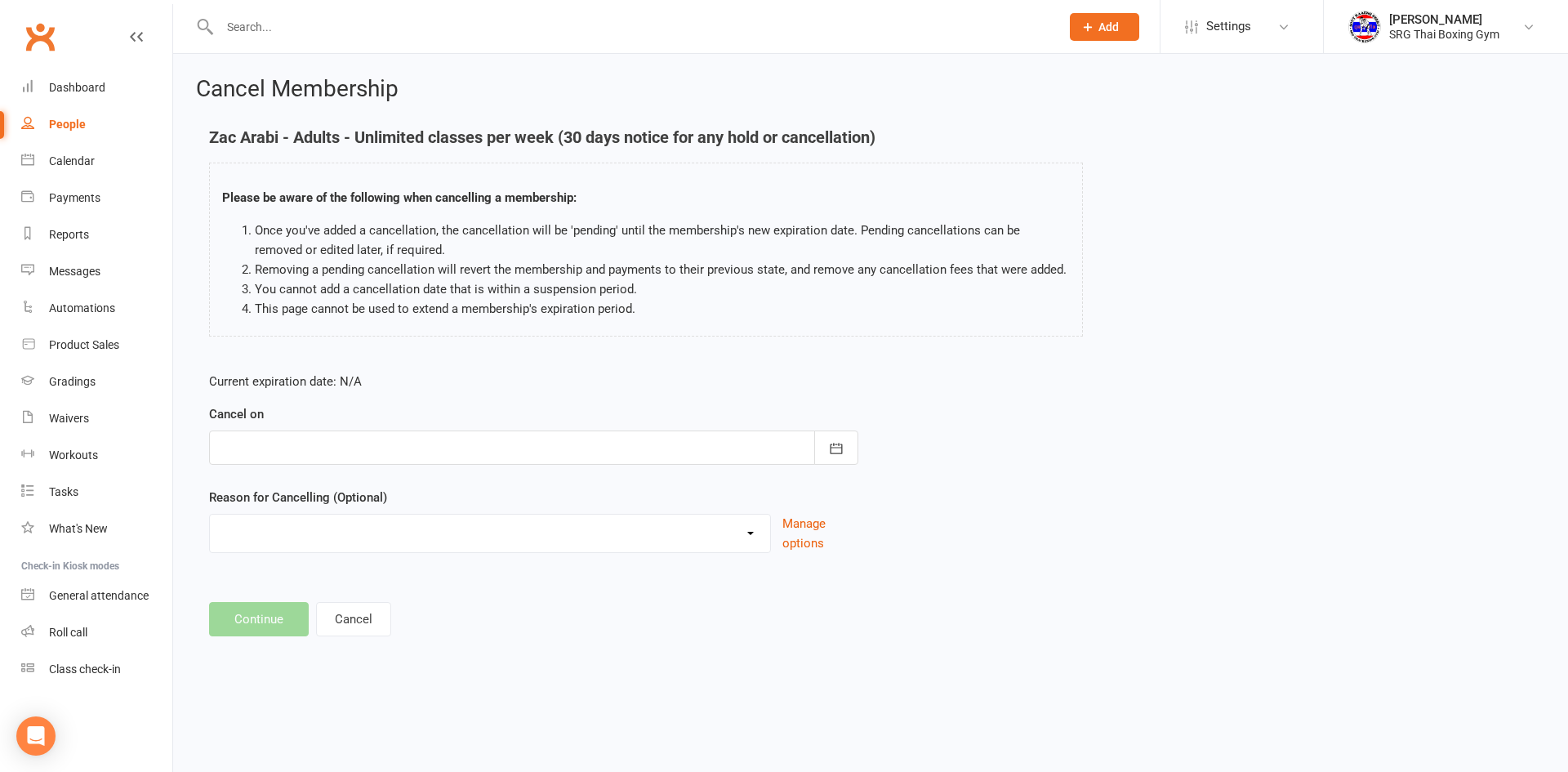
click at [550, 443] on div at bounding box center [533, 448] width 650 height 34
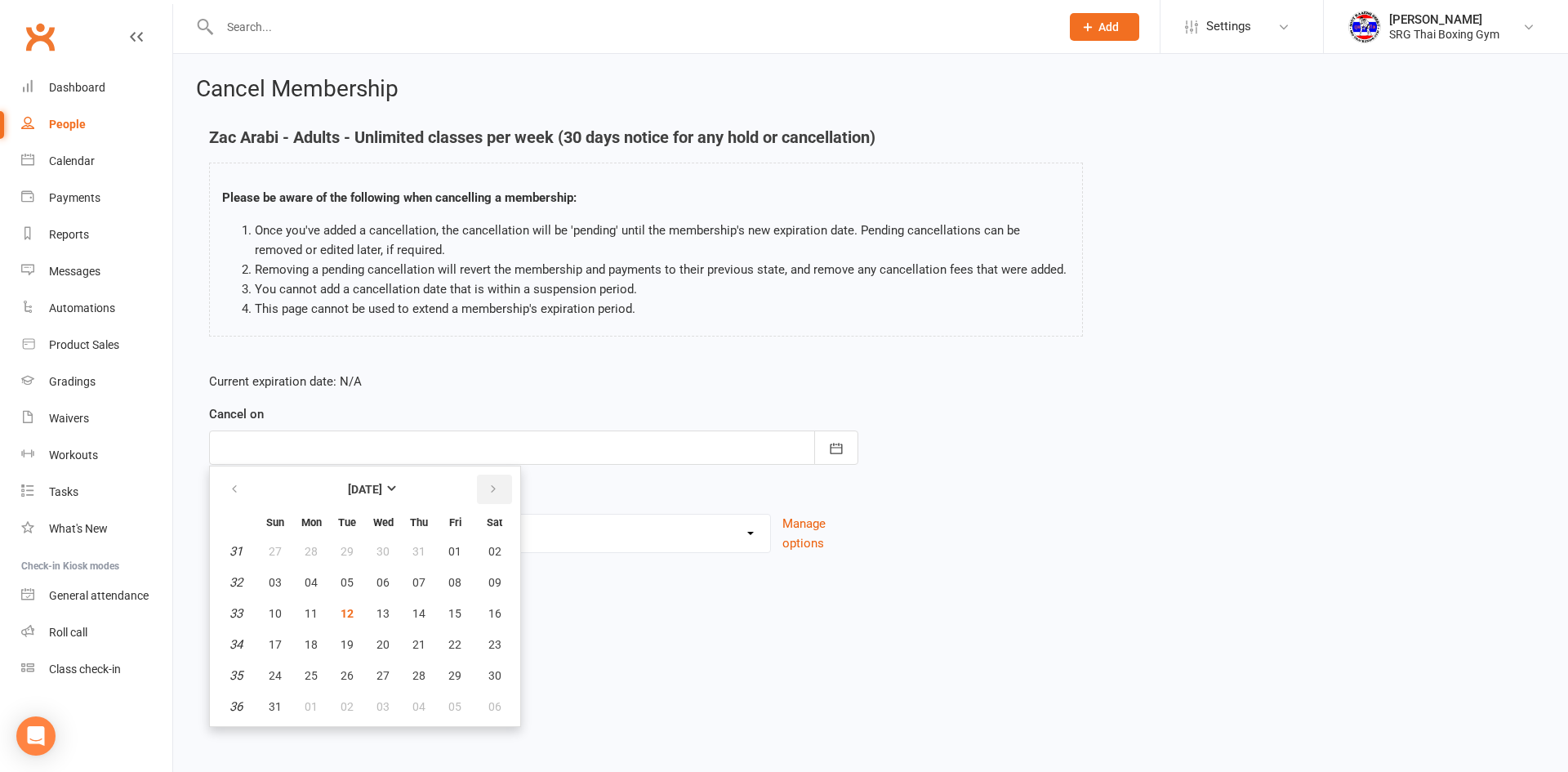
click at [495, 495] on icon "button" at bounding box center [493, 490] width 11 height 13
click at [415, 582] on span "11" at bounding box center [419, 582] width 13 height 13
type input "[DATE]"
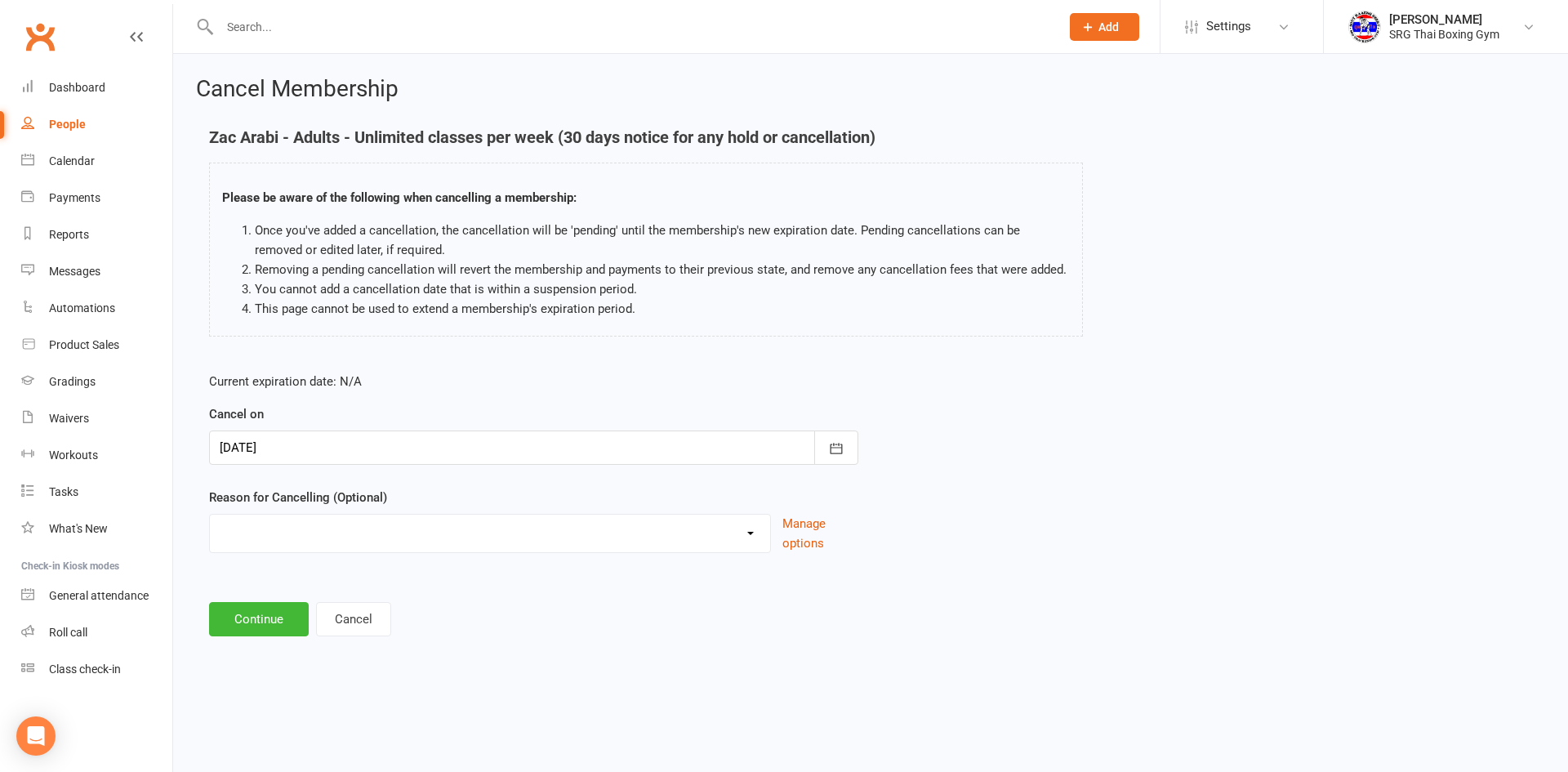
click at [406, 525] on select "Financial Holiday Injury Moving Other reason" at bounding box center [490, 531] width 560 height 32
select select "4"
click at [210, 515] on select "Financial Holiday Injury Moving Other reason" at bounding box center [490, 531] width 560 height 32
drag, startPoint x: 290, startPoint y: 717, endPoint x: 280, endPoint y: 704, distance: 16.4
click at [289, 717] on button "Continue" at bounding box center [258, 702] width 100 height 34
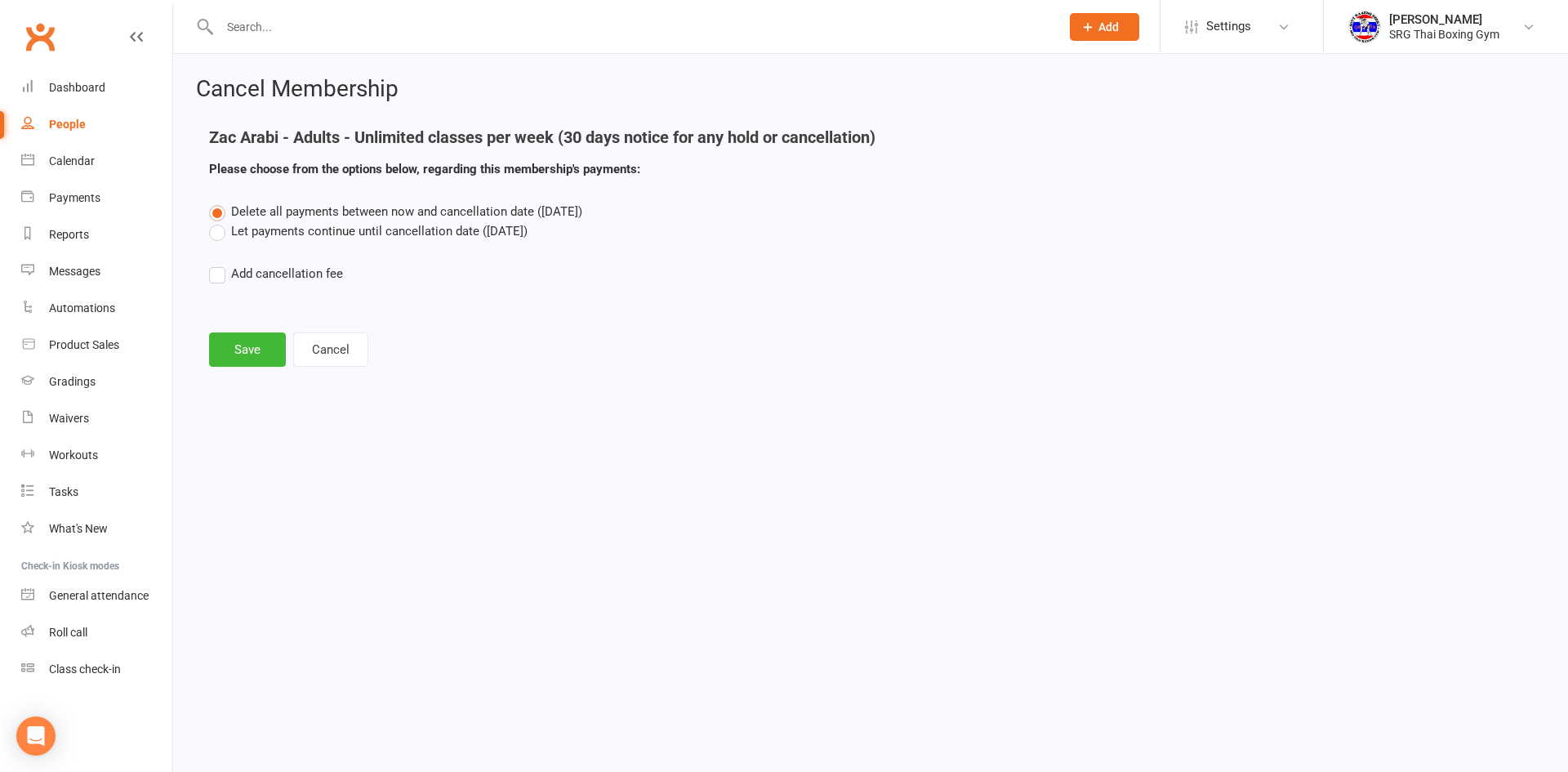
drag, startPoint x: 506, startPoint y: 226, endPoint x: 462, endPoint y: 284, distance: 72.8
click at [505, 228] on label "Let payments continue until cancellation date ([DATE])" at bounding box center [368, 231] width 318 height 20
click at [220, 221] on input "Let payments continue until cancellation date ([DATE])" at bounding box center [213, 221] width 10 height 0
click at [241, 351] on button "Save" at bounding box center [247, 350] width 77 height 34
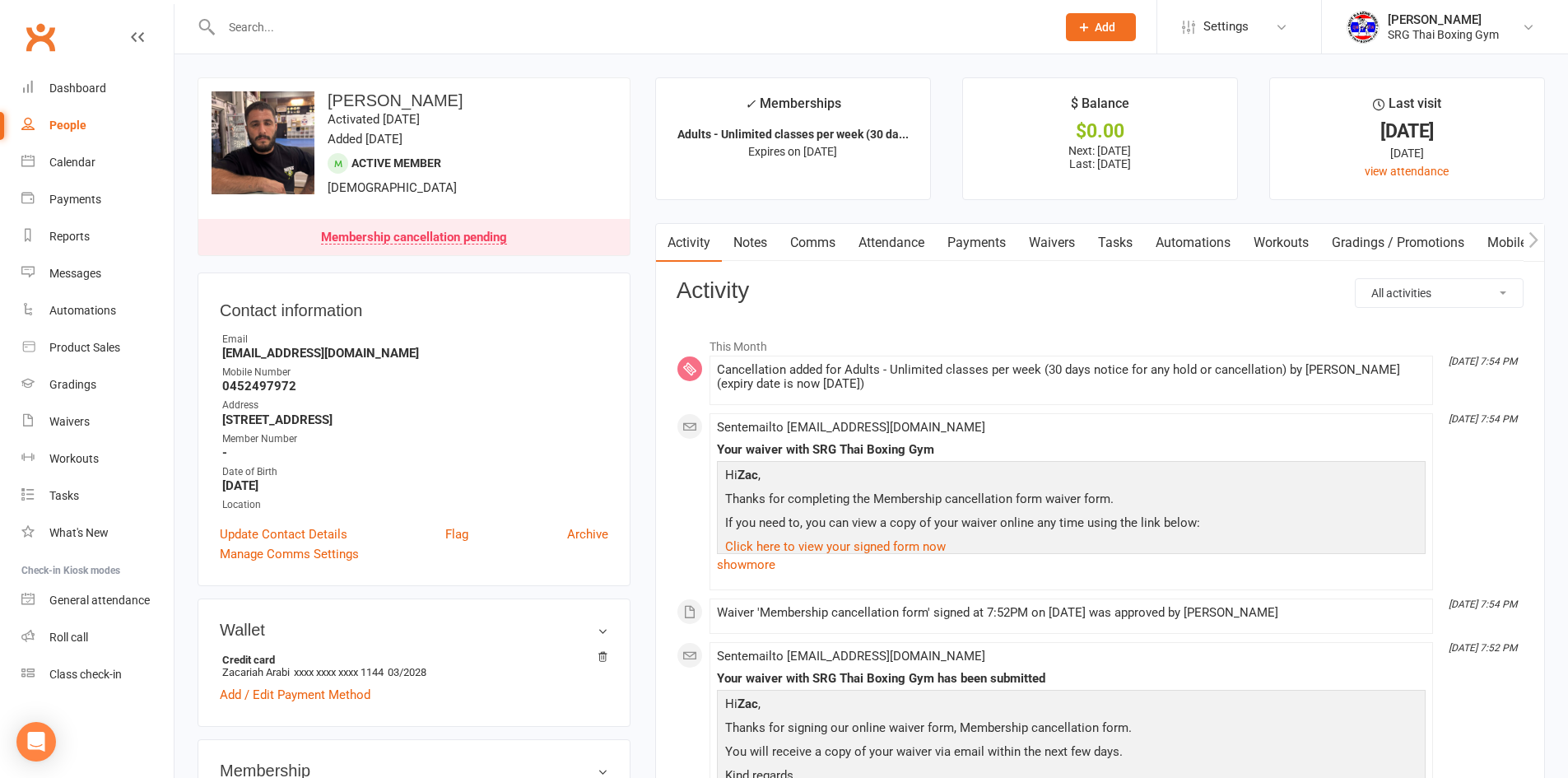
drag, startPoint x: 278, startPoint y: 355, endPoint x: 377, endPoint y: 393, distance: 106.0
click at [377, 393] on strong "0452497972" at bounding box center [415, 385] width 386 height 14
